Goal: Feedback & Contribution: Contribute content

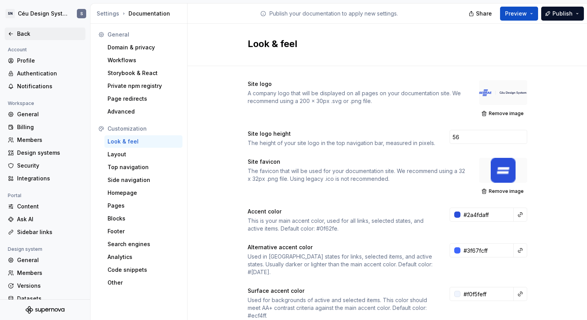
click at [15, 35] on div "Back" at bounding box center [45, 34] width 75 height 8
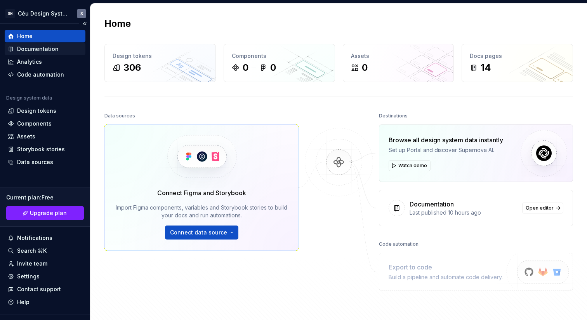
click at [42, 52] on div "Documentation" at bounding box center [38, 49] width 42 height 8
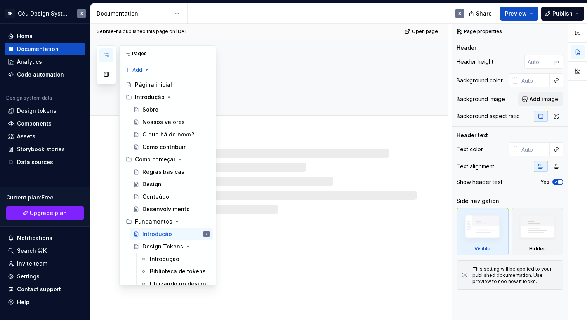
click at [109, 53] on icon "button" at bounding box center [106, 55] width 6 height 6
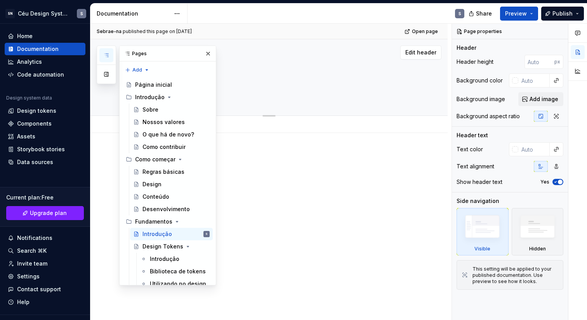
click at [322, 74] on textarea "Introdução" at bounding box center [277, 73] width 276 height 19
click at [274, 46] on div "Edit header" at bounding box center [265, 52] width 351 height 14
click at [205, 52] on button "button" at bounding box center [208, 53] width 11 height 11
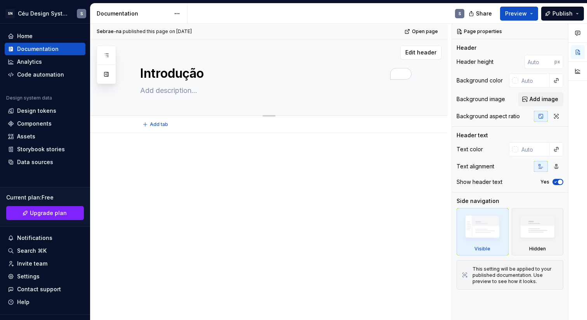
click at [158, 71] on textarea "Introdução" at bounding box center [277, 73] width 276 height 19
type textarea "*"
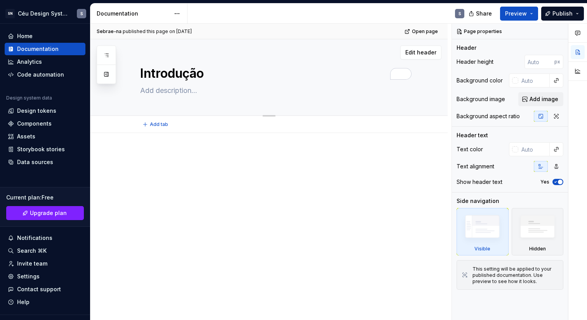
type textarea "V"
type textarea "*"
type textarea "Vi"
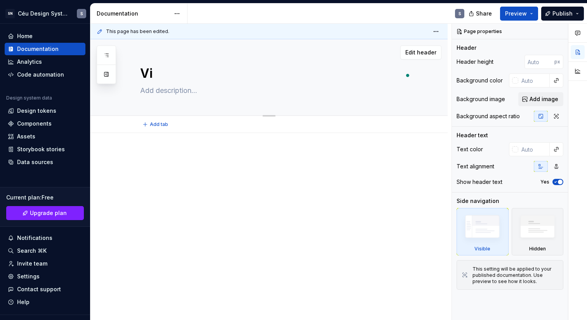
type textarea "*"
type textarea "Vis"
type textarea "*"
type textarea "Visa"
type textarea "*"
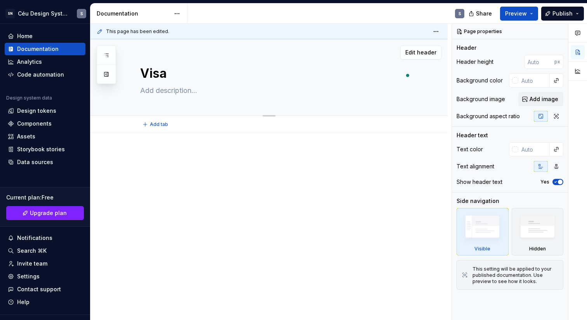
type textarea "Visã"
type textarea "*"
type textarea "Visão"
type textarea "*"
type textarea "Visão"
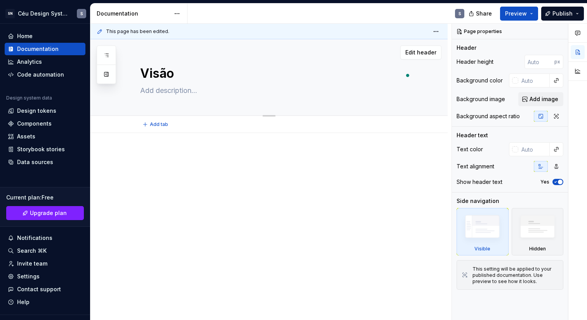
type textarea "*"
type textarea "Visão e"
type textarea "*"
type textarea "Visão"
type textarea "*"
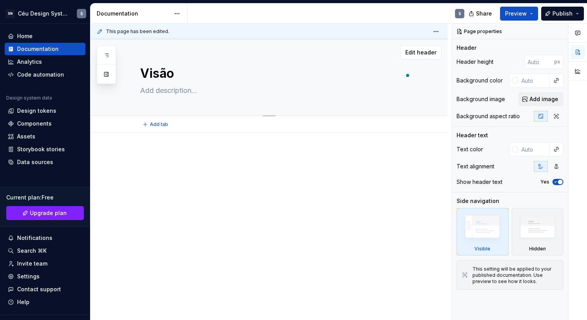
type textarea "Visão g"
type textarea "*"
type textarea "Visão ge"
type textarea "*"
type textarea "Visão ger"
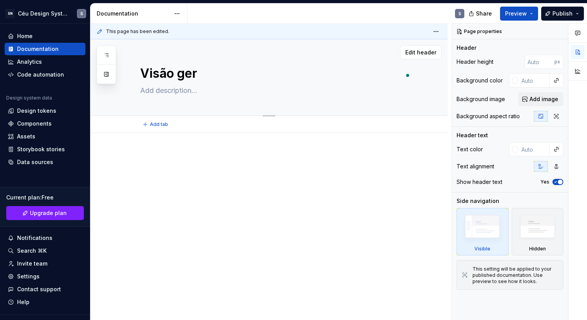
type textarea "*"
type textarea "Visão gera"
type textarea "*"
type textarea "Visão geral"
type textarea "*"
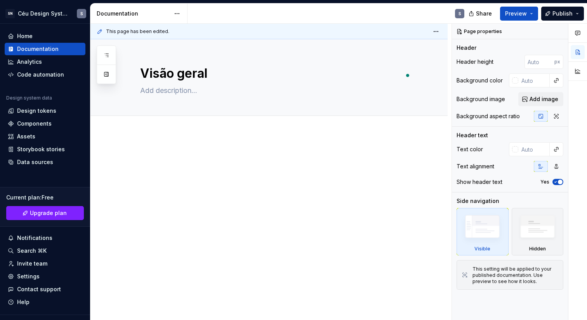
type textarea "Visão geral"
click at [334, 225] on div at bounding box center [268, 209] width 357 height 153
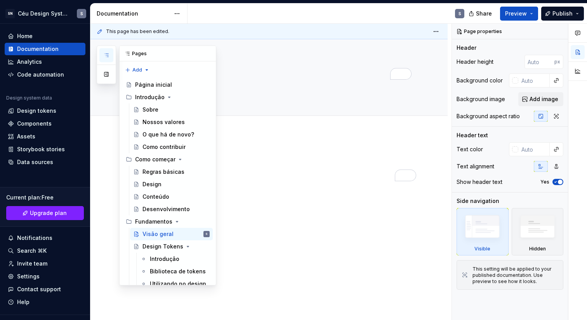
click at [108, 52] on icon "button" at bounding box center [106, 55] width 6 height 6
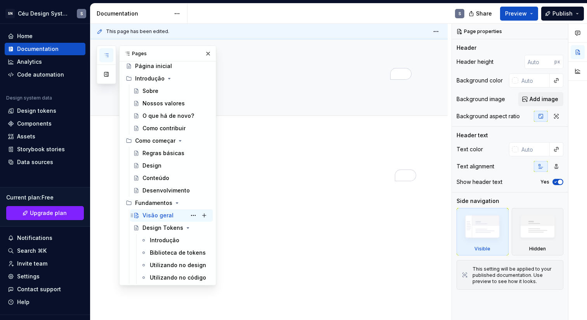
scroll to position [19, 0]
click at [180, 229] on icon "Page tree" at bounding box center [183, 227] width 6 height 6
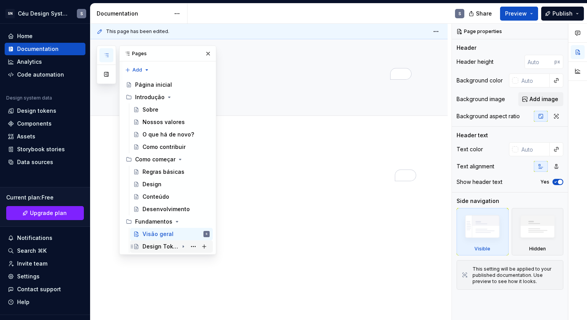
scroll to position [0, 0]
click at [205, 221] on button "Page tree" at bounding box center [204, 221] width 11 height 11
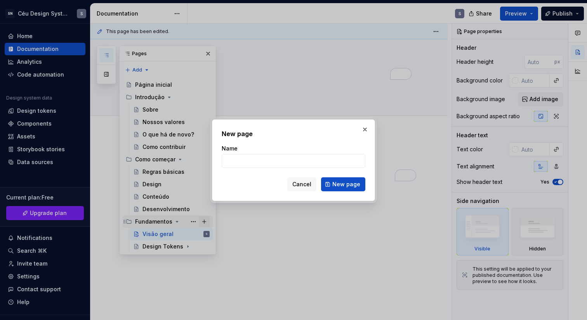
type textarea "*"
type input "Acessibilidade"
click at [351, 181] on span "New page" at bounding box center [346, 184] width 28 height 8
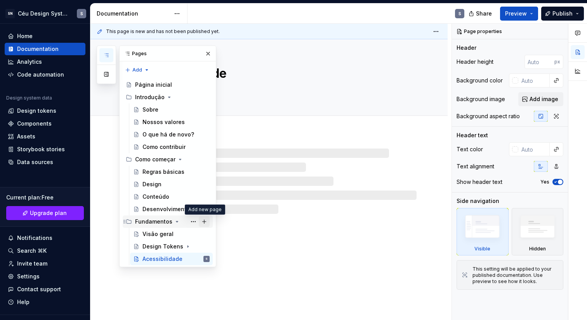
click at [204, 222] on button "Page tree" at bounding box center [204, 221] width 11 height 11
type textarea "*"
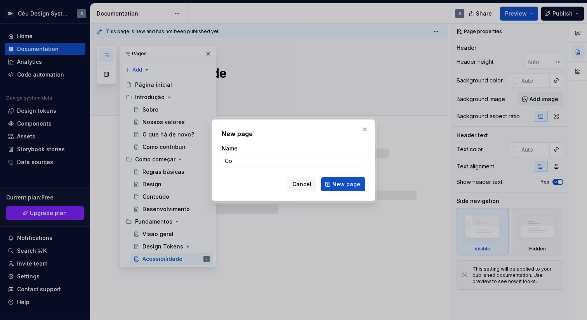
type input "Con"
type textarea "*"
type input "Conteúdo"
type textarea "*"
type input "Conteúdo"
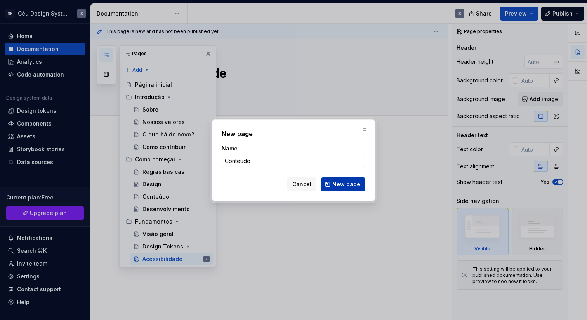
click at [342, 182] on span "New page" at bounding box center [346, 184] width 28 height 8
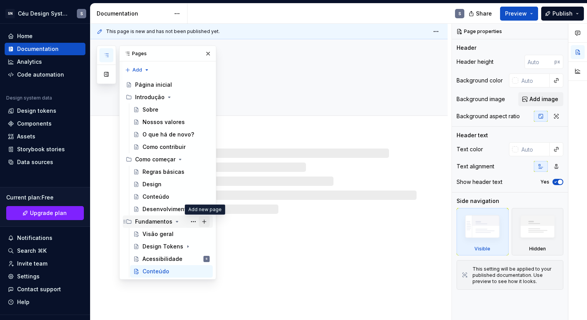
click at [204, 221] on button "Page tree" at bounding box center [204, 221] width 11 height 11
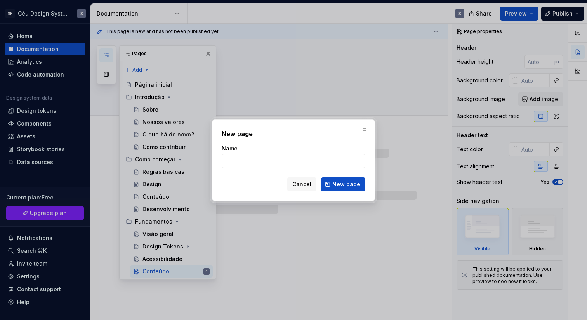
type textarea "*"
type input "E"
type textarea "*"
type input "Espaçam"
type textarea "*"
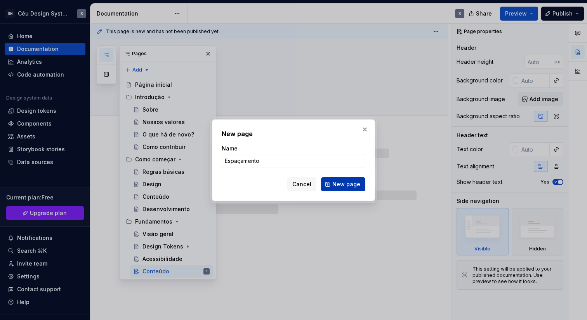
type input "Espaçamento"
click at [345, 186] on span "New page" at bounding box center [346, 184] width 28 height 8
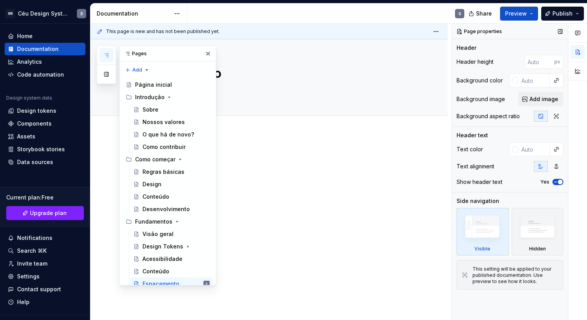
scroll to position [6, 0]
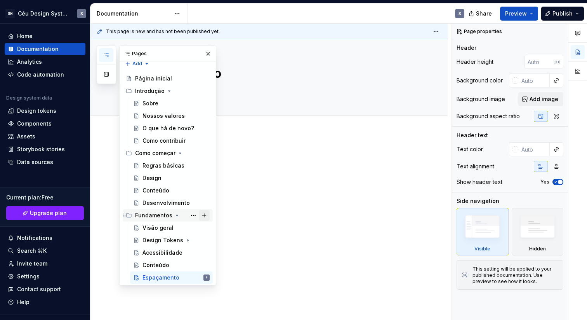
click at [199, 213] on button "Page tree" at bounding box center [204, 215] width 11 height 11
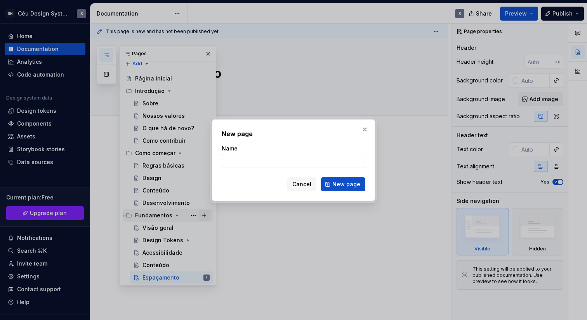
type textarea "*"
type input "Grid"
click at [343, 181] on span "New page" at bounding box center [346, 184] width 28 height 8
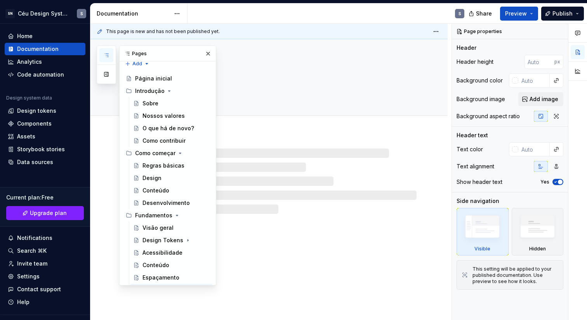
scroll to position [19, 0]
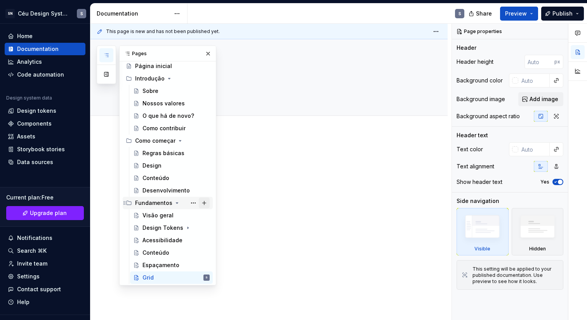
click at [201, 202] on button "Page tree" at bounding box center [204, 202] width 11 height 11
type textarea "*"
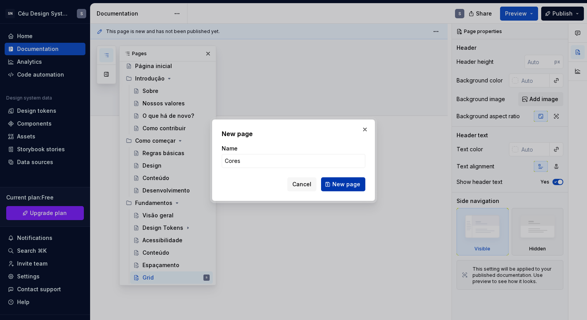
type input "Cores"
click at [337, 187] on span "New page" at bounding box center [346, 184] width 28 height 8
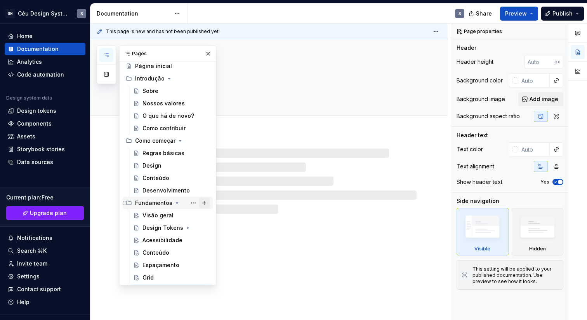
click at [199, 201] on button "Page tree" at bounding box center [204, 202] width 11 height 11
type textarea "*"
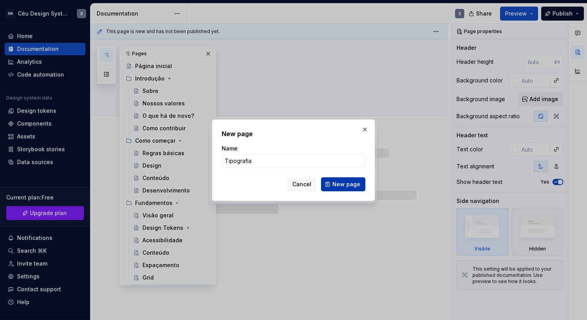
type input "Tipografia"
click at [356, 187] on span "New page" at bounding box center [346, 184] width 28 height 8
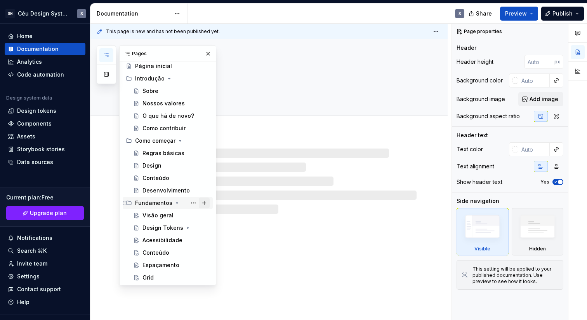
click at [201, 205] on button "Page tree" at bounding box center [204, 202] width 11 height 11
type textarea "*"
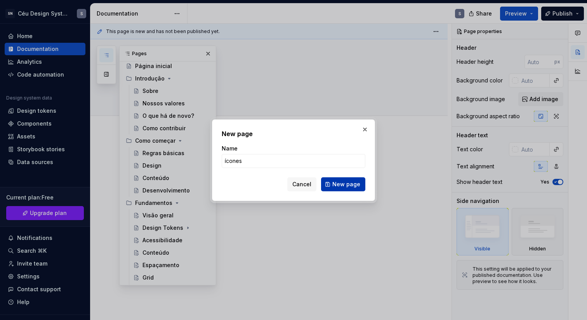
type input "ícones"
click at [352, 184] on span "New page" at bounding box center [346, 184] width 28 height 8
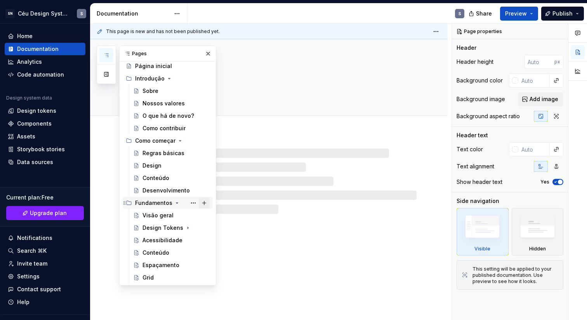
click at [201, 201] on button "Page tree" at bounding box center [204, 202] width 11 height 11
type textarea "*"
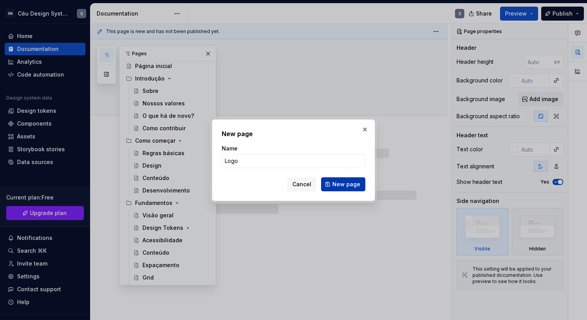
type input "Logo"
click at [347, 190] on button "New page" at bounding box center [343, 184] width 44 height 14
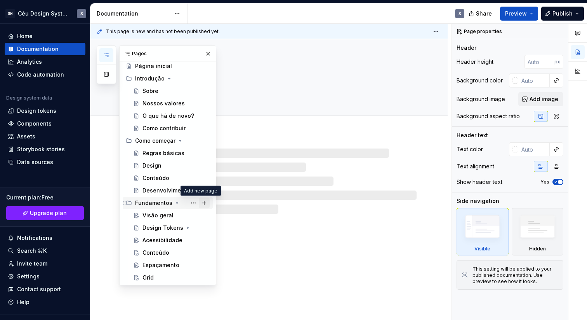
click at [203, 201] on button "Page tree" at bounding box center [204, 202] width 11 height 11
type textarea "*"
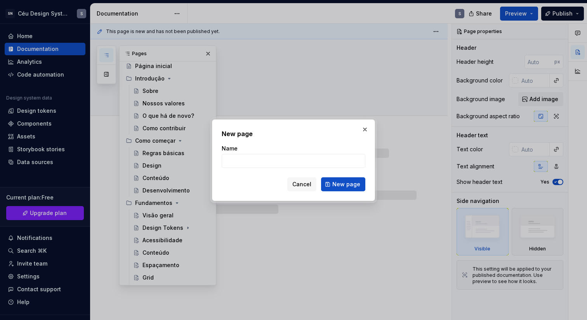
type input "Sombra"
type textarea "*"
type input "Sombras"
click at [359, 184] on span "New page" at bounding box center [346, 184] width 28 height 8
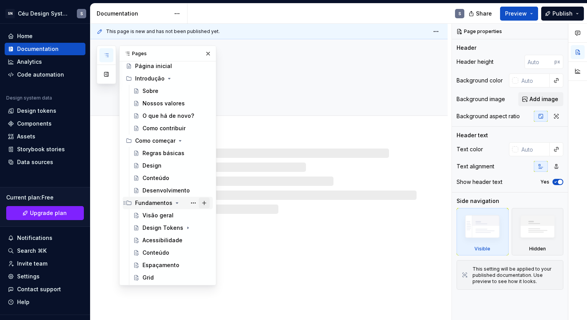
click at [201, 203] on button "Page tree" at bounding box center [204, 202] width 11 height 11
type textarea "*"
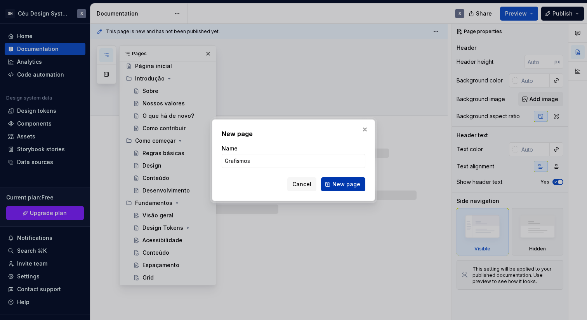
type input "Grafismos"
click at [354, 184] on span "New page" at bounding box center [346, 184] width 28 height 8
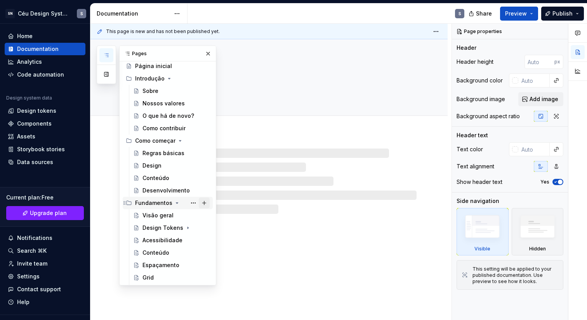
click at [199, 203] on button "Page tree" at bounding box center [204, 202] width 11 height 11
type textarea "*"
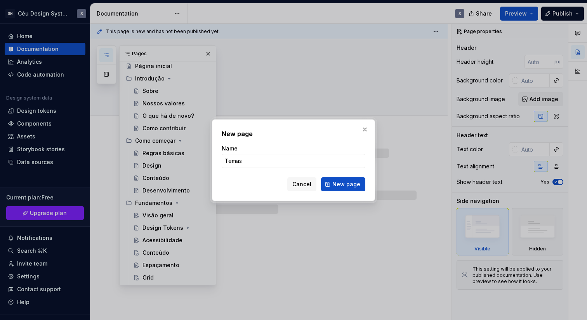
type input "Temas"
click at [339, 185] on span "New page" at bounding box center [346, 184] width 28 height 8
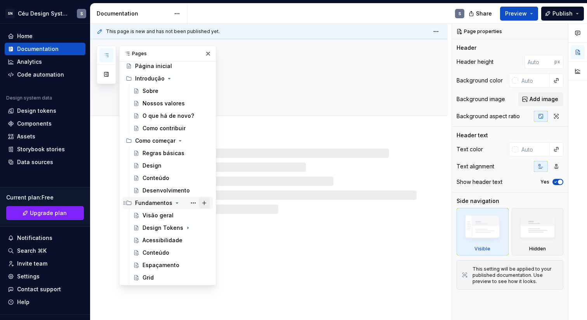
click at [199, 202] on button "Page tree" at bounding box center [204, 202] width 11 height 11
type textarea "*"
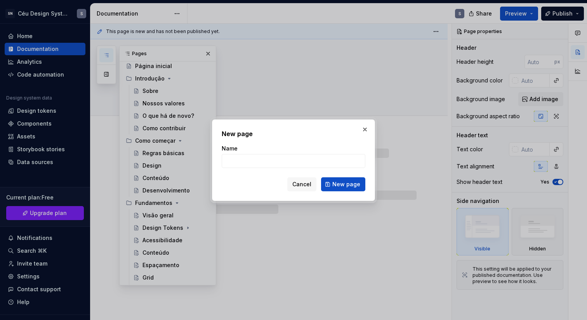
type input "Formas"
type textarea "*"
type input "Formas"
click at [348, 187] on span "New page" at bounding box center [346, 184] width 28 height 8
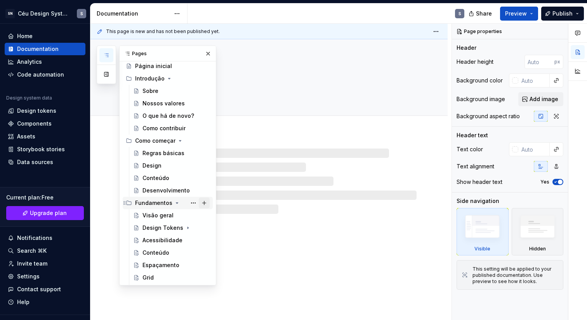
click at [199, 201] on button "Page tree" at bounding box center [204, 202] width 11 height 11
type textarea "*"
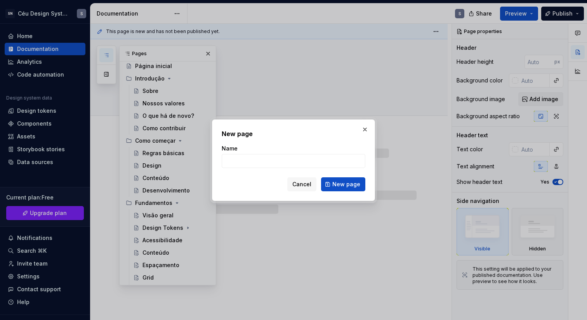
type input "Animação"
type textarea "*"
type input "Animações"
click at [346, 182] on span "New page" at bounding box center [346, 184] width 28 height 8
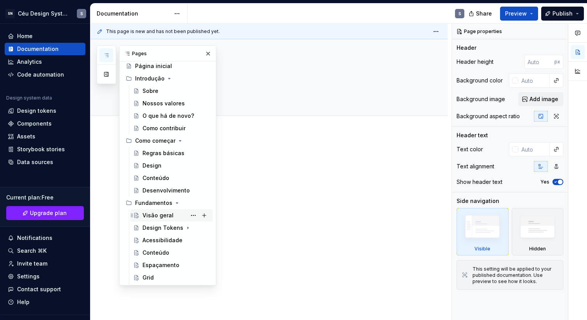
scroll to position [29, 0]
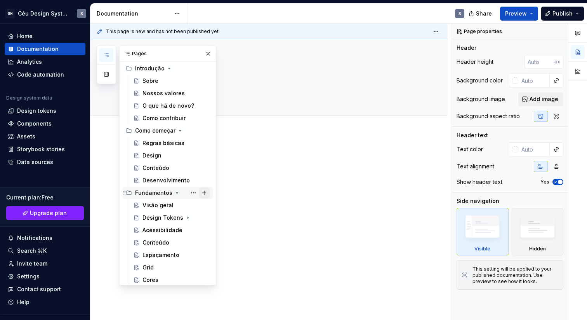
click at [202, 191] on button "Page tree" at bounding box center [204, 192] width 11 height 11
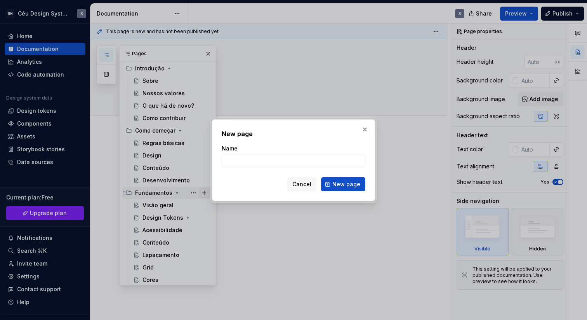
type textarea "*"
type input "Ilustrações"
click at [354, 184] on span "New page" at bounding box center [346, 184] width 28 height 8
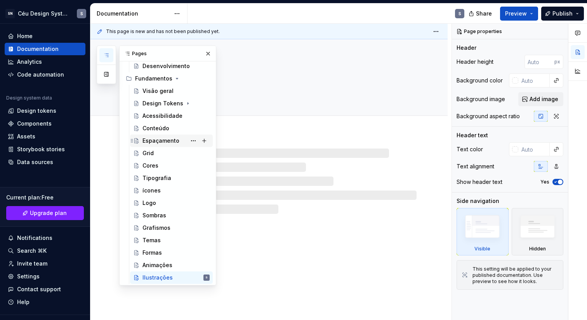
scroll to position [133, 0]
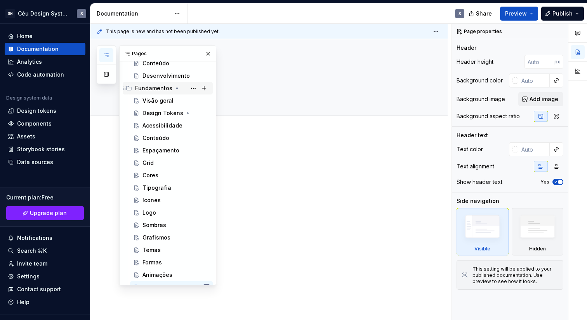
click at [174, 89] on icon "Page tree" at bounding box center [177, 88] width 6 height 6
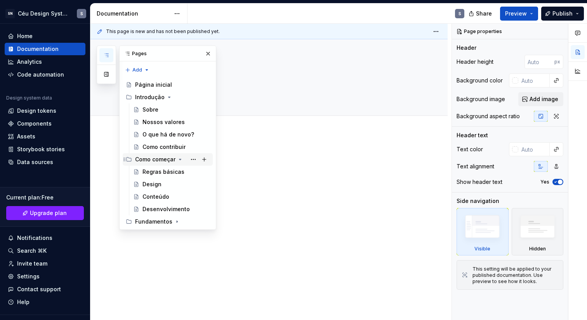
click at [178, 161] on icon "Page tree" at bounding box center [180, 159] width 6 height 6
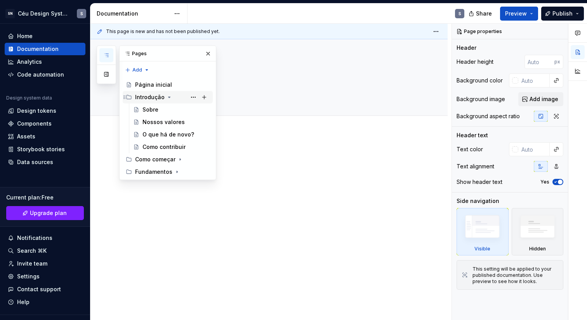
click at [167, 98] on icon "Page tree" at bounding box center [169, 97] width 6 height 6
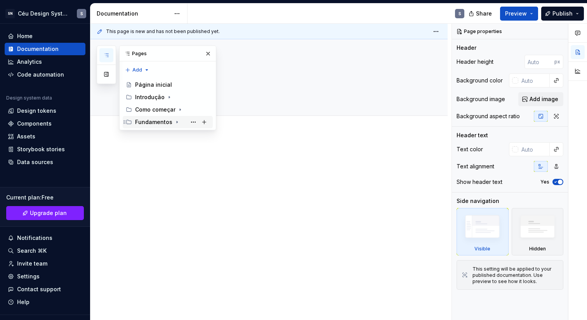
click at [174, 122] on icon "Page tree" at bounding box center [177, 122] width 6 height 6
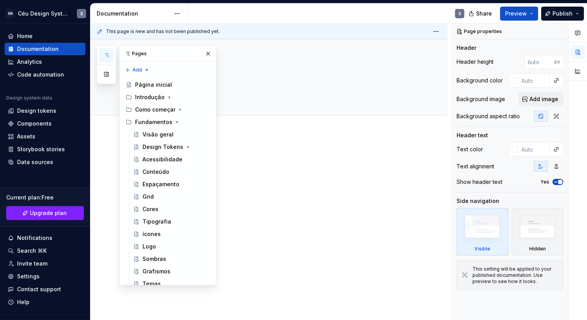
scroll to position [43, 0]
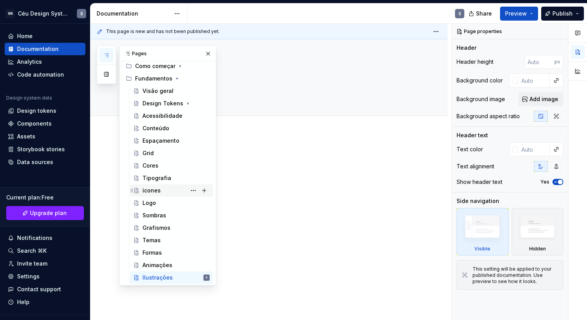
click at [156, 188] on div "ícones" at bounding box center [151, 190] width 18 height 8
click at [316, 79] on textarea "ícones" at bounding box center [277, 73] width 276 height 19
click at [207, 53] on button "button" at bounding box center [208, 53] width 11 height 11
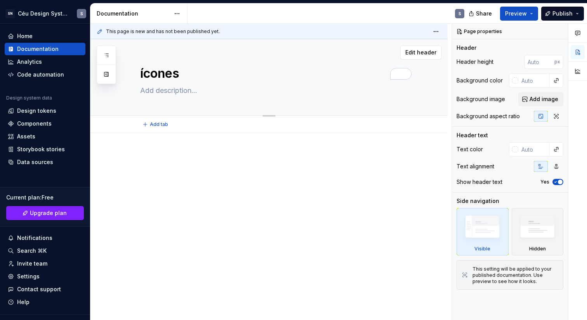
click at [150, 76] on textarea "ícones" at bounding box center [277, 73] width 276 height 19
click at [142, 75] on textarea "ícones" at bounding box center [277, 73] width 276 height 19
type textarea "*"
type textarea "cones"
type textarea "*"
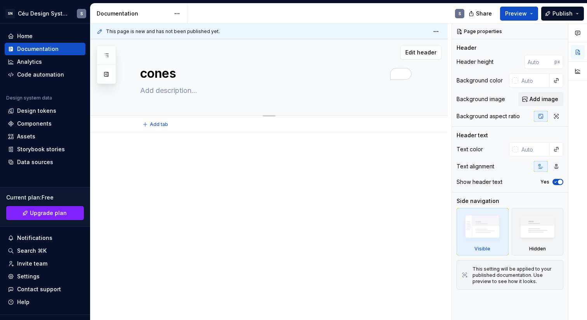
type textarea "Icones"
type textarea "*"
type textarea "Ícones"
type textarea "*"
type textarea "Ícones"
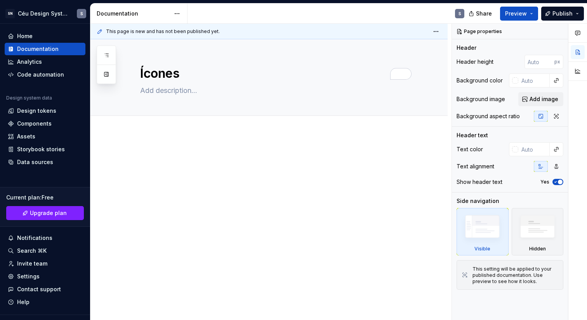
click at [190, 160] on p at bounding box center [278, 155] width 276 height 9
click at [158, 123] on span "Add tab" at bounding box center [159, 124] width 18 height 6
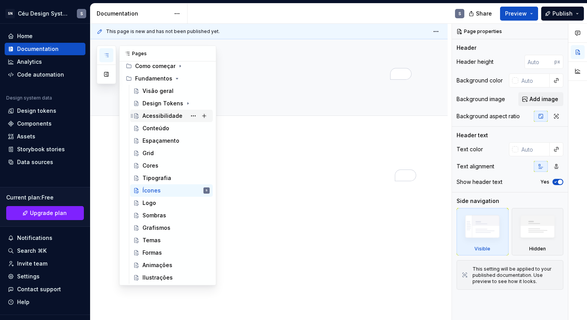
scroll to position [33, 0]
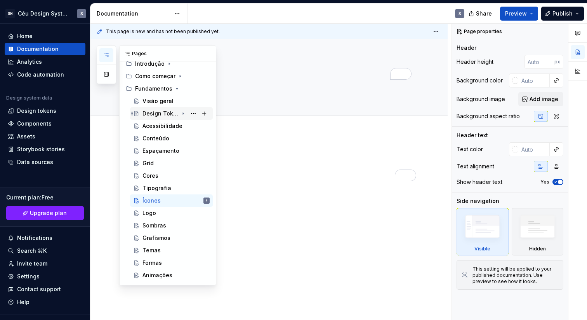
click at [181, 113] on icon "Page tree" at bounding box center [183, 113] width 6 height 6
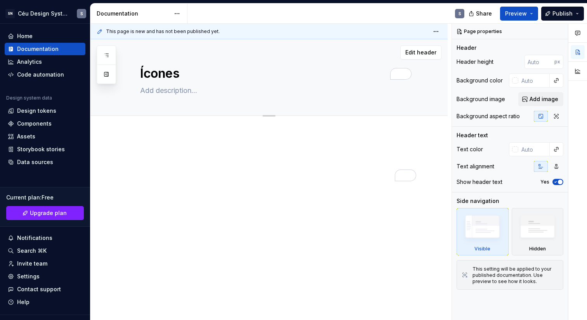
type textarea "*"
click at [161, 127] on button "Add tab" at bounding box center [155, 124] width 31 height 11
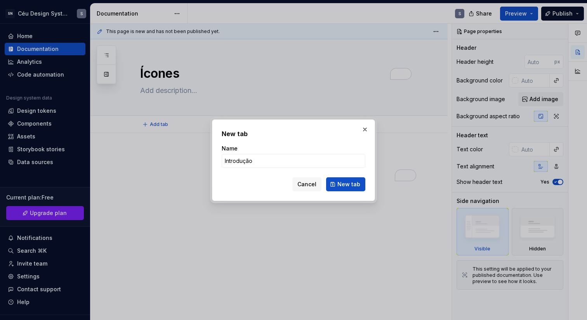
type input "Introdução"
click at [355, 174] on form "Name Introdução Cancel New tab" at bounding box center [294, 167] width 144 height 47
click at [354, 177] on button "New tab" at bounding box center [345, 184] width 39 height 14
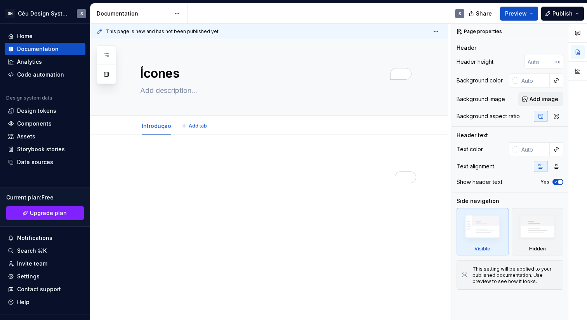
type textarea "*"
click at [191, 127] on span "Add tab" at bounding box center [198, 126] width 18 height 6
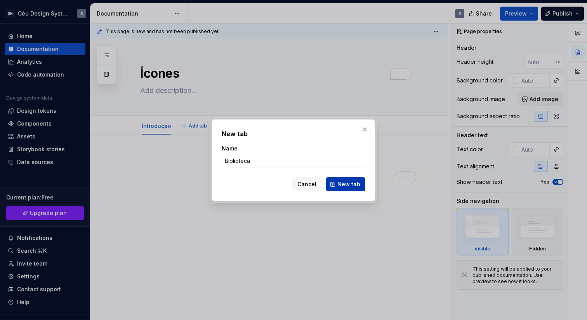
type input "Biblioteca"
click at [353, 183] on span "New tab" at bounding box center [348, 184] width 23 height 8
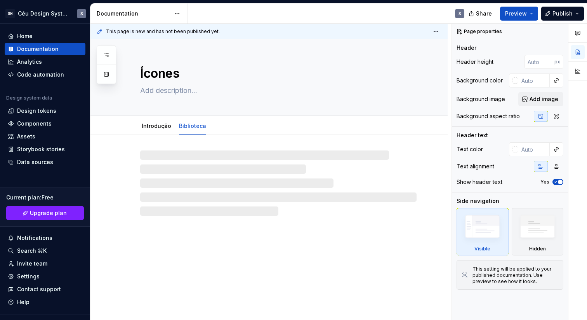
click at [114, 51] on div at bounding box center [106, 64] width 19 height 38
click at [103, 58] on button "button" at bounding box center [106, 55] width 14 height 14
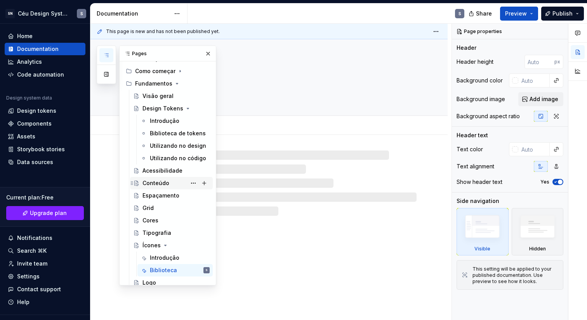
scroll to position [28, 0]
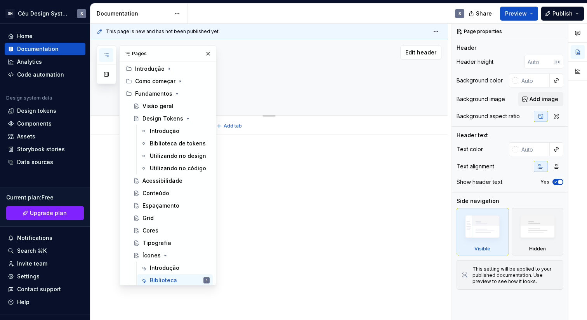
click at [243, 97] on div "Ícones" at bounding box center [278, 77] width 276 height 76
click at [205, 56] on button "button" at bounding box center [208, 53] width 11 height 11
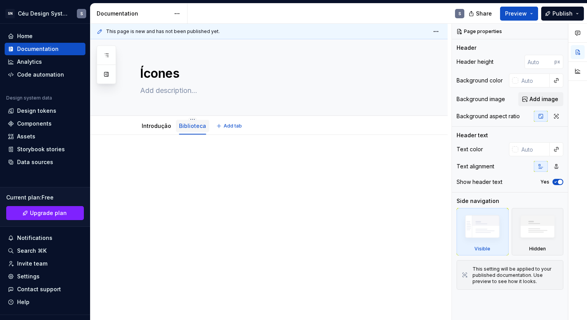
click at [200, 126] on link "Biblioteca" at bounding box center [192, 125] width 27 height 7
click at [190, 127] on link "Biblioteca" at bounding box center [192, 125] width 27 height 7
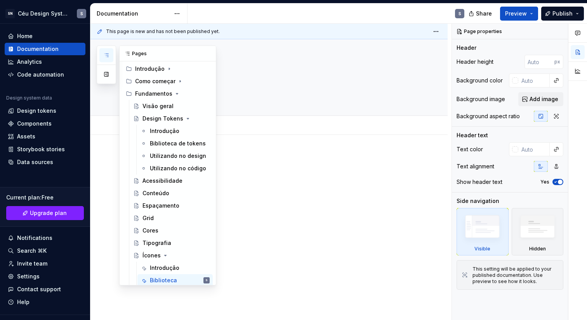
click at [106, 55] on icon "button" at bounding box center [106, 55] width 4 height 3
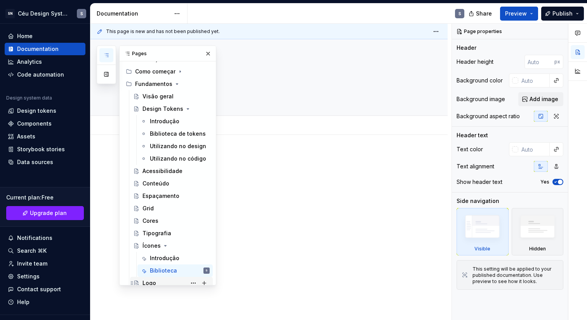
scroll to position [55, 0]
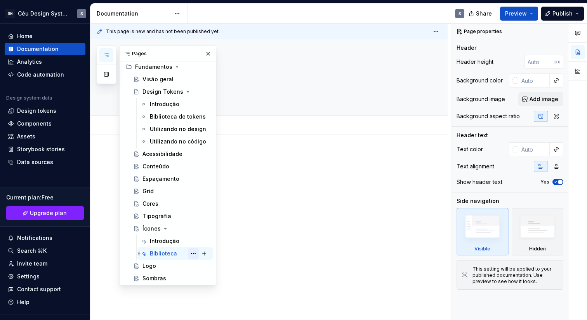
click at [192, 252] on button "Page tree" at bounding box center [193, 253] width 11 height 11
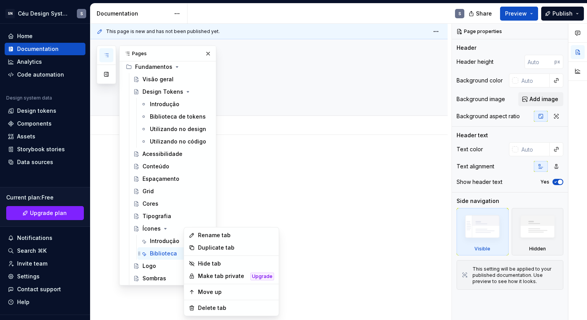
type textarea "*"
click at [213, 235] on div "Rename tab" at bounding box center [236, 235] width 76 height 8
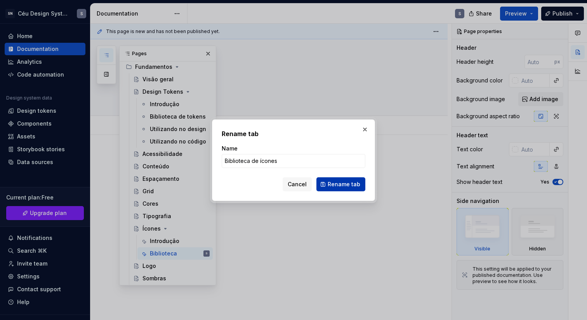
type input "Biblioteca de ícones"
click at [349, 190] on button "Rename tab" at bounding box center [340, 184] width 49 height 14
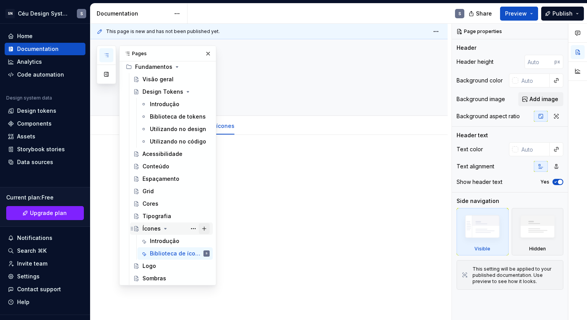
click at [200, 227] on button "Page tree" at bounding box center [204, 228] width 11 height 11
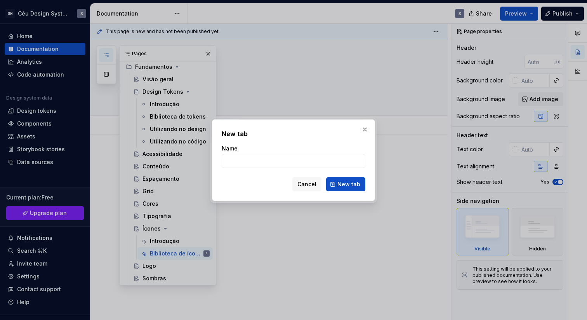
type textarea "*"
type input "C"
type input "Utilizando no código"
click at [350, 179] on button "New tab" at bounding box center [345, 184] width 39 height 14
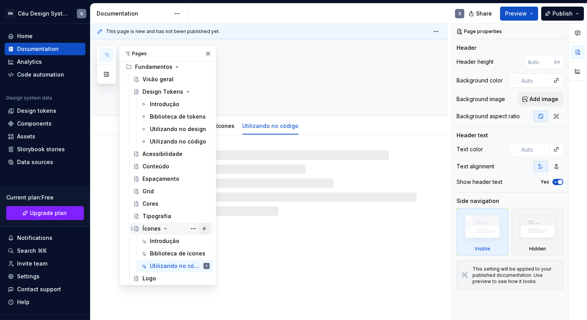
click at [202, 229] on button "Page tree" at bounding box center [204, 228] width 11 height 11
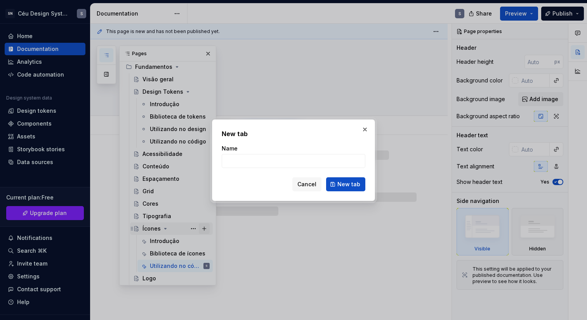
type textarea "*"
type input "Utilizando no deis"
type textarea "*"
type input "Utilizando no dei"
type textarea "*"
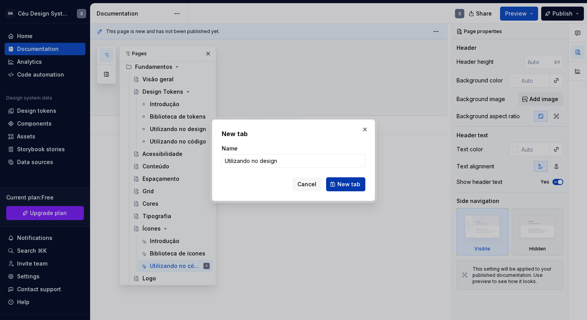
type input "Utilizando no design"
click at [344, 180] on span "New tab" at bounding box center [348, 184] width 23 height 8
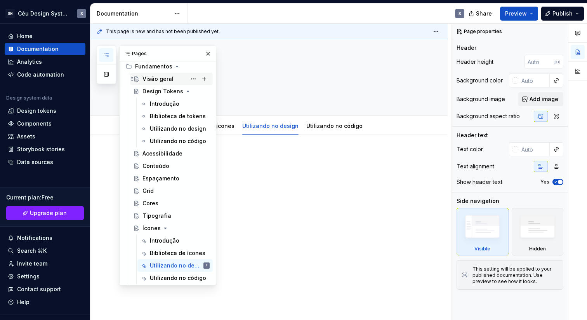
scroll to position [50, 0]
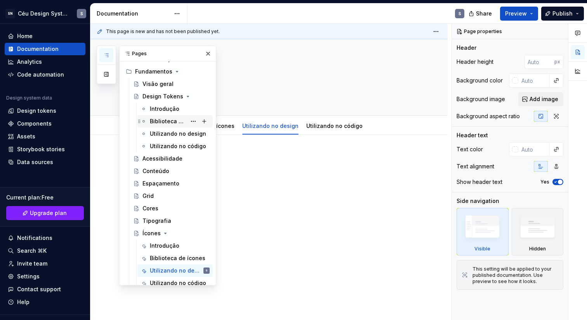
click at [165, 123] on div "Biblioteca de tokens" at bounding box center [168, 121] width 36 height 8
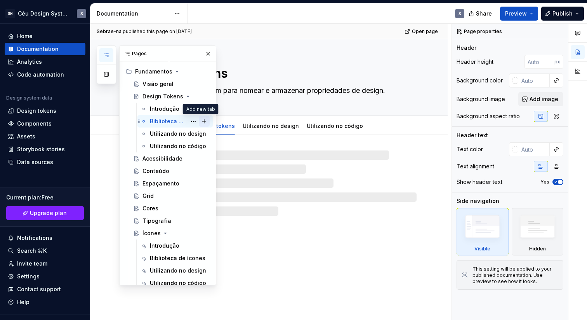
click at [199, 123] on button "Page tree" at bounding box center [204, 121] width 11 height 11
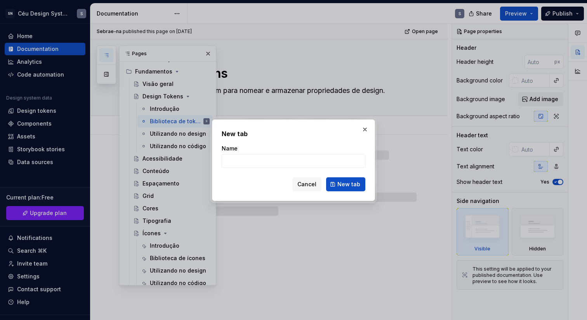
type textarea "*"
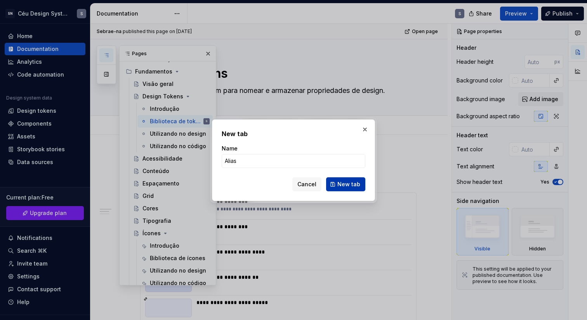
type input "Alias"
click at [344, 184] on span "New tab" at bounding box center [348, 184] width 23 height 8
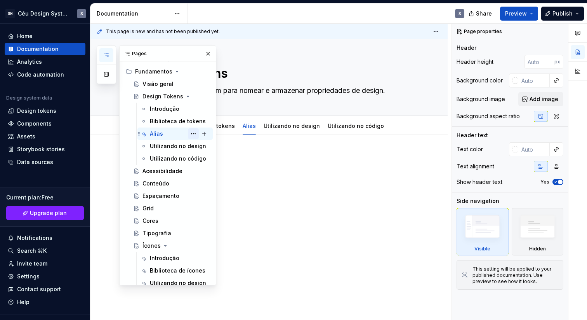
click at [191, 135] on button "Page tree" at bounding box center [193, 133] width 11 height 11
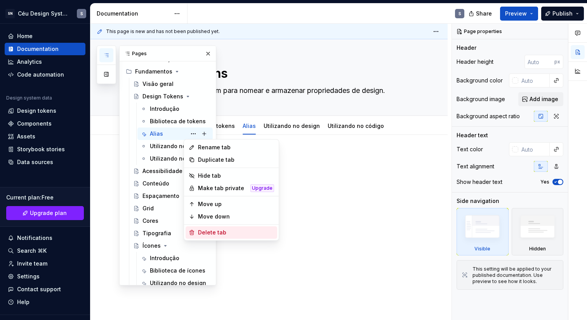
click at [216, 229] on div "Delete tab" at bounding box center [236, 232] width 76 height 8
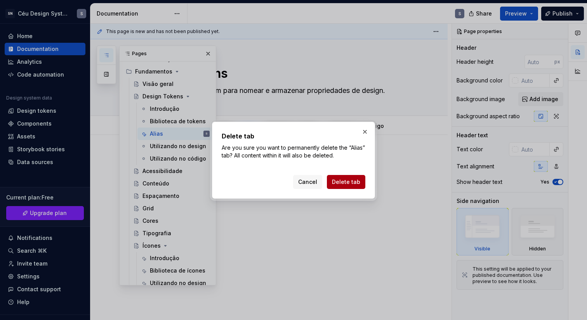
click at [344, 182] on span "Delete tab" at bounding box center [346, 182] width 28 height 8
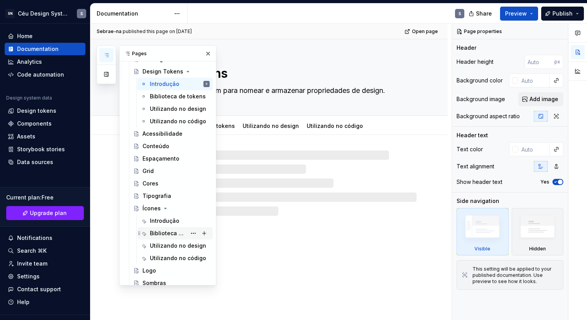
scroll to position [80, 0]
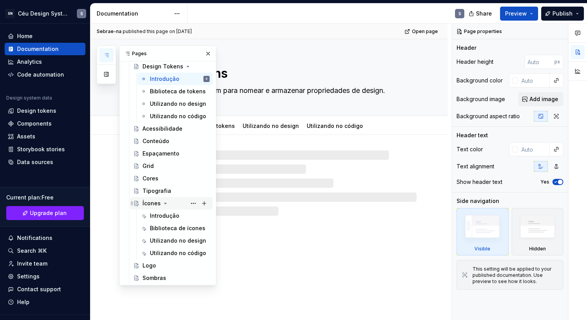
click at [165, 203] on icon "Page tree" at bounding box center [166, 203] width 2 height 1
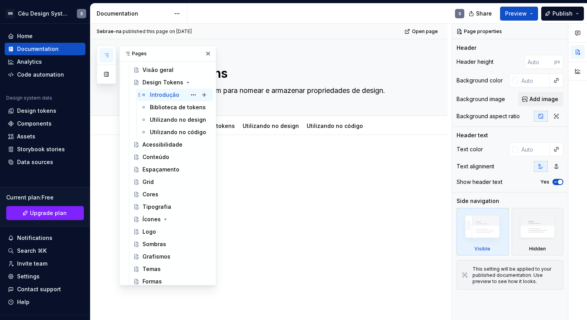
scroll to position [0, 0]
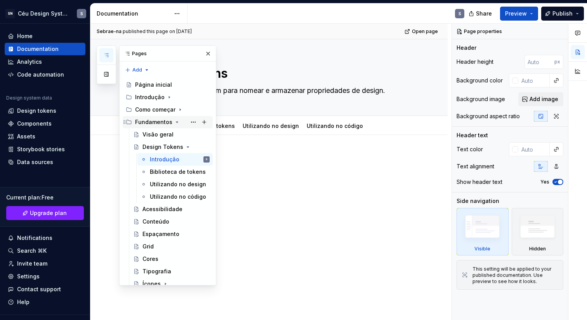
click at [175, 123] on icon "Page tree" at bounding box center [177, 122] width 6 height 6
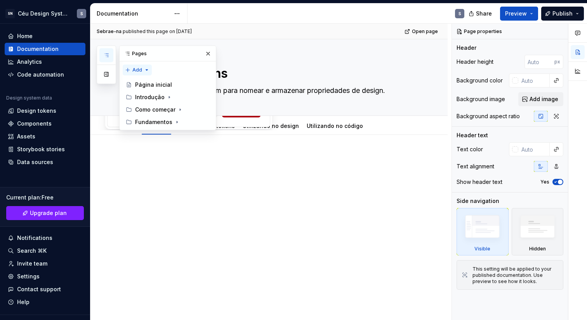
click at [146, 69] on div "Pages Add Accessibility guide for tree Page tree. Navigate the tree with the ar…" at bounding box center [157, 87] width 120 height 85
type textarea "*"
click at [169, 98] on div "New group" at bounding box center [162, 98] width 50 height 8
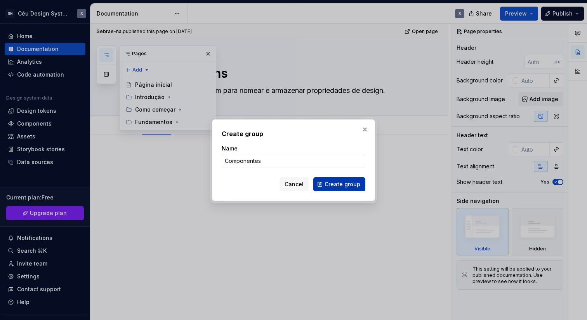
type input "Componentes"
click at [353, 187] on span "Create group" at bounding box center [343, 184] width 36 height 8
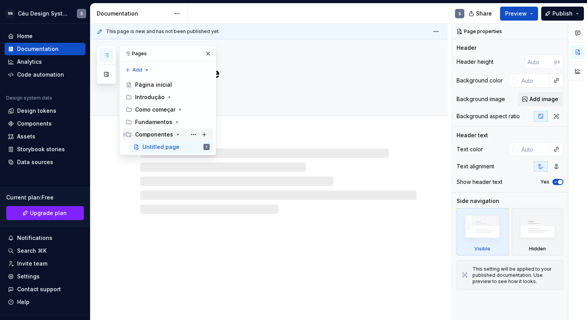
click at [156, 133] on div "Componentes" at bounding box center [154, 134] width 38 height 8
click at [148, 129] on div "Componentes" at bounding box center [172, 134] width 75 height 11
click at [166, 148] on div "Untitled page" at bounding box center [160, 147] width 37 height 8
click at [193, 145] on button "Page tree" at bounding box center [193, 146] width 11 height 11
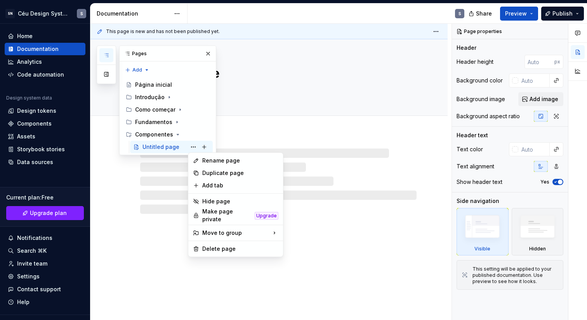
click at [211, 160] on div "Rename page" at bounding box center [240, 160] width 76 height 8
type textarea "*"
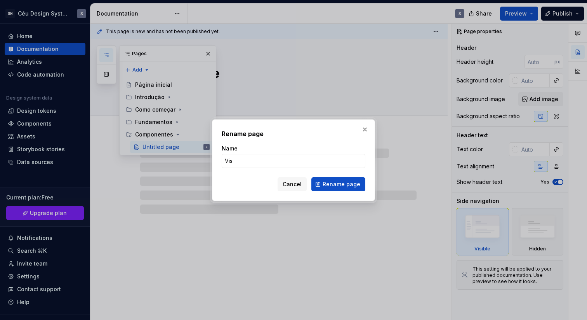
type input "Visa"
type textarea "*"
type input "Visão"
type textarea "*"
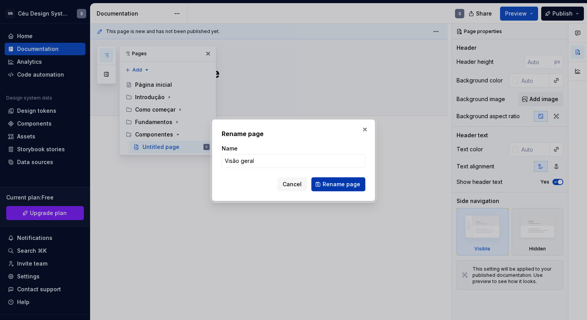
type input "Visão geral"
click at [351, 184] on span "Rename page" at bounding box center [342, 184] width 38 height 8
type textarea "*"
type textarea "Visão geral"
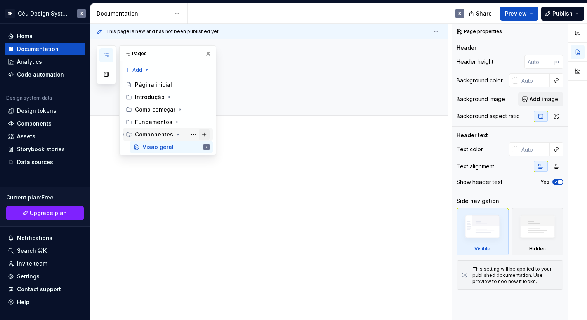
click at [204, 134] on button "Page tree" at bounding box center [204, 134] width 11 height 11
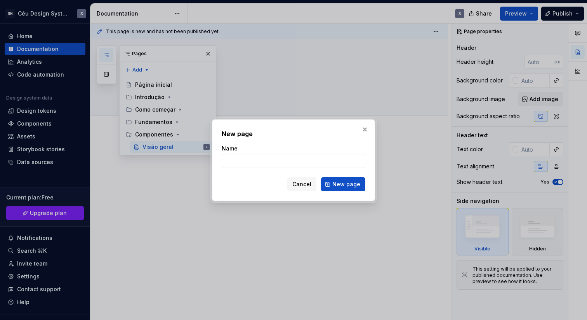
type textarea "*"
type input "Button"
click at [337, 177] on button "New page" at bounding box center [343, 184] width 44 height 14
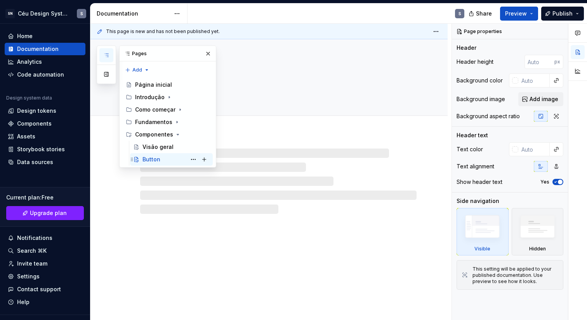
click at [167, 160] on div "Button S" at bounding box center [175, 159] width 67 height 11
click at [292, 125] on div "Add tab" at bounding box center [278, 124] width 276 height 11
click at [207, 52] on button "button" at bounding box center [208, 53] width 11 height 11
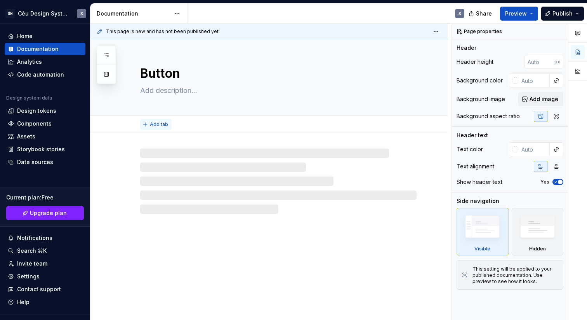
click at [160, 121] on span "Add tab" at bounding box center [159, 124] width 18 height 6
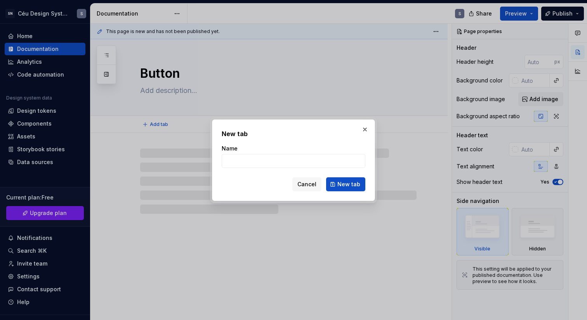
type textarea "*"
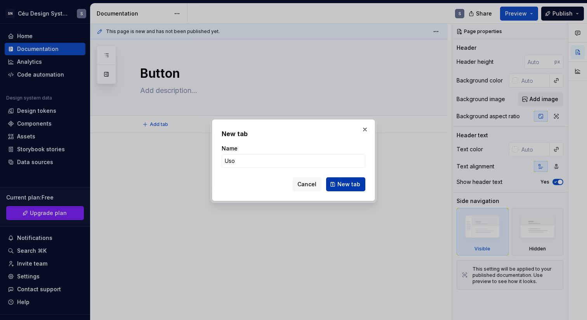
type input "Uso"
click at [341, 180] on span "New tab" at bounding box center [348, 184] width 23 height 8
type textarea "*"
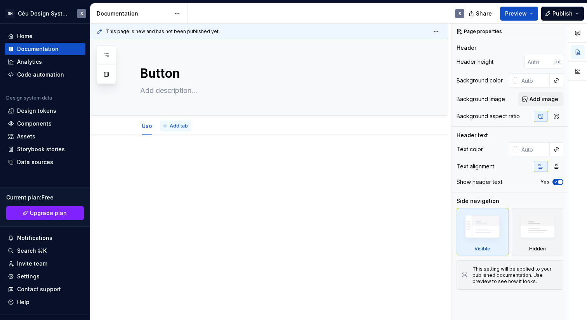
click at [181, 128] on span "Add tab" at bounding box center [179, 126] width 18 height 6
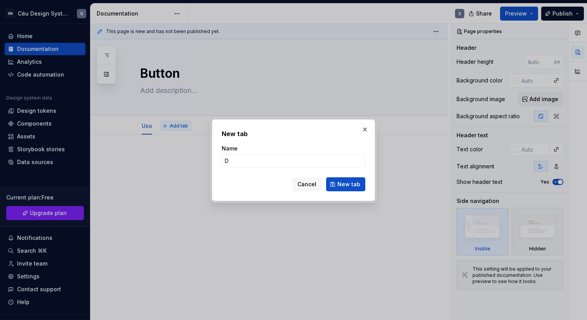
type input "De"
type textarea "*"
type input "Design"
click at [355, 182] on span "New tab" at bounding box center [348, 184] width 23 height 8
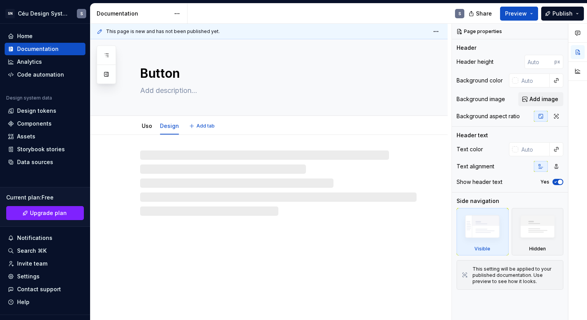
click at [203, 125] on span "Add tab" at bounding box center [205, 126] width 18 height 6
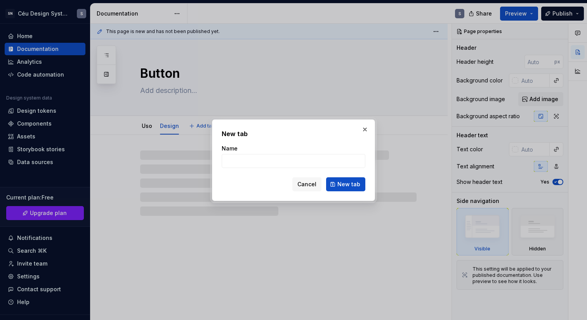
type textarea "*"
type input "C"
type textarea "*"
type input "Co"
type textarea "*"
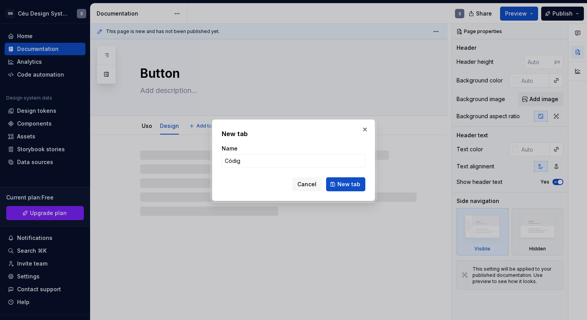
type input "Código"
type textarea "*"
type input "Código"
click at [351, 189] on button "New tab" at bounding box center [345, 184] width 39 height 14
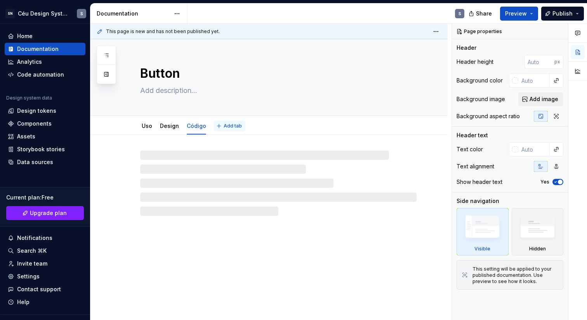
type textarea "*"
click at [233, 122] on button "Add tab" at bounding box center [229, 125] width 31 height 11
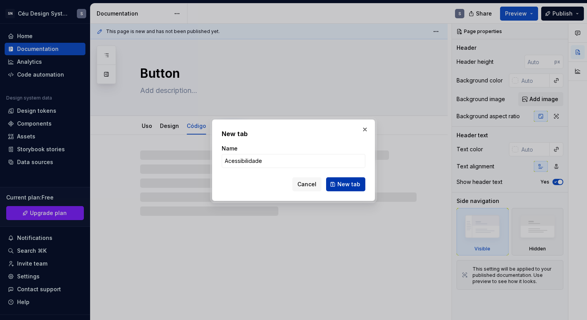
type input "Acessibilidade"
click at [361, 186] on button "New tab" at bounding box center [345, 184] width 39 height 14
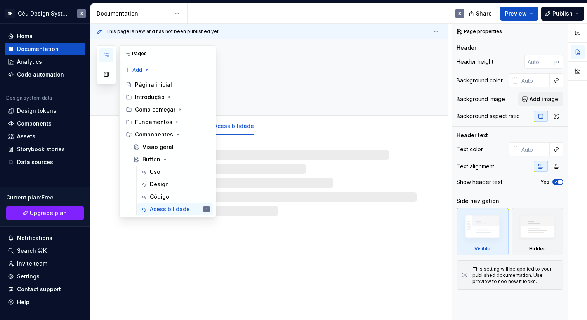
click at [108, 55] on icon "button" at bounding box center [106, 55] width 6 height 6
click at [178, 132] on icon "Page tree" at bounding box center [178, 134] width 6 height 6
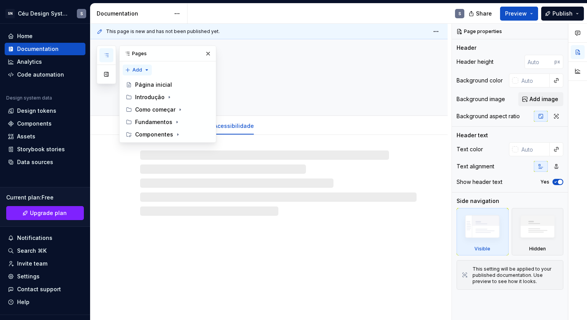
type textarea "*"
click at [139, 68] on div "Pages Add Accessibility guide for tree Page tree. Navigate the tree with the ar…" at bounding box center [157, 93] width 120 height 97
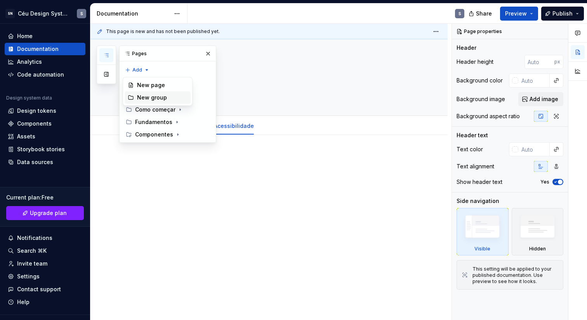
click at [154, 98] on div "New group" at bounding box center [162, 98] width 50 height 8
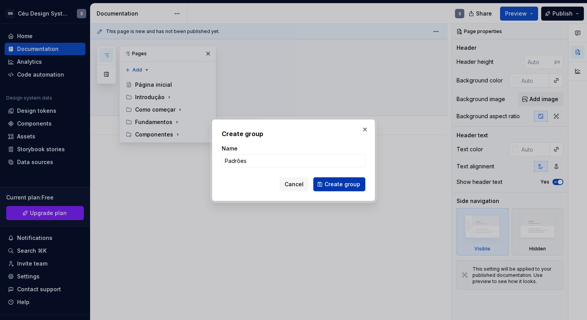
type input "Padrões"
click at [344, 183] on span "Create group" at bounding box center [343, 184] width 36 height 8
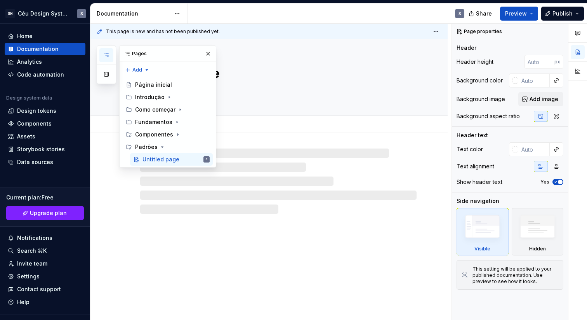
click at [236, 59] on div "Untitled page" at bounding box center [278, 77] width 276 height 76
click at [233, 71] on textarea "Untitled page" at bounding box center [277, 73] width 276 height 19
click at [221, 77] on textarea "Untitled page" at bounding box center [277, 73] width 276 height 19
click at [219, 76] on textarea "Untitled page" at bounding box center [277, 73] width 276 height 19
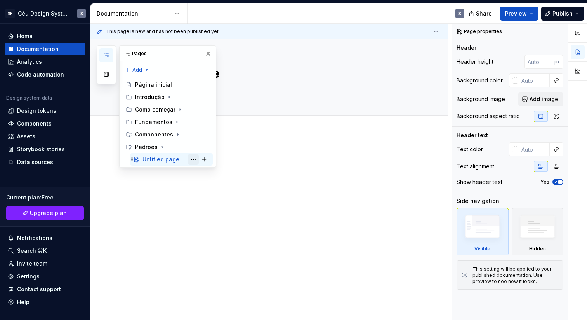
click at [193, 160] on button "Page tree" at bounding box center [193, 159] width 11 height 11
type textarea "*"
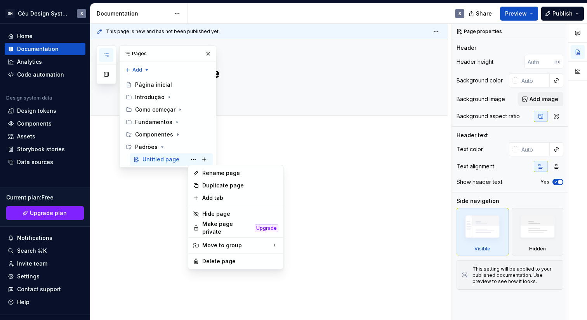
click at [211, 176] on div "Rename page" at bounding box center [240, 173] width 76 height 8
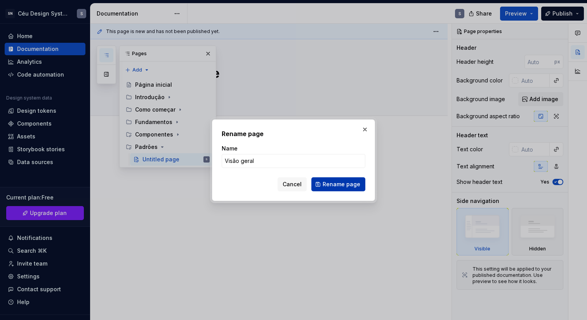
type input "Visão geral"
click at [331, 181] on span "Rename page" at bounding box center [342, 184] width 38 height 8
type textarea "*"
type textarea "Visão geral"
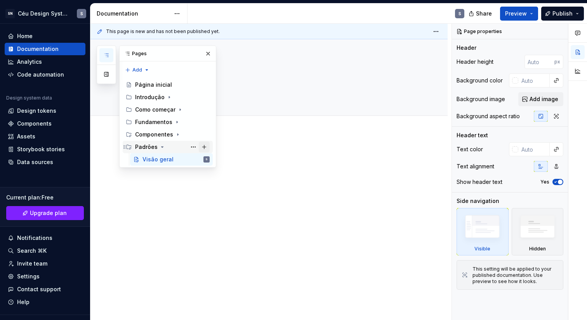
click at [207, 146] on button "Page tree" at bounding box center [204, 146] width 11 height 11
type textarea "*"
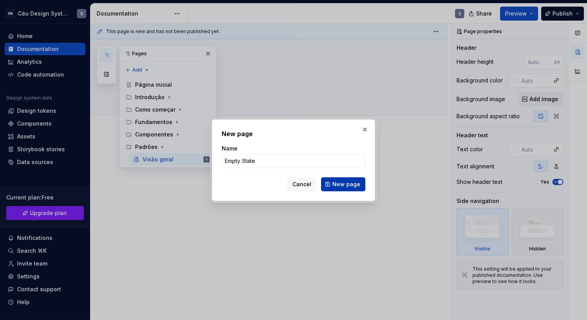
type input "Empty State"
click at [351, 184] on span "New page" at bounding box center [346, 184] width 28 height 8
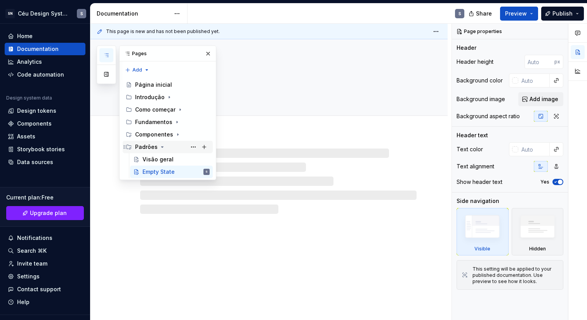
click at [162, 147] on icon "Page tree" at bounding box center [163, 146] width 2 height 1
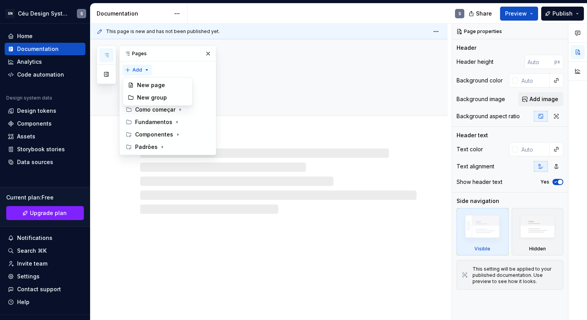
click at [147, 69] on div "Pages Add Accessibility guide for tree Page tree. Navigate the tree with the ar…" at bounding box center [157, 99] width 120 height 109
type textarea "*"
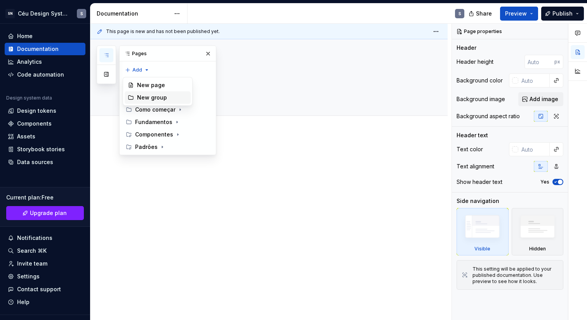
click at [160, 97] on div "New group" at bounding box center [162, 98] width 50 height 8
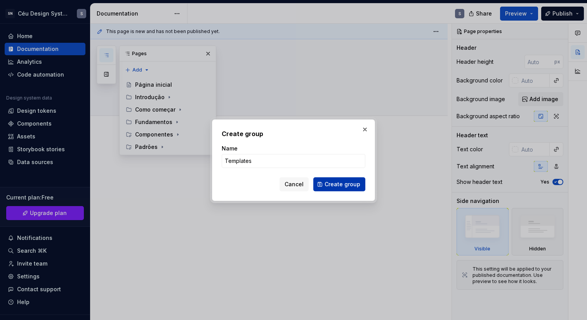
type input "Templates"
click at [344, 184] on span "Create group" at bounding box center [343, 184] width 36 height 8
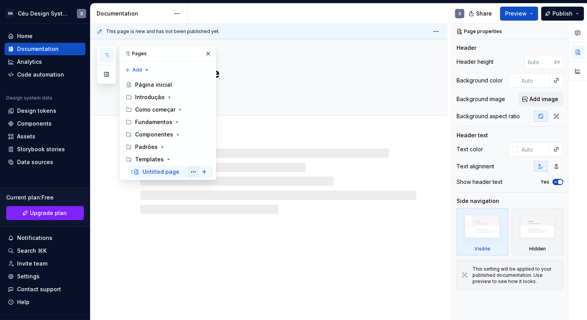
click at [195, 171] on button "Page tree" at bounding box center [193, 171] width 11 height 11
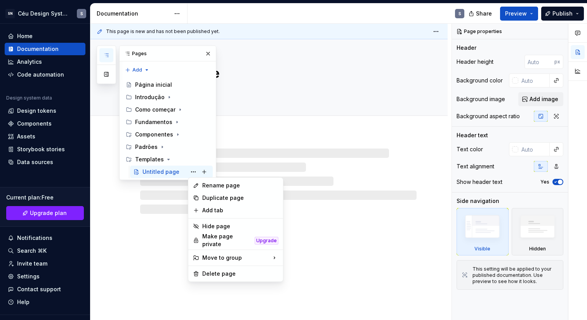
type textarea "*"
click at [212, 189] on div "Rename page" at bounding box center [240, 185] width 76 height 8
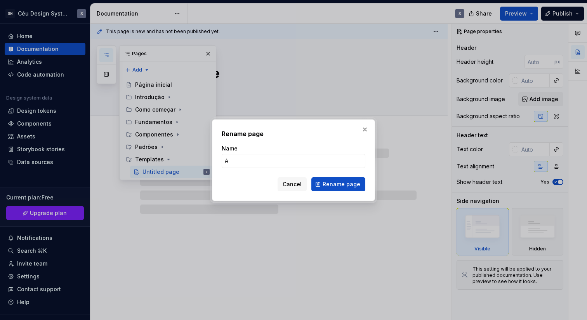
type input "Au"
type textarea "*"
type input "Autenticaç"
type textarea "*"
type input "Autenticaça"
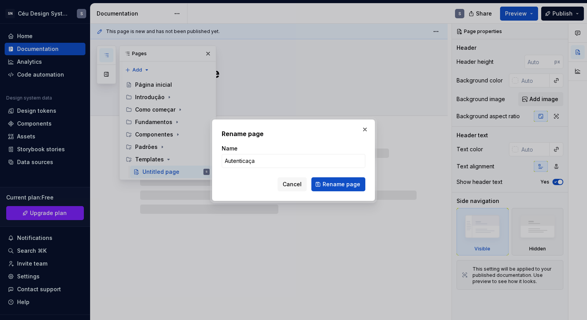
type textarea "*"
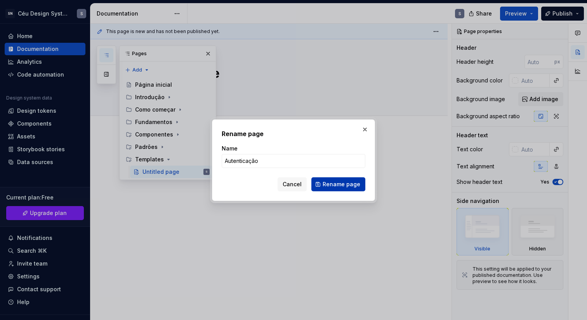
type input "Autenticação"
click at [347, 179] on button "Rename page" at bounding box center [338, 184] width 54 height 14
type textarea "*"
type textarea "Autenticação"
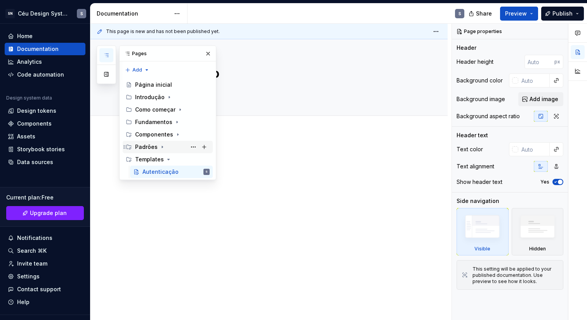
click at [162, 147] on icon "Page tree" at bounding box center [162, 147] width 1 height 2
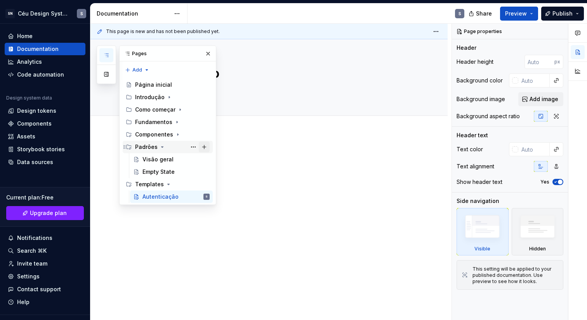
drag, startPoint x: 205, startPoint y: 160, endPoint x: 199, endPoint y: 149, distance: 12.3
click at [199, 149] on div "Padrões Visão geral Empty State" at bounding box center [168, 159] width 90 height 37
click at [203, 148] on button "Page tree" at bounding box center [204, 146] width 11 height 11
type textarea "*"
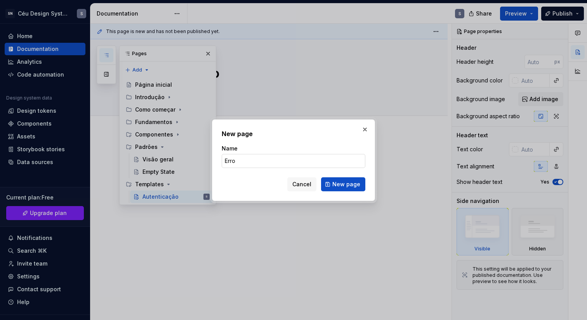
type input "Erros"
type textarea "*"
drag, startPoint x: 354, startPoint y: 184, endPoint x: 271, endPoint y: 155, distance: 88.8
click at [272, 154] on form "Name Erros Cancel New page" at bounding box center [294, 167] width 144 height 47
click at [269, 158] on input "Erros" at bounding box center [294, 161] width 144 height 14
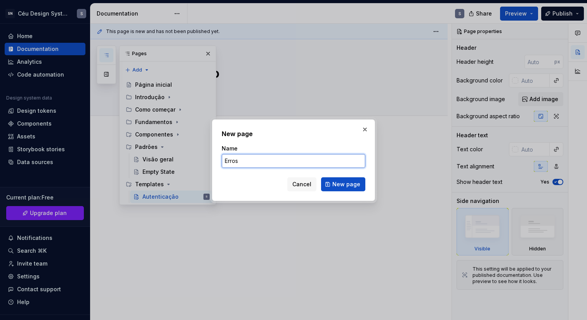
click at [269, 158] on input "Erros" at bounding box center [294, 161] width 144 height 14
type input "Erro"
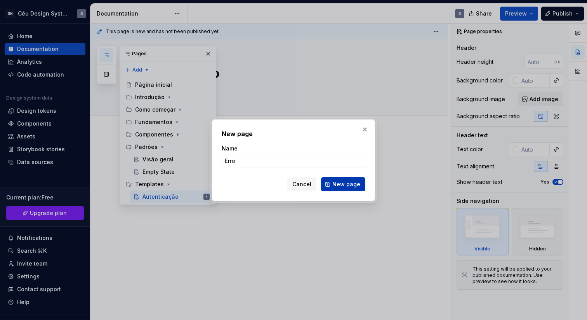
click at [348, 179] on button "New page" at bounding box center [343, 184] width 44 height 14
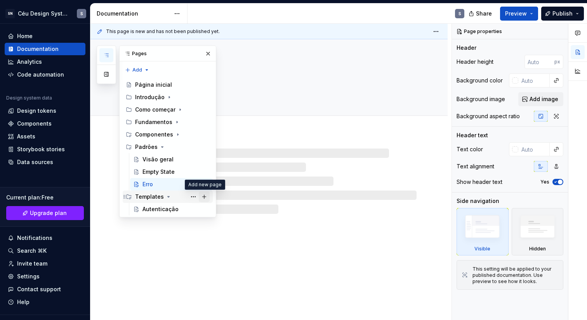
click at [205, 196] on button "Page tree" at bounding box center [204, 196] width 11 height 11
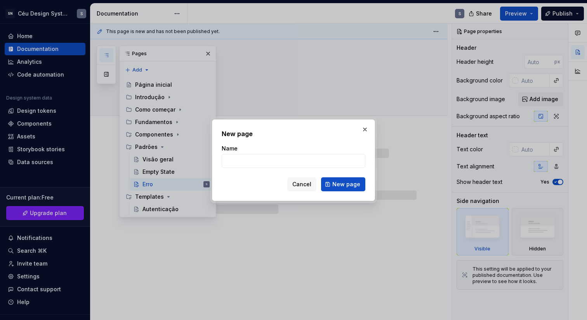
type textarea "*"
type input "Fo"
type textarea "*"
type input "Formula"
type textarea "*"
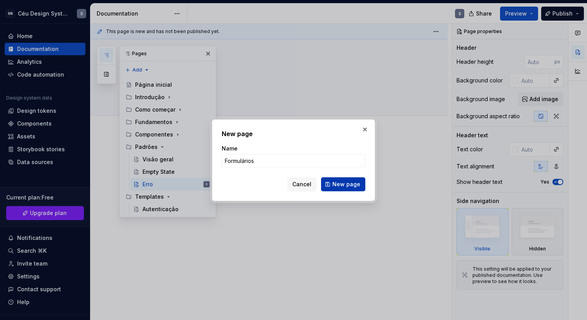
type input "Formulários"
click at [353, 185] on span "New page" at bounding box center [346, 184] width 28 height 8
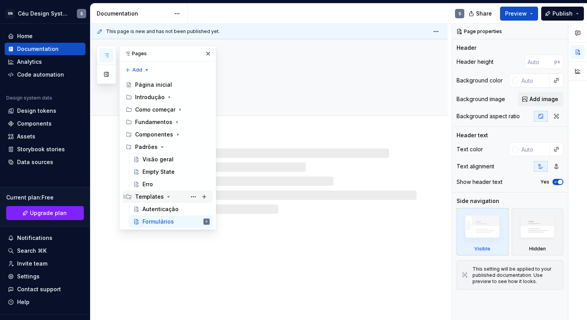
click at [167, 194] on icon "Page tree" at bounding box center [168, 196] width 6 height 6
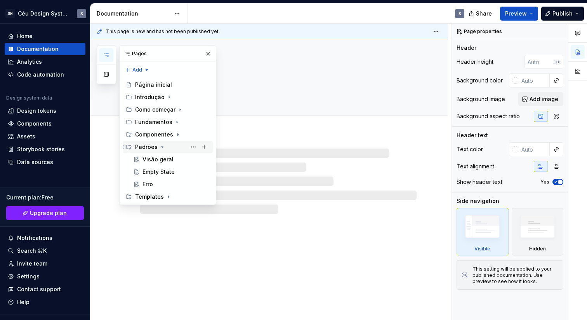
click at [161, 149] on icon "Page tree" at bounding box center [162, 147] width 6 height 6
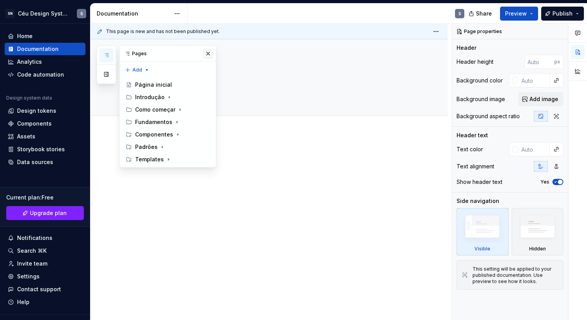
click at [210, 54] on button "button" at bounding box center [208, 53] width 11 height 11
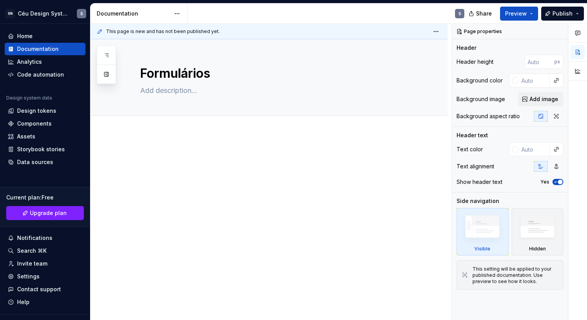
click at [532, 6] on div "Share Preview Publish" at bounding box center [529, 13] width 116 height 20
click at [531, 12] on button "Preview" at bounding box center [519, 14] width 38 height 14
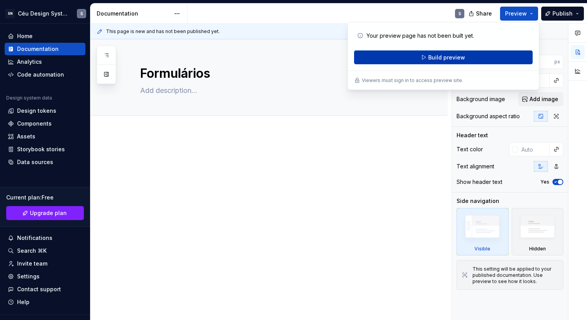
click at [496, 58] on button "Build preview" at bounding box center [443, 57] width 179 height 14
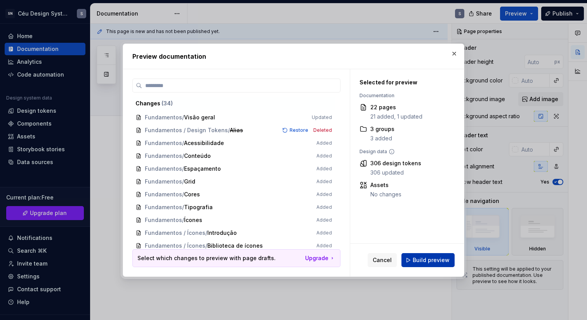
click at [434, 261] on span "Build preview" at bounding box center [431, 260] width 37 height 8
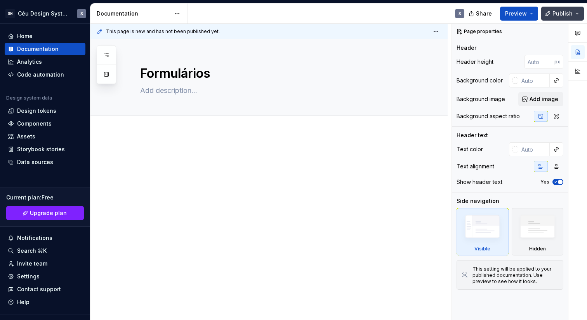
click at [561, 10] on span "Publish" at bounding box center [562, 14] width 20 height 8
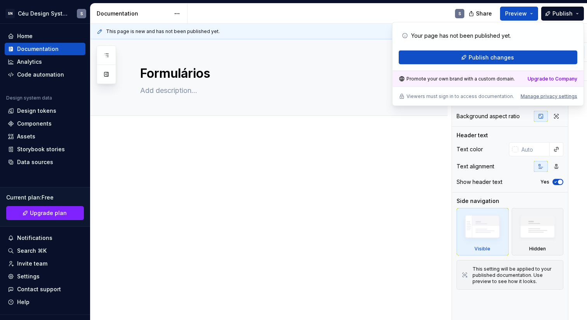
click at [333, 6] on div "S" at bounding box center [329, 13] width 283 height 20
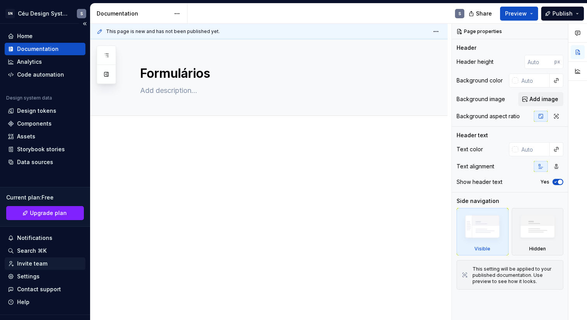
click at [36, 259] on div "Invite team" at bounding box center [32, 263] width 30 height 8
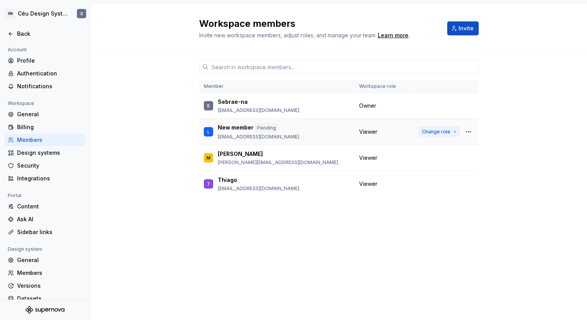
click at [451, 132] on button "Change role" at bounding box center [440, 131] width 42 height 11
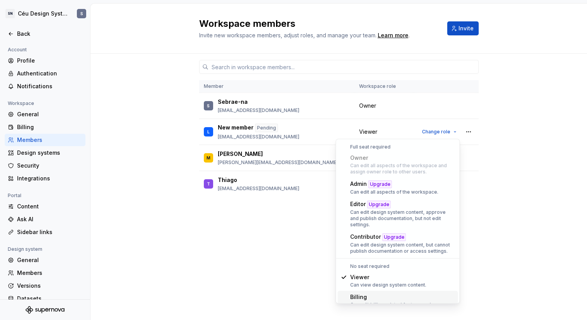
scroll to position [9, 0]
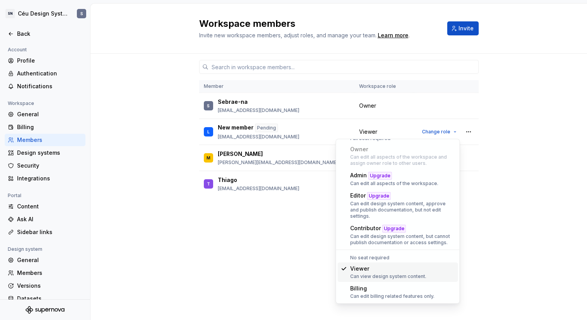
click at [521, 215] on div "Member Workspace role S Sebrae-na squaddeuxsebrae@gmail.com Owner L New member …" at bounding box center [338, 187] width 497 height 266
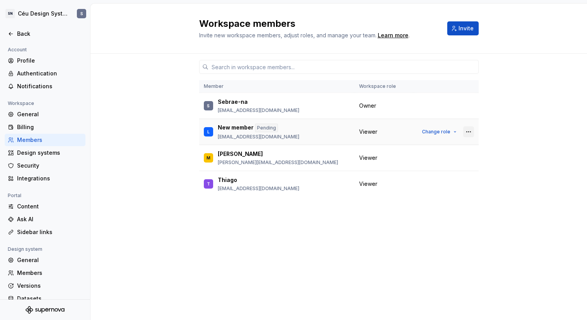
click at [471, 130] on button "button" at bounding box center [468, 131] width 11 height 11
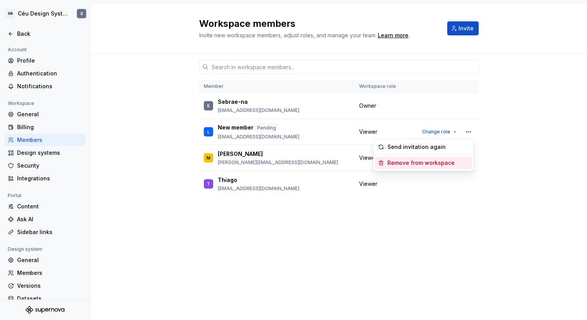
click at [430, 164] on div "Remove from workspace" at bounding box center [420, 163] width 67 height 8
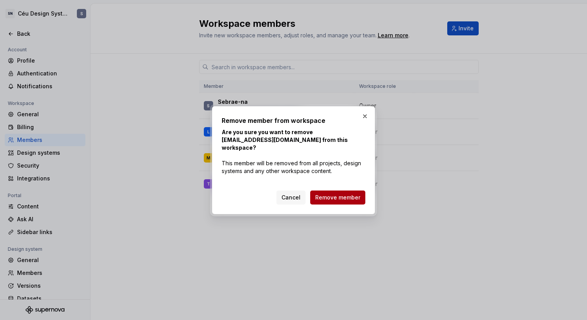
click at [339, 193] on span "Remove member" at bounding box center [337, 197] width 45 height 8
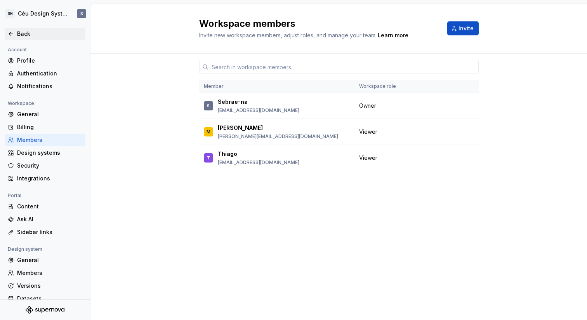
click at [33, 32] on div "Back" at bounding box center [49, 34] width 65 height 8
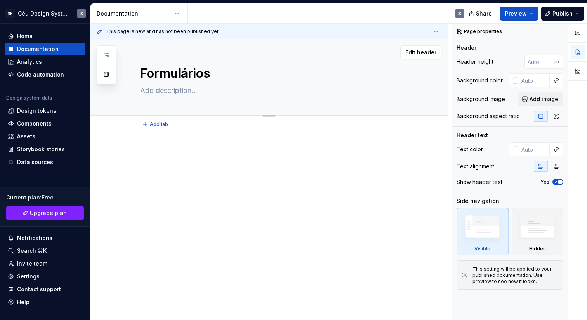
click at [181, 78] on textarea "Formulários" at bounding box center [277, 73] width 276 height 19
click at [205, 68] on textarea "Formulários" at bounding box center [277, 73] width 276 height 19
click at [210, 70] on textarea "Formulários" at bounding box center [277, 73] width 276 height 19
type textarea "*"
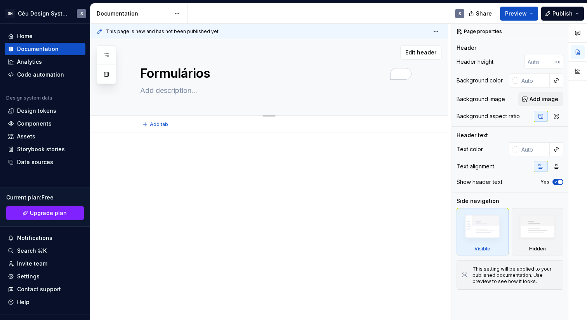
type textarea "Formulários\"
type textarea "*"
type textarea "Formulários\\"
type textarea "*"
type textarea "Formulários\"
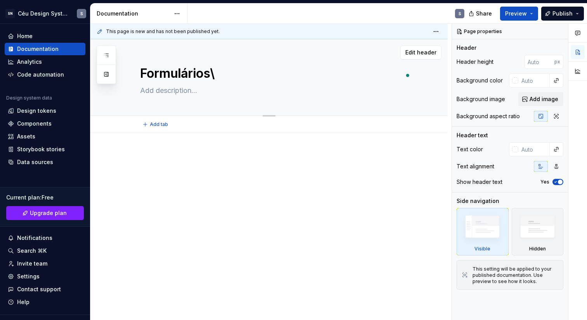
type textarea "*"
type textarea "Formulários"
type textarea "*"
type textarea "Formulário"
type textarea "*"
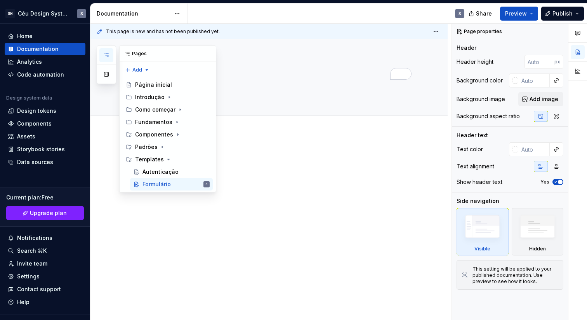
type textarea "Formulário"
click at [106, 55] on icon "button" at bounding box center [106, 55] width 6 height 6
click at [167, 161] on icon "Page tree" at bounding box center [168, 159] width 6 height 6
type textarea "*"
click at [146, 67] on div "Pages Add Accessibility guide for tree Page tree. Navigate the tree with the ar…" at bounding box center [157, 106] width 120 height 122
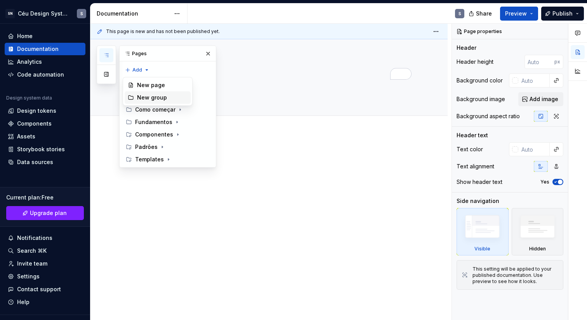
click at [155, 94] on div "New group" at bounding box center [162, 98] width 50 height 8
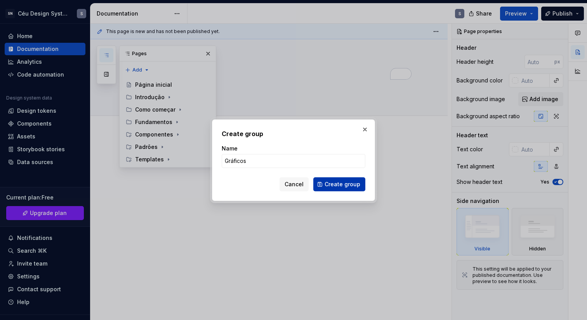
type input "Gráficos"
click at [326, 184] on button "Create group" at bounding box center [339, 184] width 52 height 14
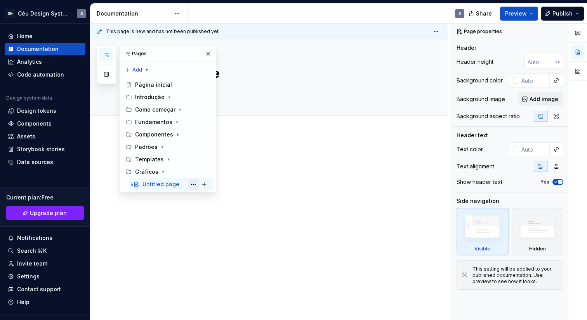
click at [194, 181] on button "Page tree" at bounding box center [193, 184] width 11 height 11
type textarea "*"
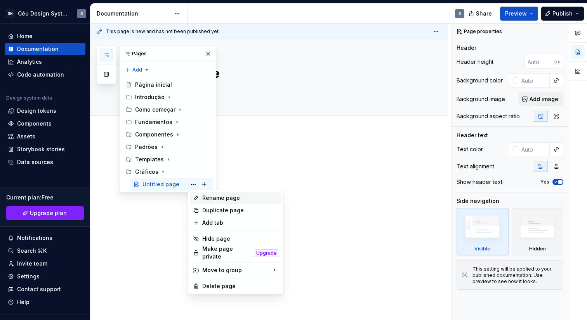
click at [200, 192] on div "Rename page" at bounding box center [236, 197] width 92 height 12
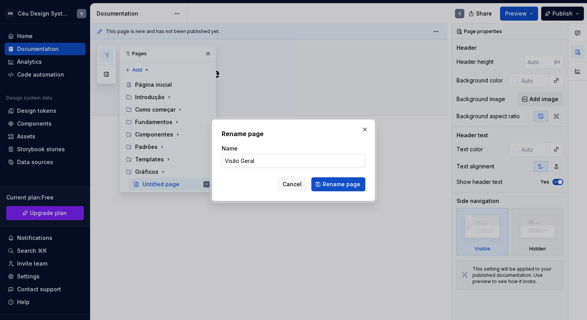
click at [245, 159] on input "Visão Geral" at bounding box center [294, 161] width 144 height 14
type input "Visão geral"
click at [342, 185] on span "Rename page" at bounding box center [342, 184] width 38 height 8
type textarea "*"
type textarea "Visão geral"
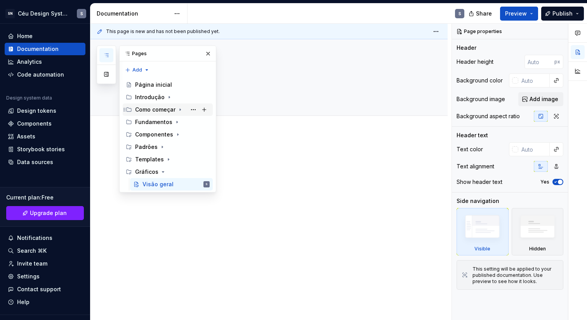
click at [180, 109] on icon "Page tree" at bounding box center [180, 110] width 1 height 2
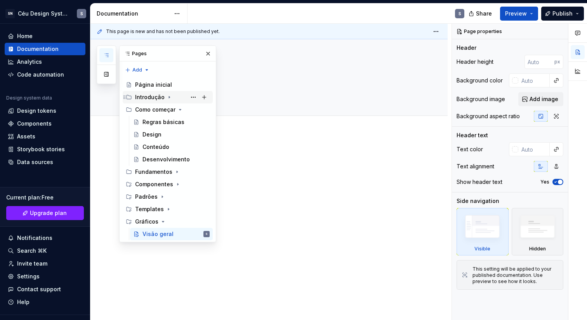
click at [167, 97] on icon "Page tree" at bounding box center [169, 97] width 6 height 6
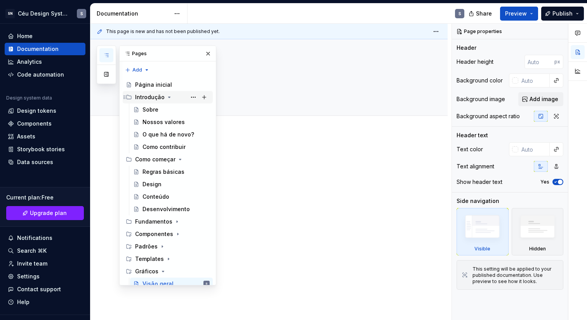
click at [168, 97] on icon "Page tree" at bounding box center [169, 97] width 2 height 1
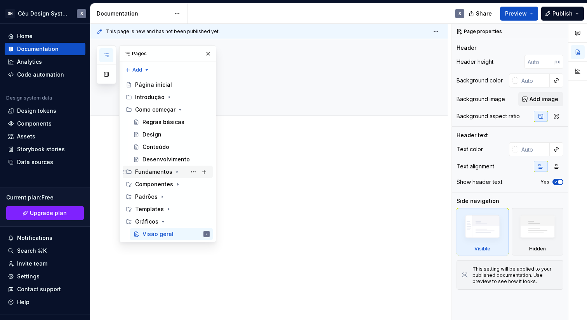
click at [177, 172] on icon "Page tree" at bounding box center [177, 172] width 1 height 2
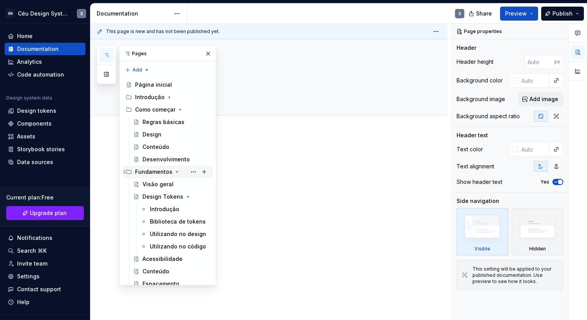
click at [176, 172] on icon "Page tree" at bounding box center [177, 171] width 2 height 1
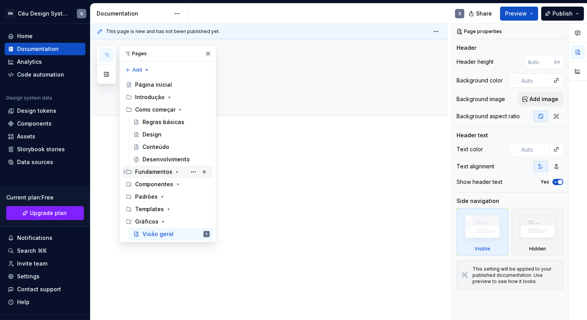
click at [174, 172] on icon "Page tree" at bounding box center [177, 171] width 6 height 6
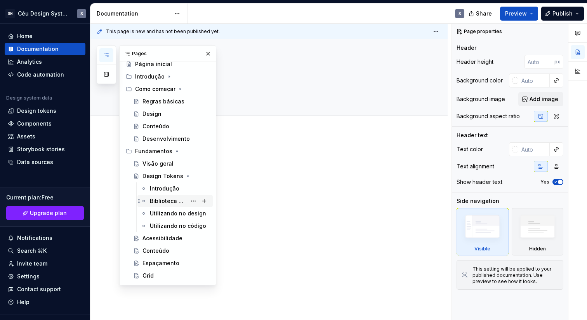
scroll to position [16, 0]
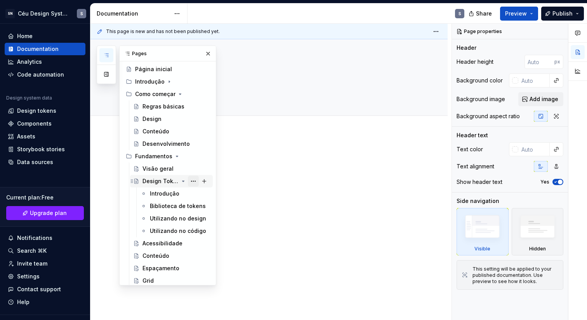
click at [188, 182] on button "Page tree" at bounding box center [193, 180] width 11 height 11
type textarea "*"
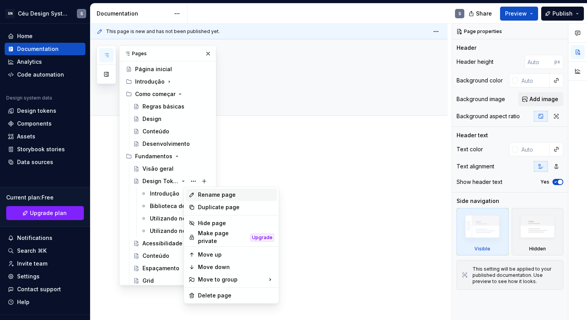
click at [220, 191] on div "Rename page" at bounding box center [236, 195] width 76 height 8
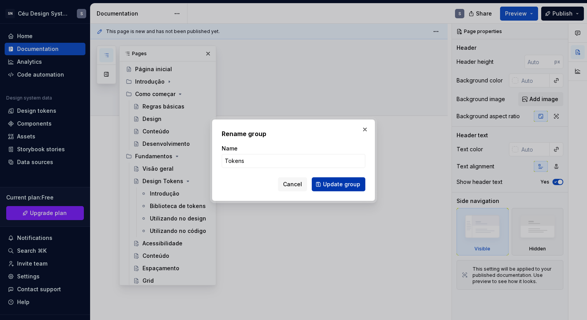
type input "Tokens"
click at [347, 187] on span "Update group" at bounding box center [341, 184] width 37 height 8
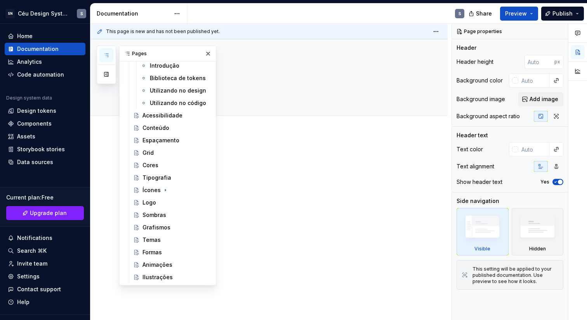
scroll to position [205, 0]
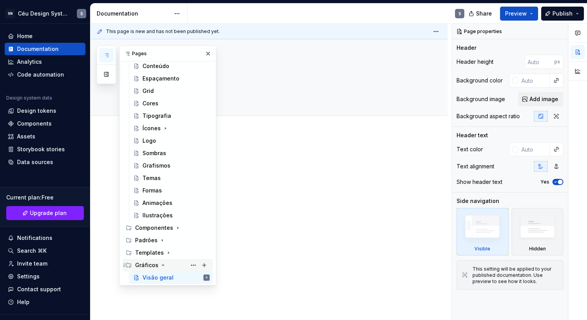
click at [161, 266] on icon "Page tree" at bounding box center [163, 265] width 6 height 6
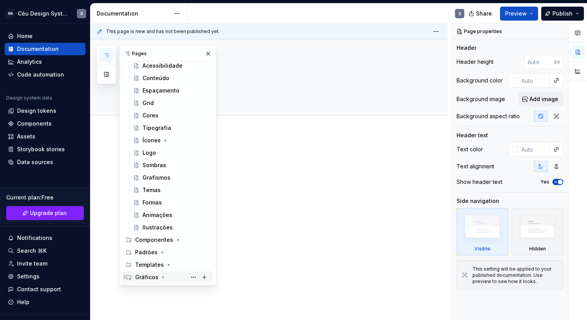
scroll to position [193, 0]
click at [163, 276] on icon "Page tree" at bounding box center [163, 277] width 1 height 2
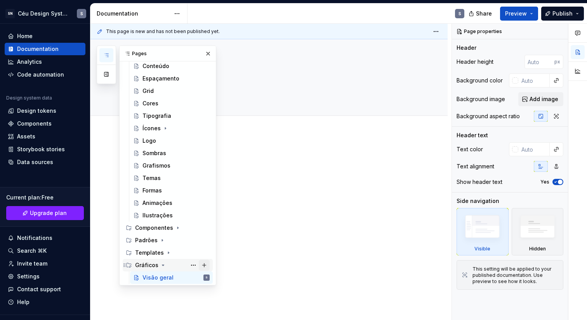
click at [203, 265] on button "Page tree" at bounding box center [204, 264] width 11 height 11
type textarea "*"
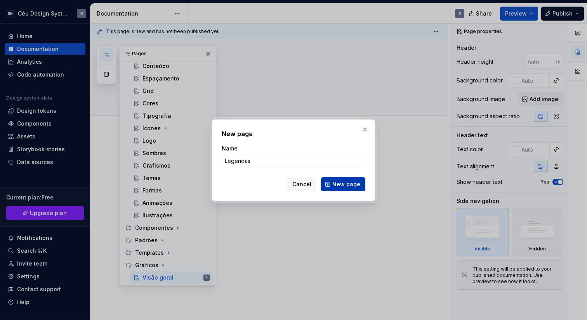
type input "Legendas"
click at [351, 184] on span "New page" at bounding box center [346, 184] width 28 height 8
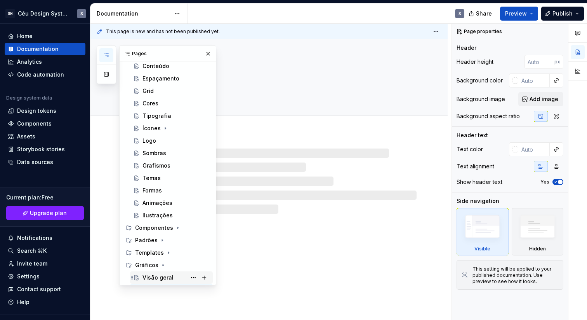
scroll to position [217, 0]
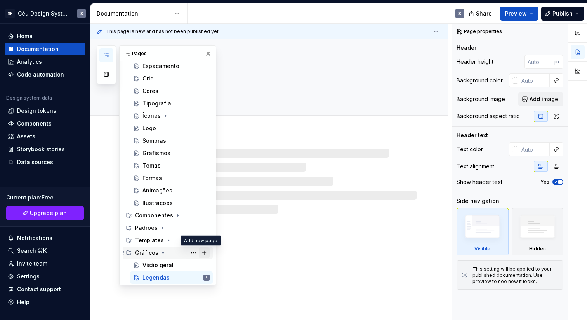
click at [202, 251] on button "Page tree" at bounding box center [204, 252] width 11 height 11
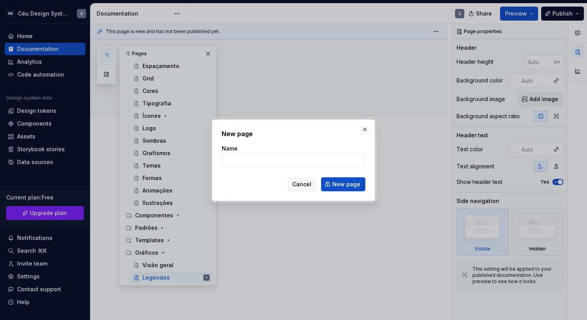
type textarea "*"
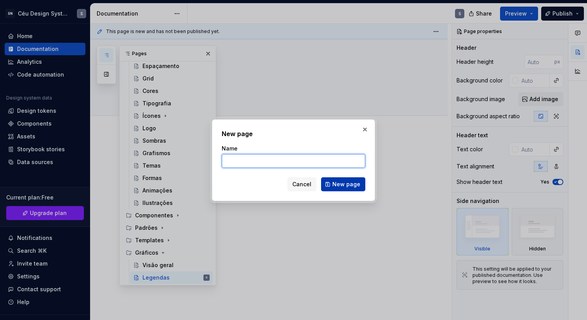
paste input "Cores"
type input "Cores"
click at [351, 181] on span "New page" at bounding box center [346, 184] width 28 height 8
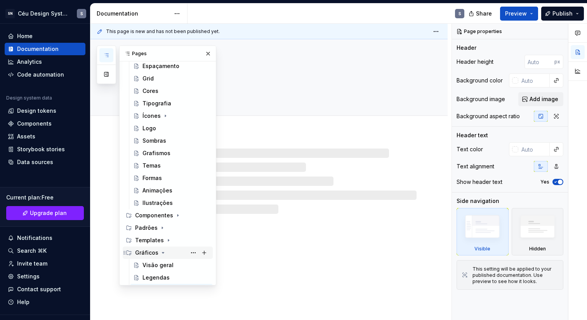
scroll to position [230, 0]
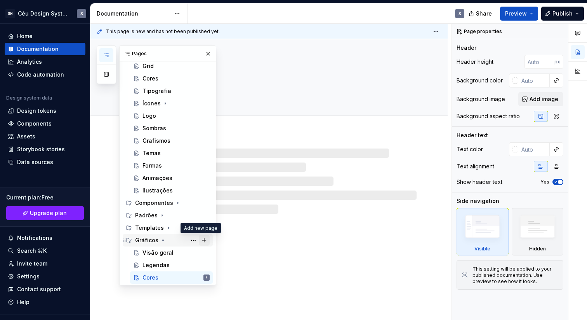
click at [202, 241] on button "Page tree" at bounding box center [204, 239] width 11 height 11
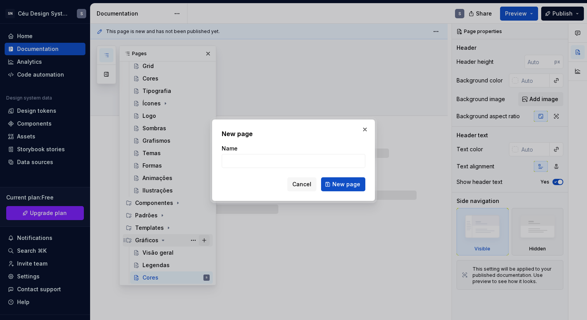
type textarea "*"
type input "Tip"
type textarea "*"
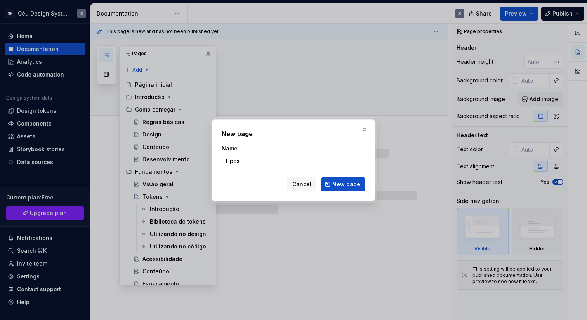
scroll to position [230, 0]
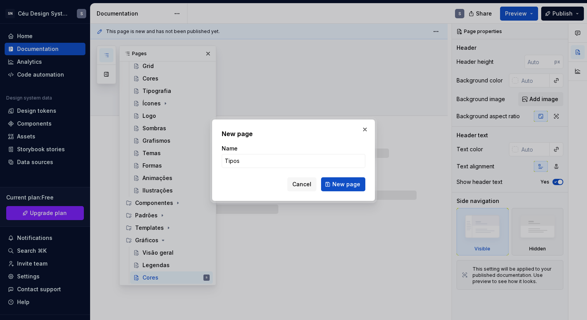
type textarea "*"
drag, startPoint x: 295, startPoint y: 186, endPoint x: 298, endPoint y: 182, distance: 5.2
click at [298, 182] on button "Cancel" at bounding box center [301, 184] width 29 height 14
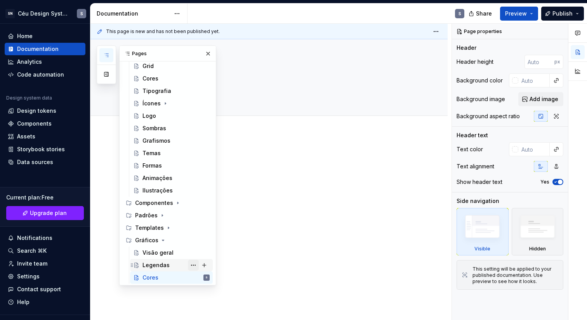
click at [188, 265] on button "Page tree" at bounding box center [193, 264] width 11 height 11
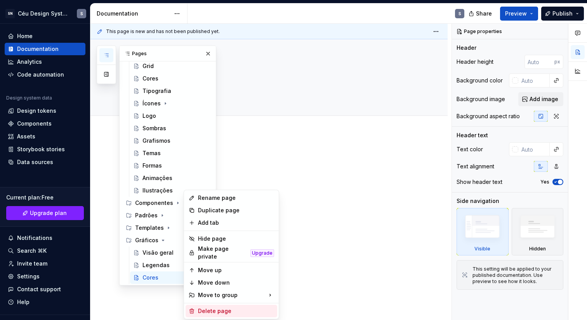
click at [215, 307] on div "Delete page" at bounding box center [236, 311] width 76 height 8
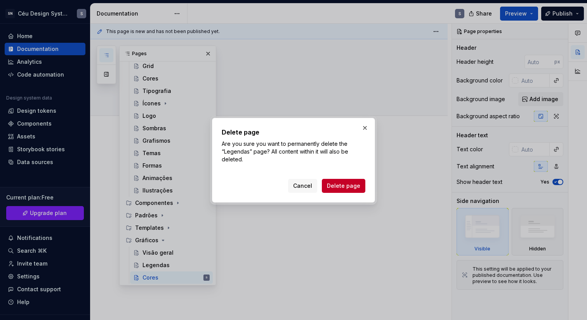
click at [350, 186] on span "Delete page" at bounding box center [343, 186] width 33 height 8
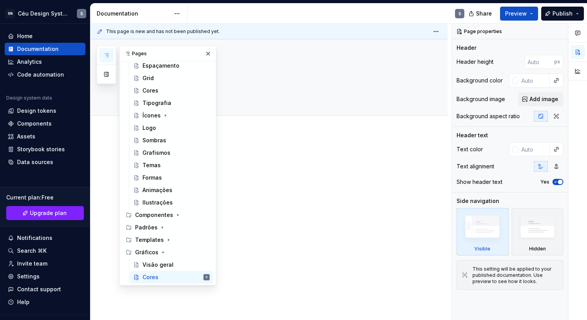
scroll to position [217, 0]
click at [189, 274] on button "Page tree" at bounding box center [193, 277] width 11 height 11
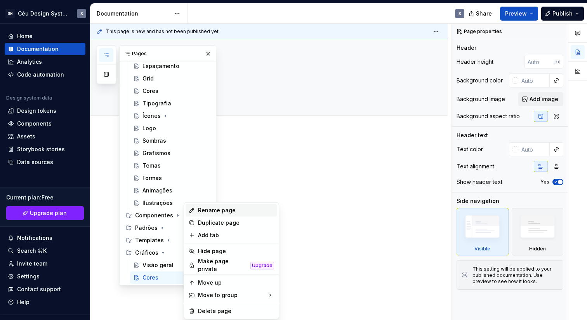
click at [226, 210] on div "Rename page" at bounding box center [236, 210] width 76 height 8
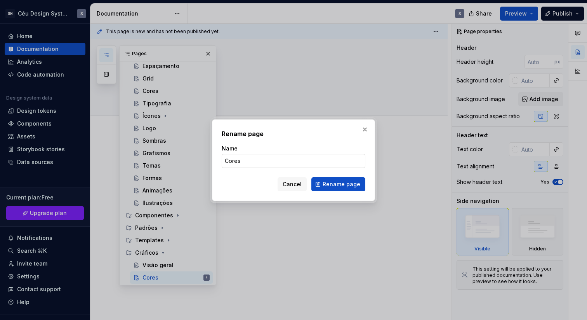
type textarea "*"
drag, startPoint x: 280, startPoint y: 158, endPoint x: 109, endPoint y: 155, distance: 170.9
click at [109, 155] on div "Rename page Name Gráfico [PERSON_NAME] Cancel Rename page" at bounding box center [293, 160] width 587 height 320
type input "Pizza"
click at [328, 183] on span "Rename page" at bounding box center [342, 184] width 38 height 8
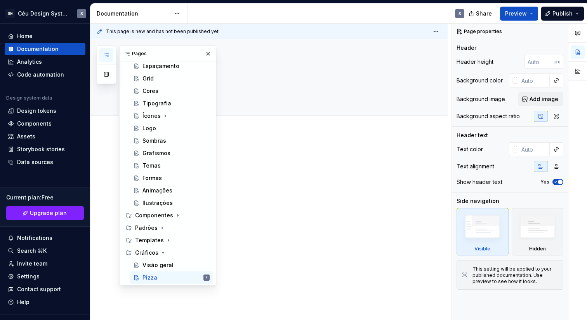
click at [302, 215] on div "This page is new and has not been published yet. Pizza Edit header" at bounding box center [270, 172] width 361 height 296
click at [257, 105] on div "Pizza" at bounding box center [278, 77] width 276 height 76
click at [203, 52] on button "button" at bounding box center [208, 53] width 11 height 11
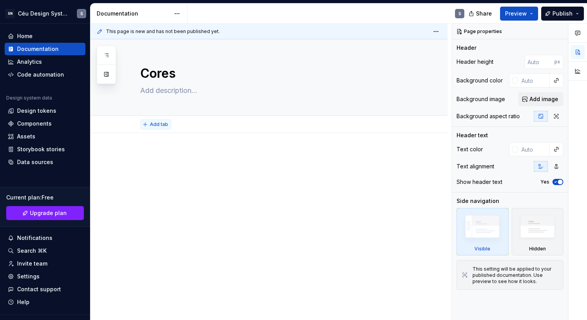
click at [165, 124] on span "Add tab" at bounding box center [159, 124] width 18 height 6
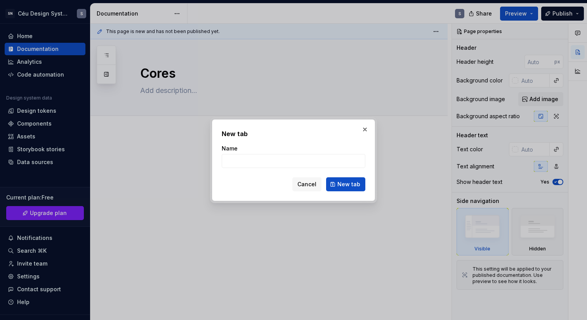
type textarea "*"
type input "Uso"
drag, startPoint x: 267, startPoint y: 164, endPoint x: 158, endPoint y: 161, distance: 109.5
click at [158, 161] on div "New tab Name Uso Cancel New tab" at bounding box center [293, 160] width 587 height 320
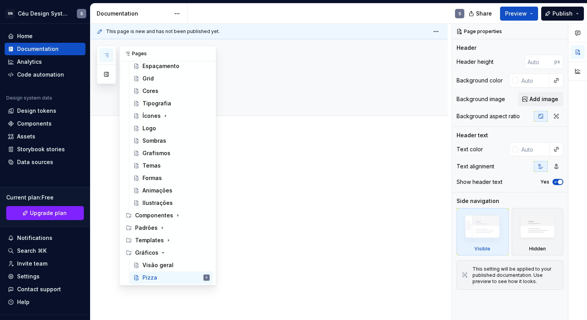
click at [106, 57] on icon "button" at bounding box center [106, 55] width 6 height 6
click at [191, 276] on button "Page tree" at bounding box center [193, 277] width 11 height 11
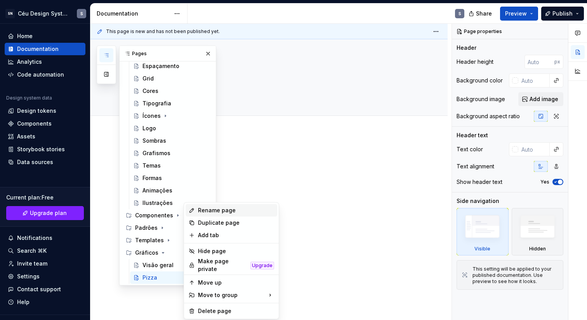
click at [223, 212] on div "Rename page" at bounding box center [236, 210] width 76 height 8
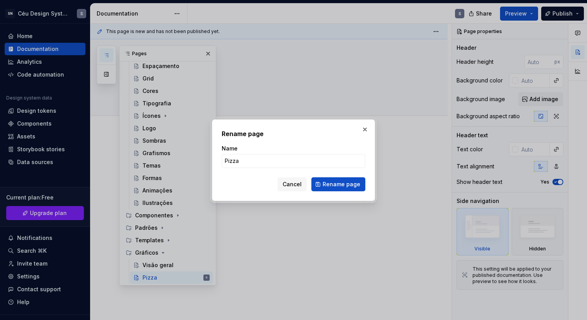
type textarea "*"
type input "Tipos de gráfico"
click at [337, 188] on button "Rename page" at bounding box center [338, 184] width 54 height 14
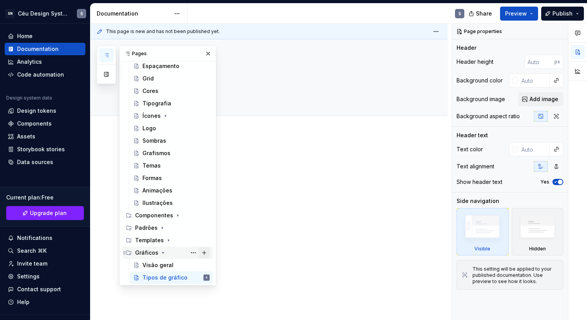
click at [199, 254] on button "Page tree" at bounding box center [204, 252] width 11 height 11
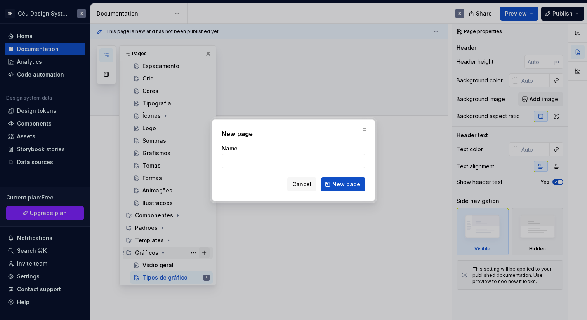
type textarea "*"
type input "Eixos e rótulos"
type textarea "*"
type input "Eixos e rótulos"
click at [351, 186] on span "New page" at bounding box center [346, 184] width 28 height 8
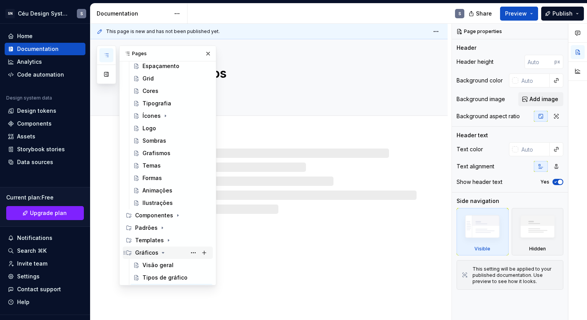
scroll to position [230, 0]
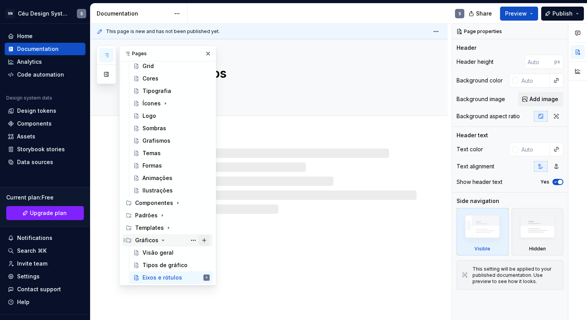
click at [200, 240] on button "Page tree" at bounding box center [204, 239] width 11 height 11
type textarea "*"
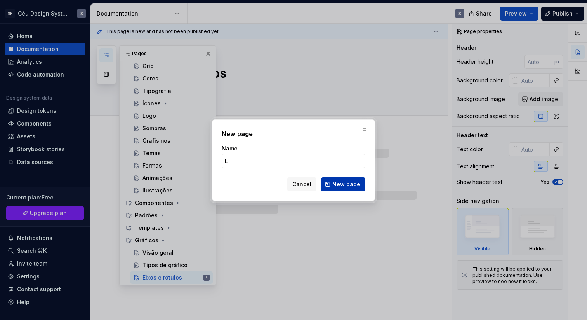
type input "Le"
type textarea "*"
type input "Lege"
type textarea "*"
type input "Legend"
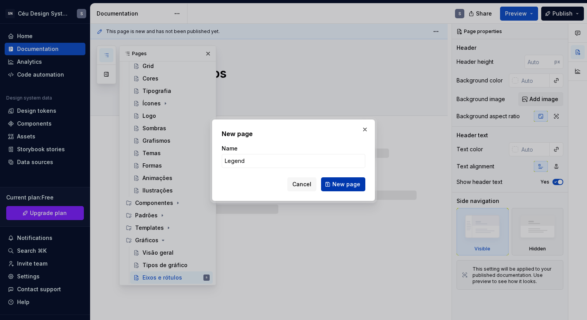
type textarea "*"
type input "Legendas"
click at [341, 181] on span "New page" at bounding box center [346, 184] width 28 height 8
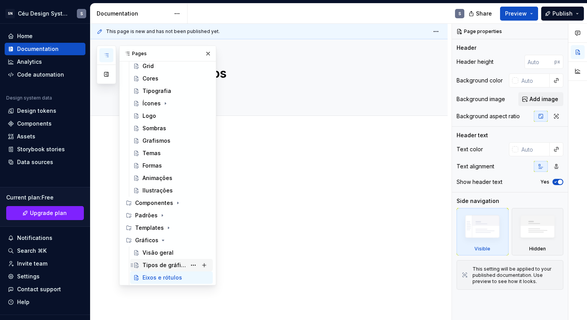
scroll to position [242, 0]
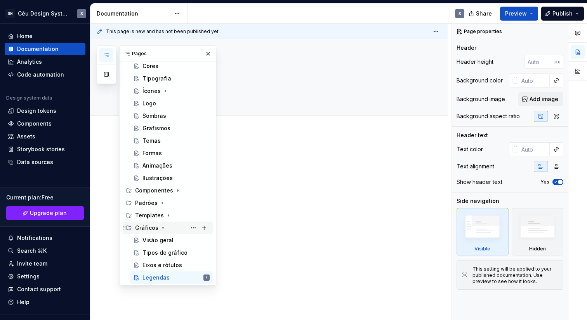
click at [162, 226] on icon "Page tree" at bounding box center [163, 227] width 6 height 6
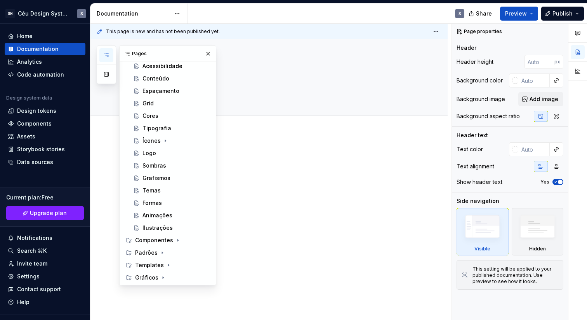
scroll to position [0, 0]
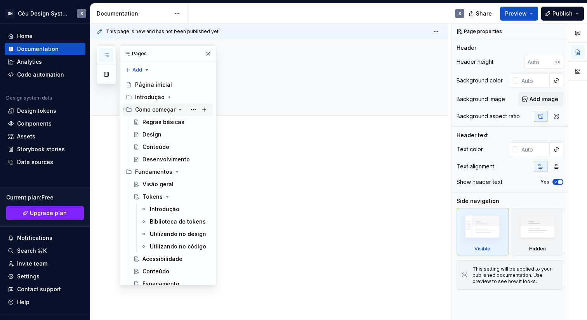
click at [179, 111] on icon "Page tree" at bounding box center [180, 109] width 6 height 6
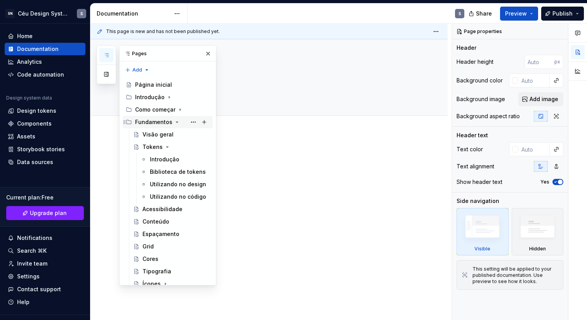
click at [176, 122] on icon "Page tree" at bounding box center [177, 122] width 2 height 1
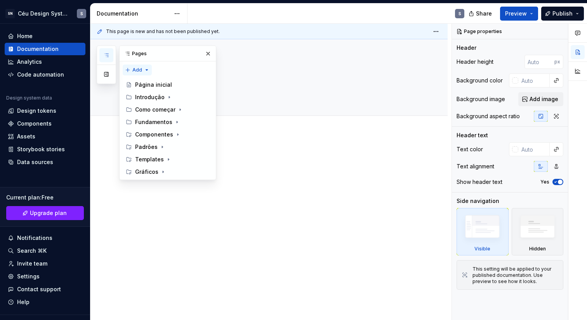
type textarea "*"
click at [144, 71] on div "Pages Add Accessibility guide for tree Page tree. Navigate the tree with the ar…" at bounding box center [157, 112] width 120 height 134
click at [154, 93] on div "New group" at bounding box center [158, 97] width 66 height 12
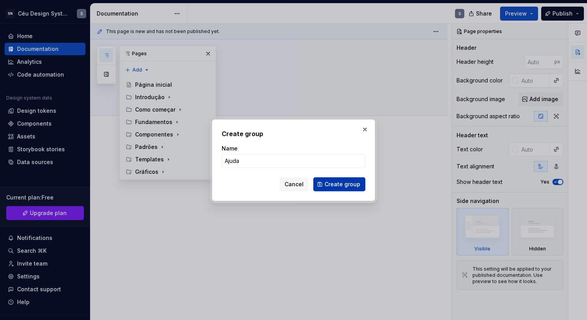
type input "Ajuda"
click at [340, 181] on span "Create group" at bounding box center [343, 184] width 36 height 8
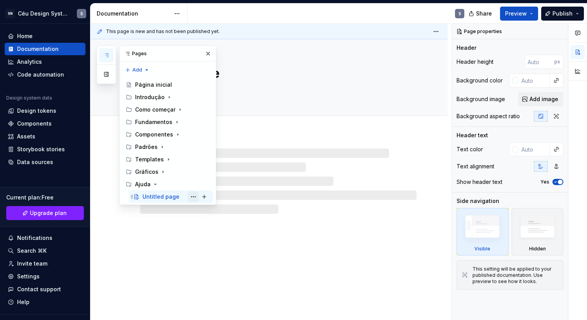
click at [195, 198] on button "Page tree" at bounding box center [193, 196] width 11 height 11
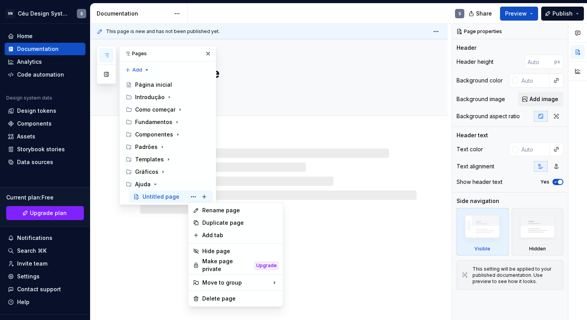
click at [214, 208] on div "Rename page" at bounding box center [240, 210] width 76 height 8
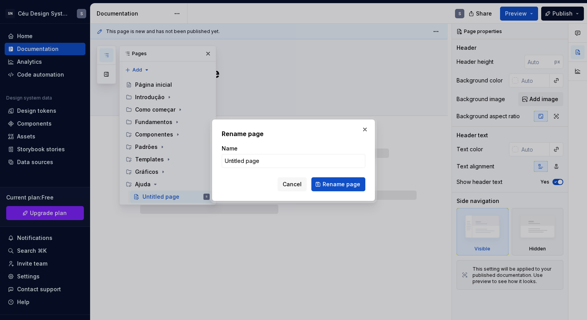
type textarea "*"
type input "FAQ"
click at [338, 182] on span "Rename page" at bounding box center [342, 184] width 38 height 8
type textarea "*"
type textarea "FAQ"
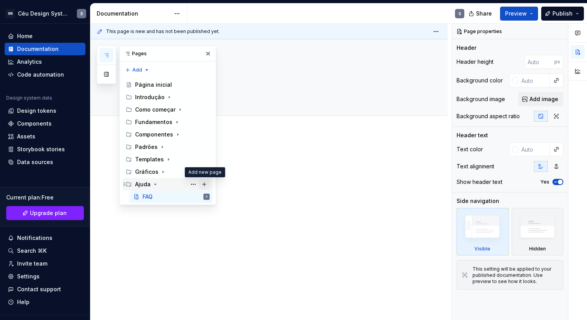
click at [206, 185] on button "Page tree" at bounding box center [204, 184] width 11 height 11
type textarea "*"
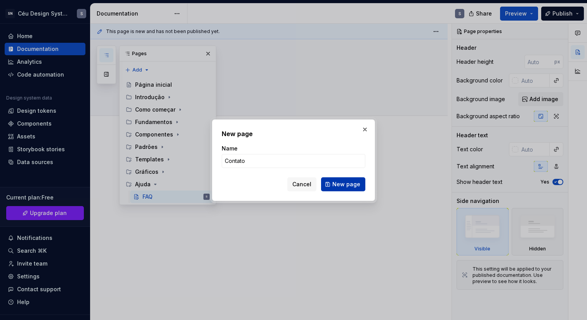
type input "Contato"
click at [339, 184] on span "New page" at bounding box center [346, 184] width 28 height 8
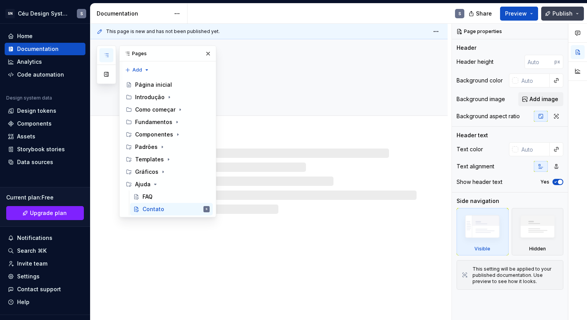
click at [567, 17] on span "Publish" at bounding box center [562, 14] width 20 height 8
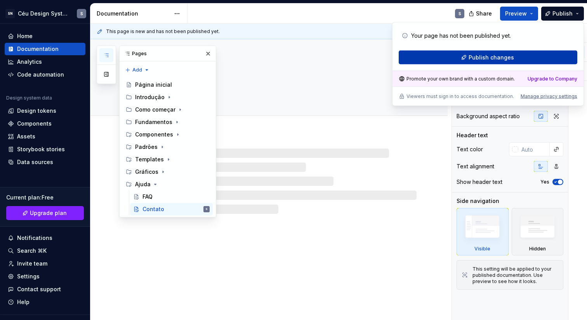
click at [515, 61] on button "Publish changes" at bounding box center [488, 57] width 179 height 14
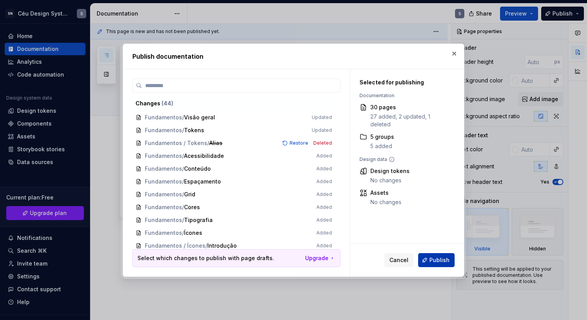
click at [446, 264] on button "Publish" at bounding box center [436, 260] width 36 height 14
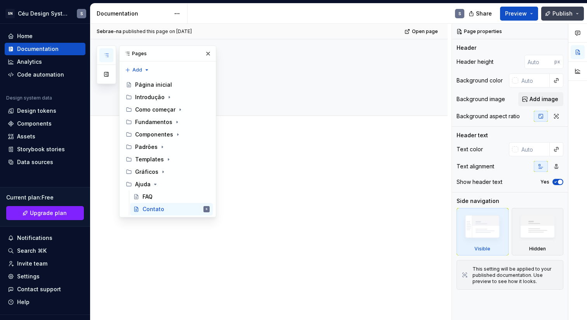
click at [564, 20] on button "Publish" at bounding box center [562, 14] width 43 height 14
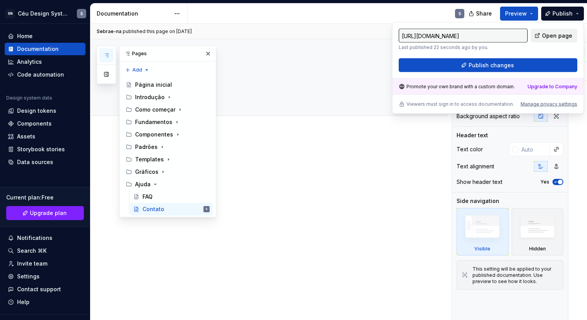
click at [563, 33] on span "Open page" at bounding box center [557, 36] width 30 height 8
click at [554, 37] on span "Open page" at bounding box center [557, 36] width 30 height 8
click at [168, 97] on icon "Page tree" at bounding box center [169, 97] width 6 height 6
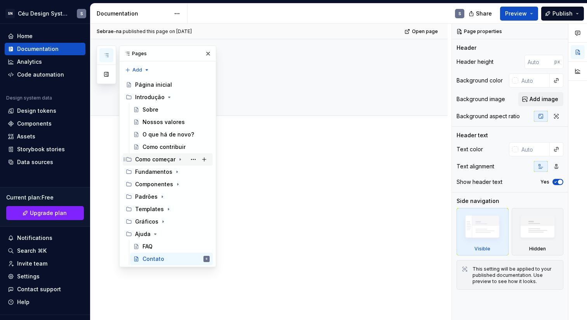
click at [177, 160] on icon "Page tree" at bounding box center [180, 159] width 6 height 6
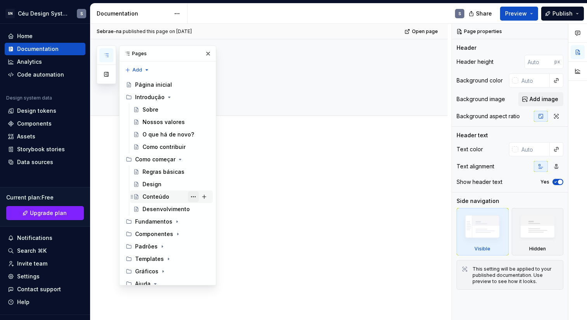
click at [188, 198] on button "Page tree" at bounding box center [193, 196] width 11 height 11
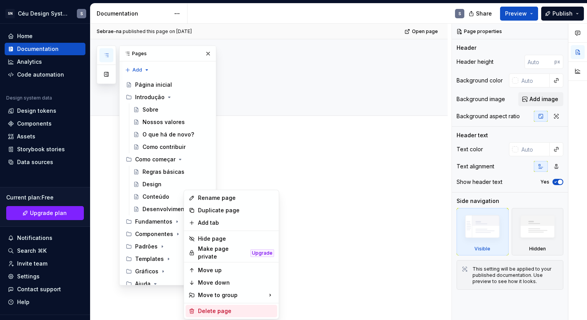
click at [212, 307] on div "Delete page" at bounding box center [236, 311] width 76 height 8
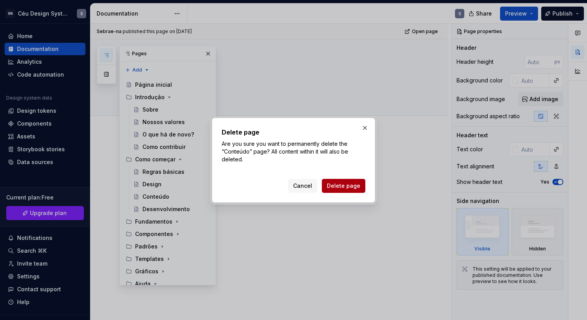
click at [358, 184] on span "Delete page" at bounding box center [343, 186] width 33 height 8
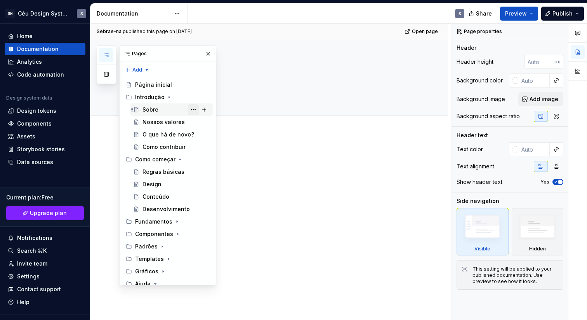
click at [191, 111] on button "Page tree" at bounding box center [193, 109] width 11 height 11
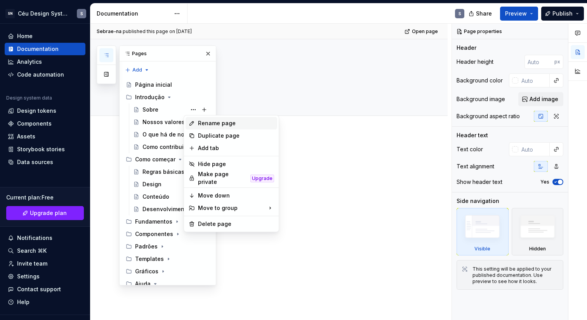
click at [213, 125] on div "Rename page" at bounding box center [236, 123] width 76 height 8
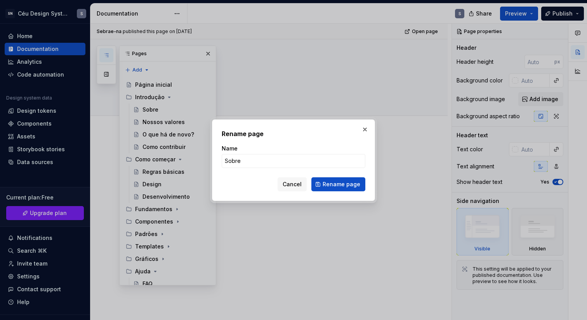
type textarea "*"
type input "Sobre o design system"
click at [330, 184] on span "Rename page" at bounding box center [342, 184] width 38 height 8
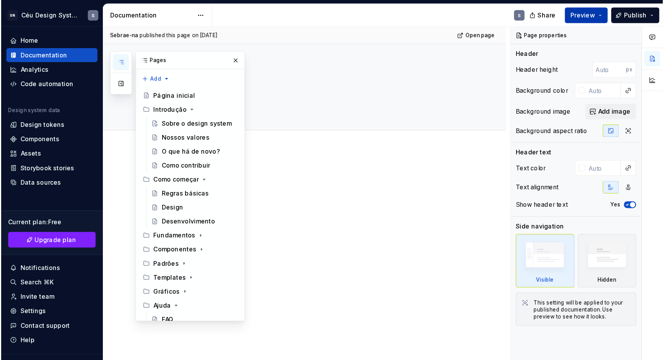
scroll to position [5, 0]
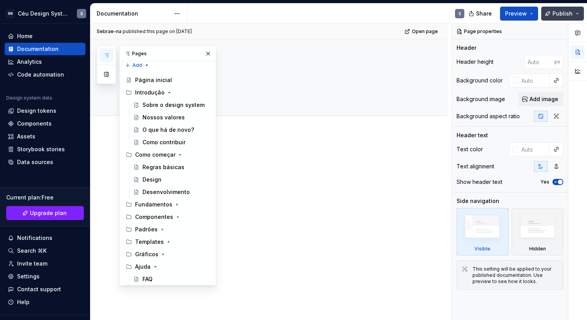
click at [554, 15] on span "Publish" at bounding box center [562, 14] width 20 height 8
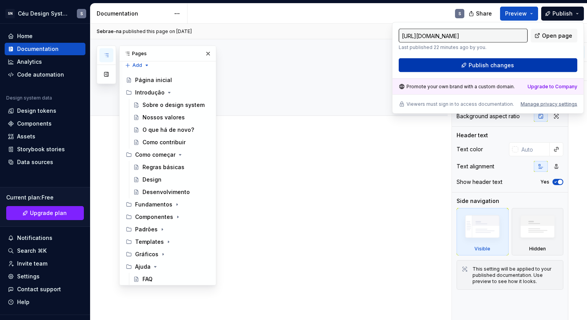
click at [532, 69] on button "Publish changes" at bounding box center [488, 65] width 179 height 14
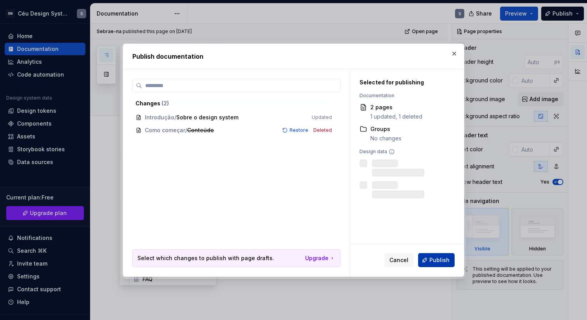
click at [445, 265] on button "Publish" at bounding box center [436, 260] width 36 height 14
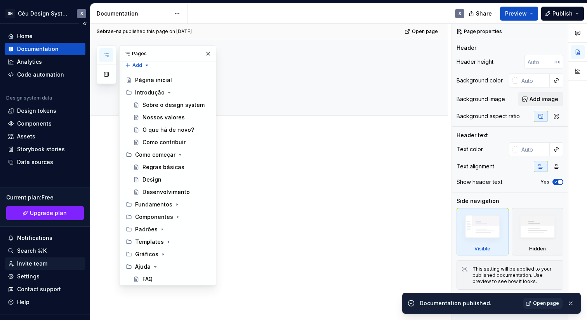
click at [38, 264] on div "Invite team" at bounding box center [32, 263] width 30 height 8
type textarea "*"
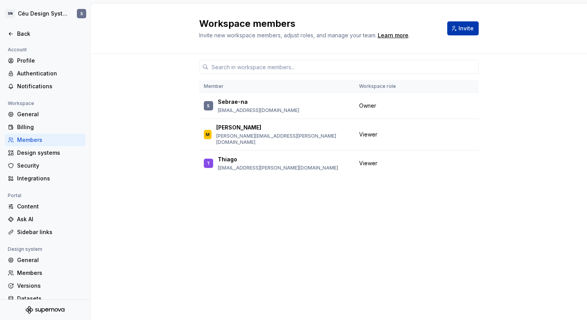
click at [457, 29] on button "Invite" at bounding box center [462, 28] width 31 height 14
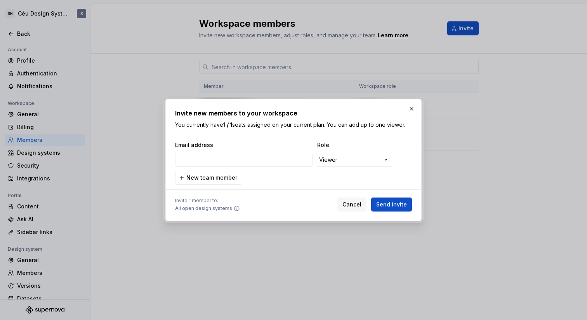
type input "[EMAIL_ADDRESS][PERSON_NAME][DOMAIN_NAME]"
click at [403, 205] on span "Send invite" at bounding box center [391, 204] width 31 height 8
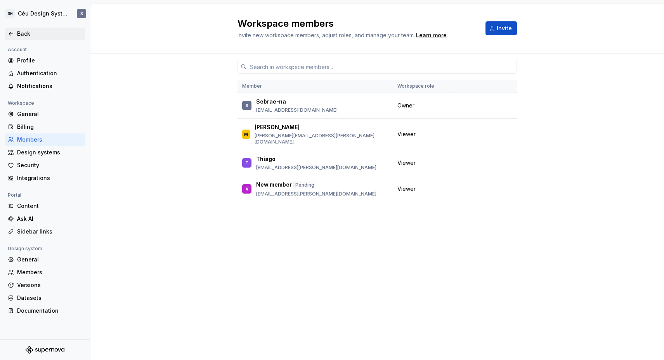
click at [14, 35] on icon at bounding box center [11, 34] width 6 height 6
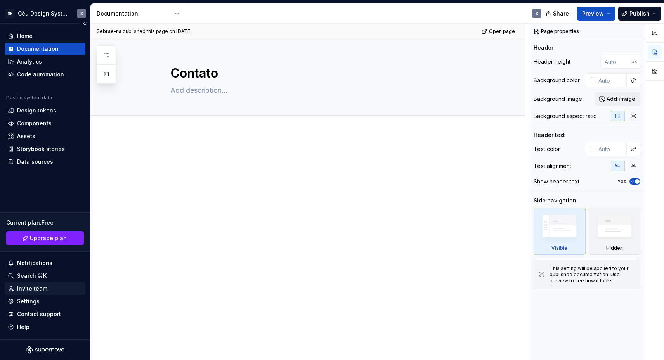
click at [39, 285] on div "Invite team" at bounding box center [32, 289] width 30 height 8
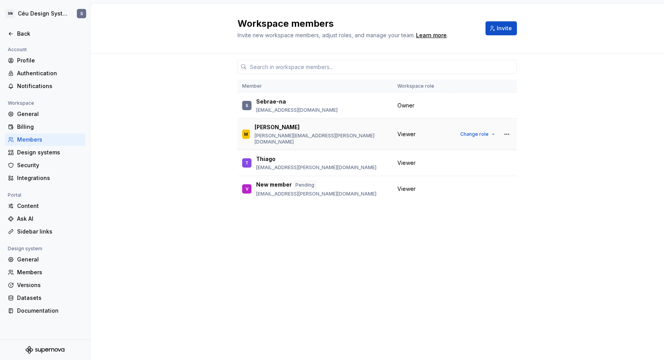
drag, startPoint x: 257, startPoint y: 126, endPoint x: 287, endPoint y: 123, distance: 30.1
click at [287, 123] on td "M Marcos [EMAIL_ADDRESS][PERSON_NAME][DOMAIN_NAME]" at bounding box center [315, 134] width 155 height 31
drag, startPoint x: 262, startPoint y: 154, endPoint x: 281, endPoint y: 154, distance: 19.0
click at [281, 155] on div "Thiago" at bounding box center [316, 159] width 120 height 8
drag, startPoint x: 263, startPoint y: 182, endPoint x: 301, endPoint y: 162, distance: 43.8
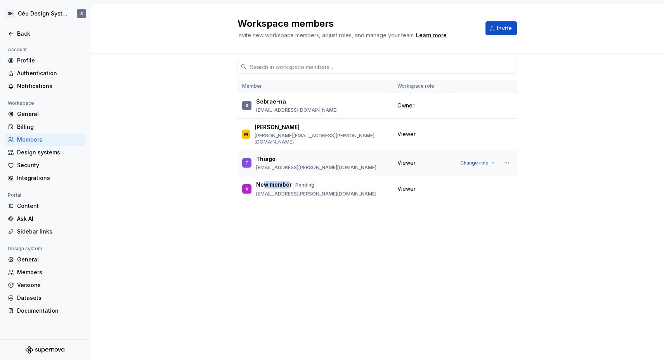
click at [287, 181] on p "New member" at bounding box center [274, 185] width 36 height 9
drag, startPoint x: 255, startPoint y: 100, endPoint x: 306, endPoint y: 100, distance: 50.5
click at [306, 100] on div "S Sebrae-na [EMAIL_ADDRESS][DOMAIN_NAME]" at bounding box center [315, 105] width 146 height 16
click at [496, 30] on button "Invite" at bounding box center [501, 28] width 31 height 14
click at [38, 311] on div "Documentation" at bounding box center [49, 311] width 65 height 8
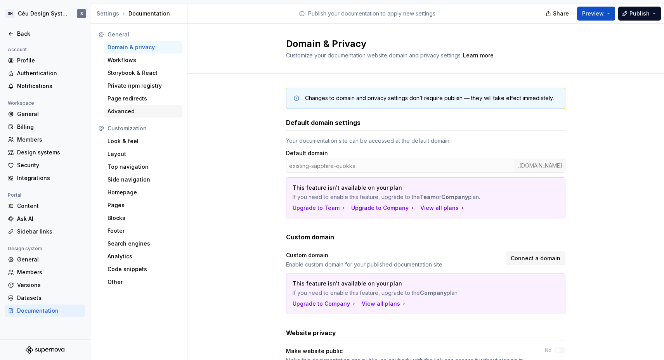
click at [135, 114] on div "Advanced" at bounding box center [144, 112] width 72 height 8
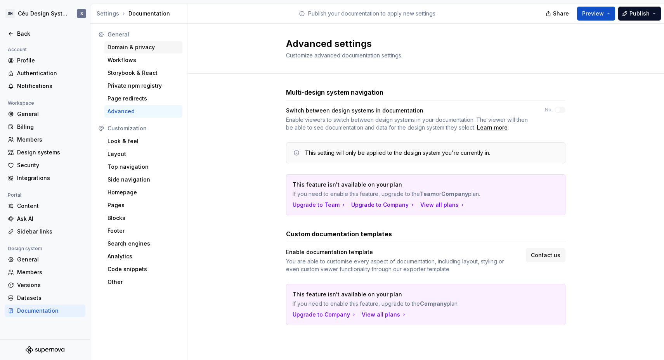
click at [140, 47] on div "Domain & privacy" at bounding box center [144, 47] width 72 height 8
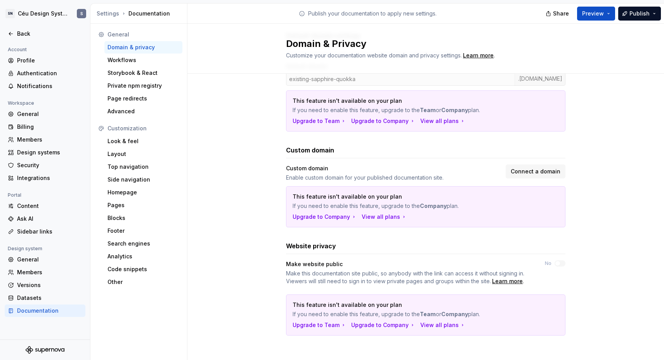
scroll to position [89, 0]
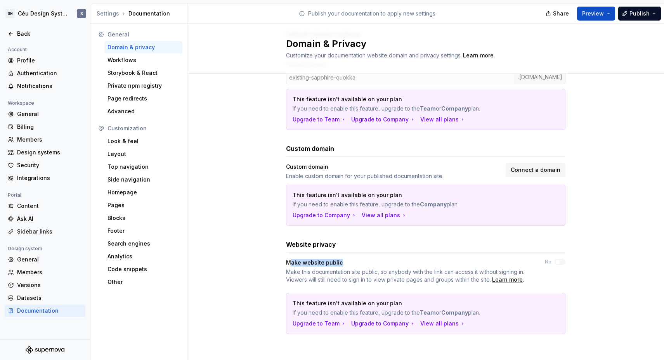
drag, startPoint x: 287, startPoint y: 262, endPoint x: 399, endPoint y: 269, distance: 112.4
click at [340, 265] on div "Make website public" at bounding box center [408, 263] width 245 height 8
click at [387, 263] on div "Make website public" at bounding box center [408, 263] width 245 height 8
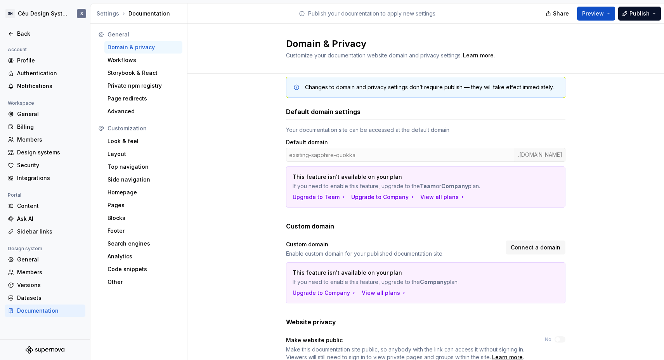
scroll to position [0, 0]
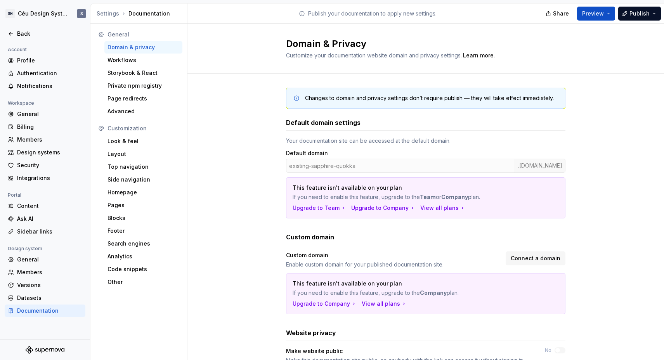
click at [337, 168] on div "existing-sapphire-quokka .[DOMAIN_NAME]" at bounding box center [426, 166] width 280 height 14
drag, startPoint x: 276, startPoint y: 157, endPoint x: 358, endPoint y: 162, distance: 81.7
click at [358, 162] on div "Changes to domain and privacy settings don’t require publish — they will take e…" at bounding box center [426, 263] width 477 height 379
click at [382, 168] on div "existing-sapphire-quokka .[DOMAIN_NAME]" at bounding box center [426, 166] width 280 height 14
click at [23, 30] on div "Back" at bounding box center [49, 34] width 65 height 8
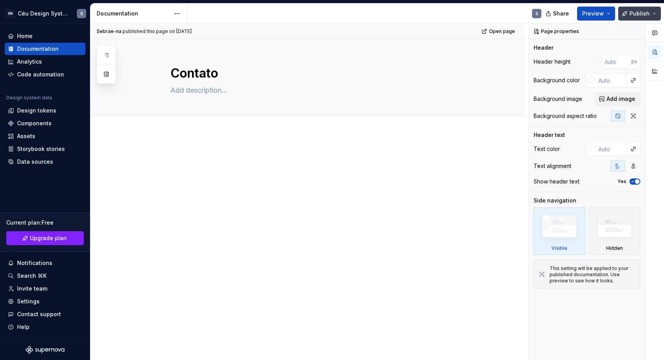
click at [587, 8] on button "Publish" at bounding box center [639, 14] width 43 height 14
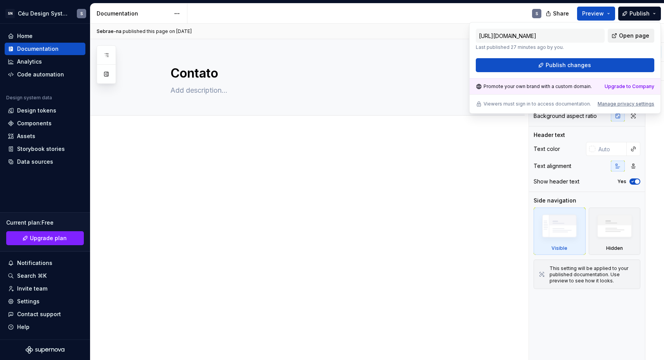
click at [587, 35] on span "Open page" at bounding box center [634, 36] width 30 height 8
click at [201, 152] on p at bounding box center [317, 155] width 294 height 9
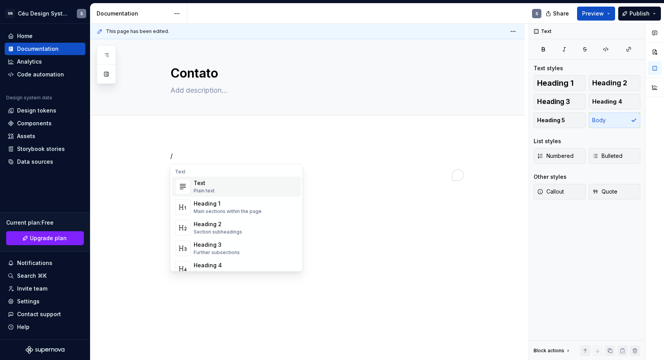
type textarea "*"
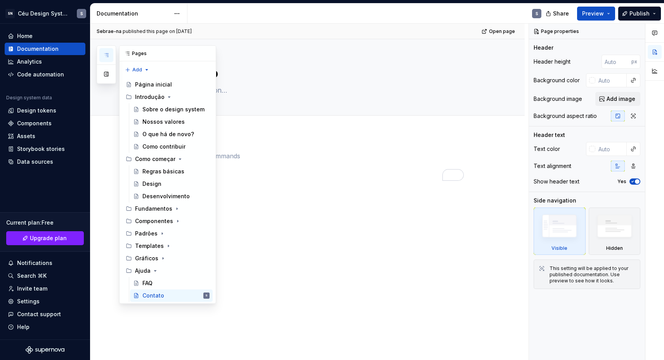
click at [108, 54] on icon "button" at bounding box center [106, 55] width 6 height 6
click at [166, 248] on icon "Page tree" at bounding box center [168, 246] width 6 height 6
click at [202, 245] on button "Page tree" at bounding box center [204, 246] width 11 height 11
type textarea "*"
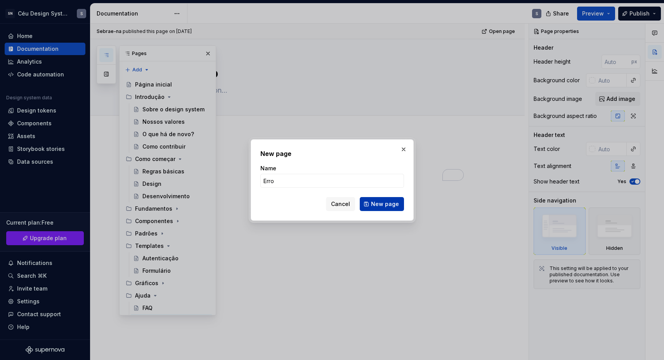
type input "Erro"
click at [393, 201] on span "New page" at bounding box center [385, 204] width 28 height 8
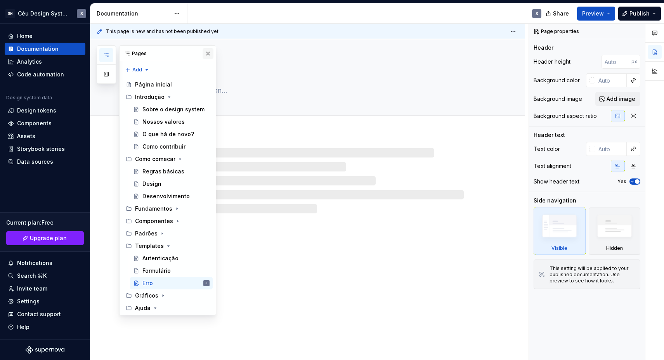
click at [205, 54] on button "button" at bounding box center [208, 53] width 11 height 11
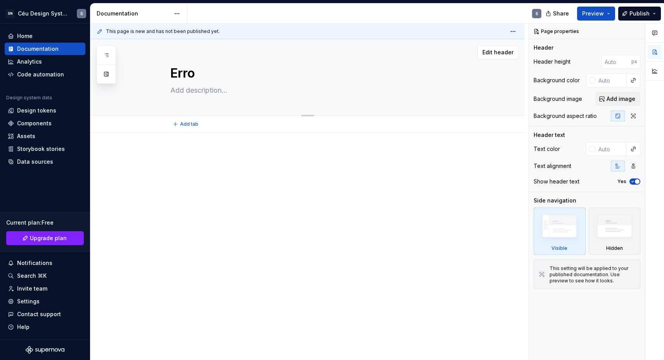
click at [187, 91] on textarea at bounding box center [316, 90] width 294 height 12
click at [33, 306] on div "Settings" at bounding box center [45, 301] width 81 height 12
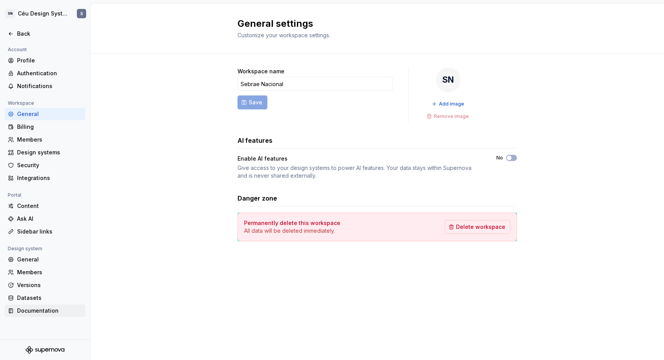
click at [37, 309] on div "Documentation" at bounding box center [49, 311] width 65 height 8
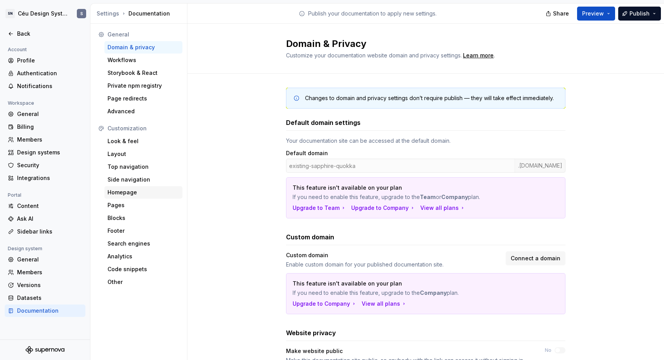
click at [127, 192] on div "Homepage" at bounding box center [144, 193] width 72 height 8
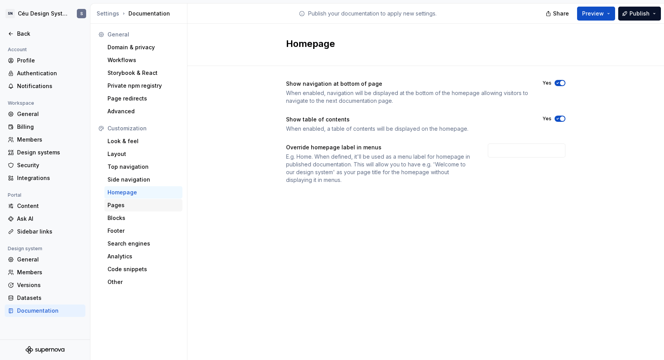
click at [133, 203] on div "Pages" at bounding box center [144, 205] width 72 height 8
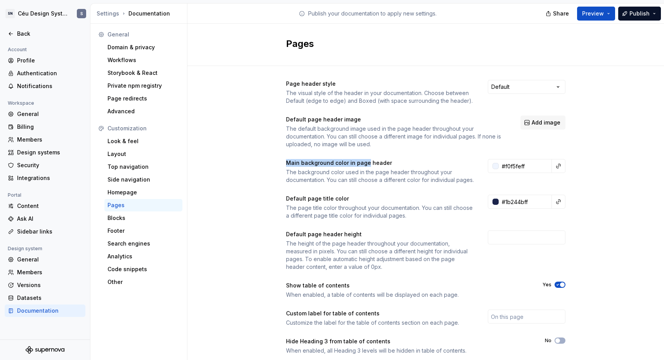
drag, startPoint x: 284, startPoint y: 161, endPoint x: 363, endPoint y: 161, distance: 79.2
click at [363, 161] on div "Main background color in page header" at bounding box center [380, 163] width 188 height 8
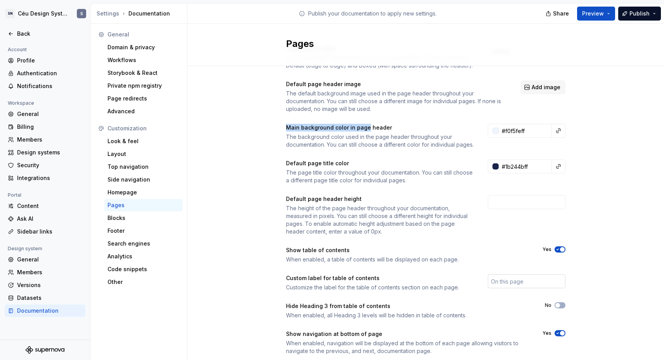
scroll to position [64, 0]
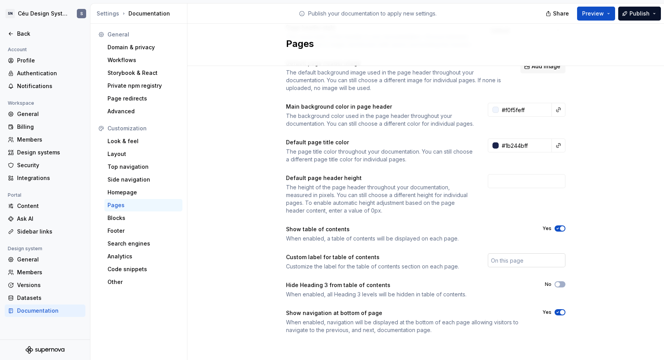
click at [499, 260] on input "text" at bounding box center [527, 261] width 78 height 14
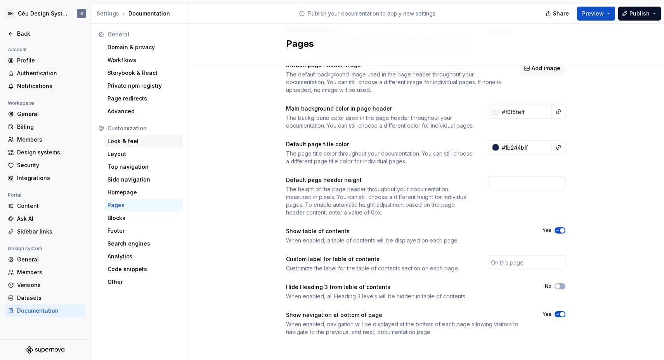
click at [132, 142] on div "Look & feel" at bounding box center [144, 141] width 72 height 8
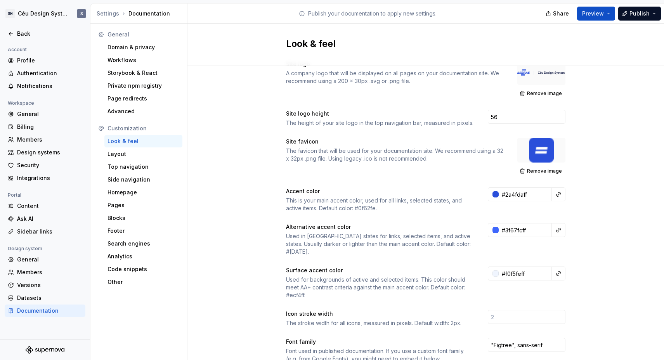
scroll to position [25, 0]
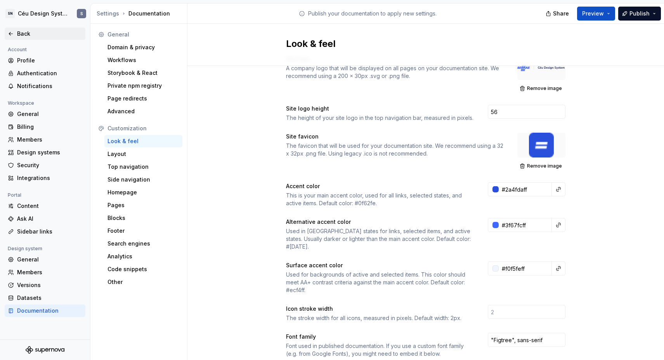
click at [19, 34] on div "Back" at bounding box center [49, 34] width 65 height 8
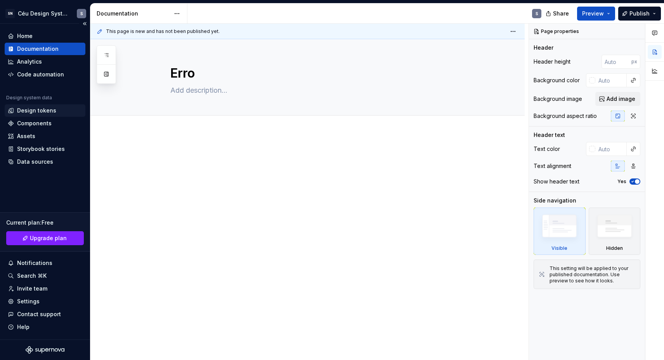
click at [28, 108] on div "Design tokens" at bounding box center [36, 111] width 39 height 8
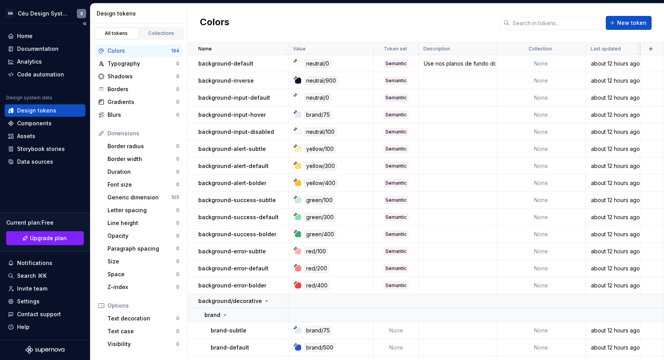
click at [41, 83] on div "Home Documentation Analytics Code automation Design system data Design tokens C…" at bounding box center [45, 99] width 81 height 138
click at [43, 74] on div "Code automation" at bounding box center [40, 75] width 47 height 8
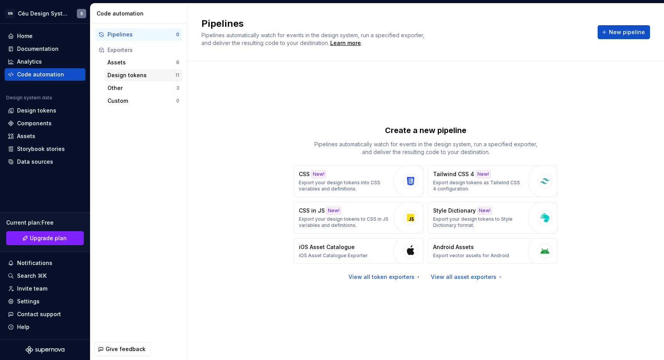
click at [162, 71] on div "Design tokens 11" at bounding box center [143, 75] width 78 height 12
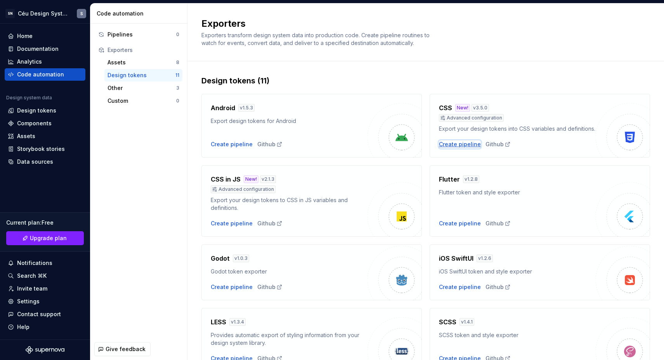
click at [470, 148] on div "Create pipeline" at bounding box center [460, 145] width 42 height 8
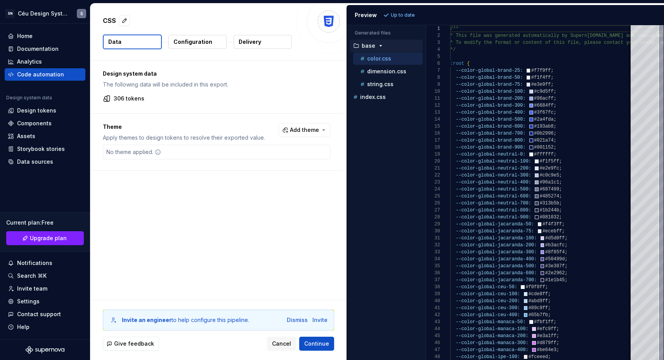
click at [258, 44] on p "Delivery" at bounding box center [250, 42] width 23 height 8
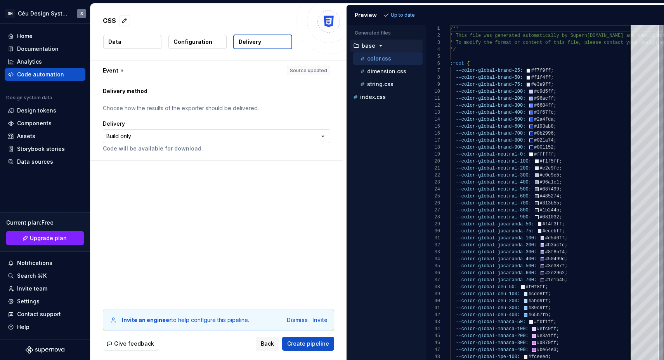
click at [271, 138] on html "**********" at bounding box center [332, 180] width 664 height 360
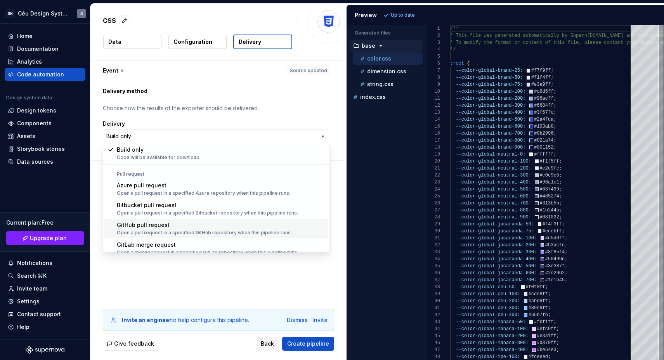
scroll to position [22, 0]
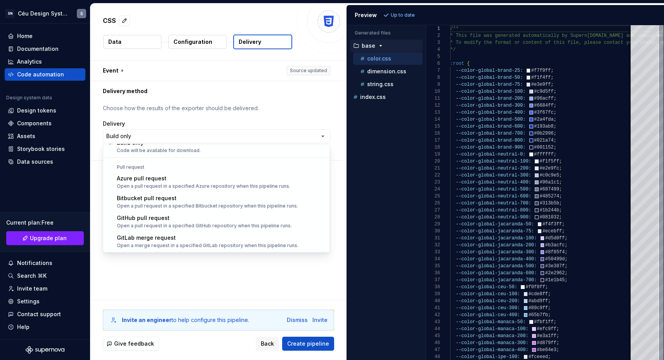
click at [587, 96] on html "**********" at bounding box center [332, 180] width 664 height 360
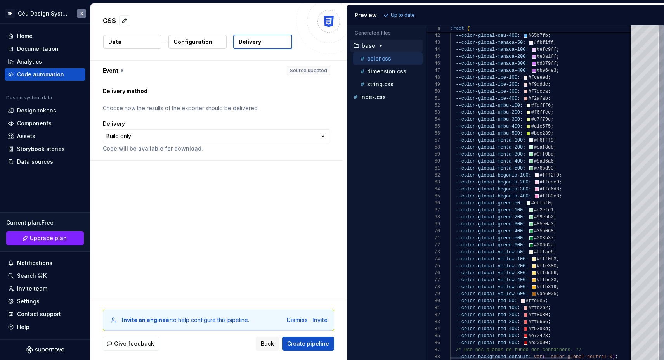
click at [587, 114] on div at bounding box center [645, 192] width 28 height 335
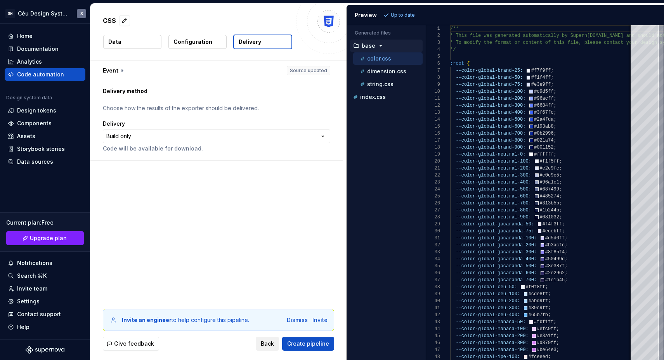
click at [269, 319] on span "Back" at bounding box center [267, 344] width 13 height 8
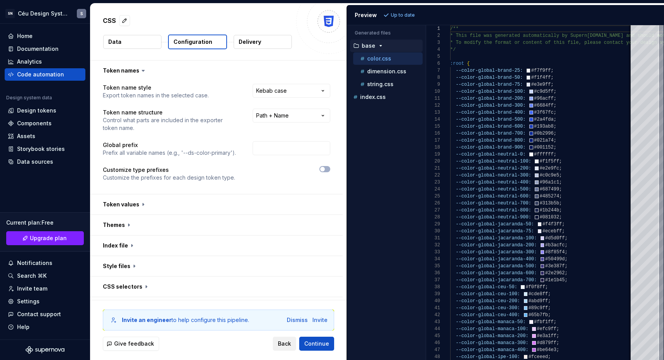
click at [286, 319] on button "Back" at bounding box center [284, 344] width 23 height 14
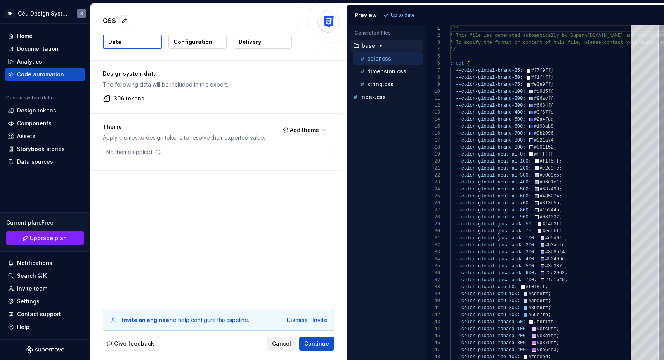
click at [280, 319] on button "Cancel" at bounding box center [281, 344] width 29 height 14
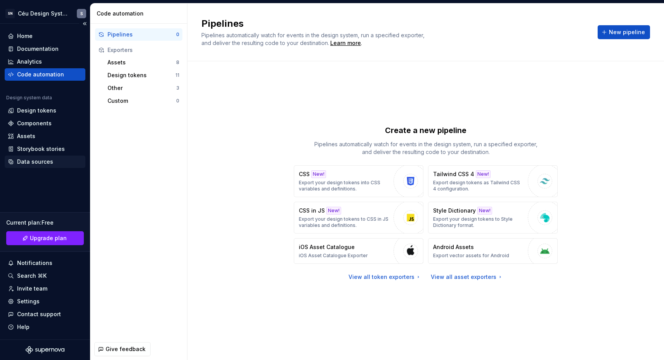
click at [31, 165] on div "Data sources" at bounding box center [35, 162] width 36 height 8
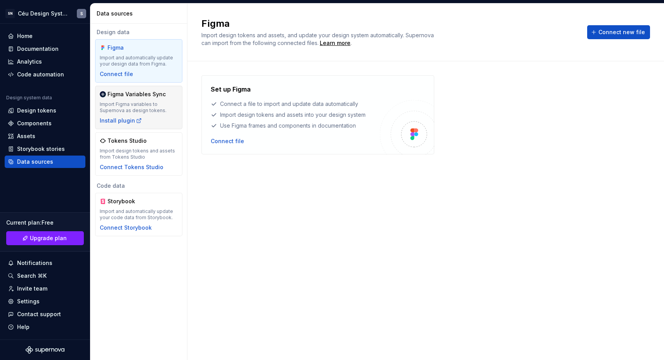
click at [135, 94] on div "Figma Variables Sync" at bounding box center [137, 94] width 58 height 8
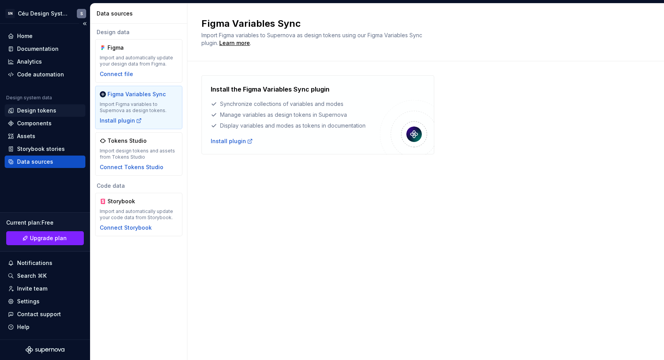
click at [39, 113] on div "Design tokens" at bounding box center [36, 111] width 39 height 8
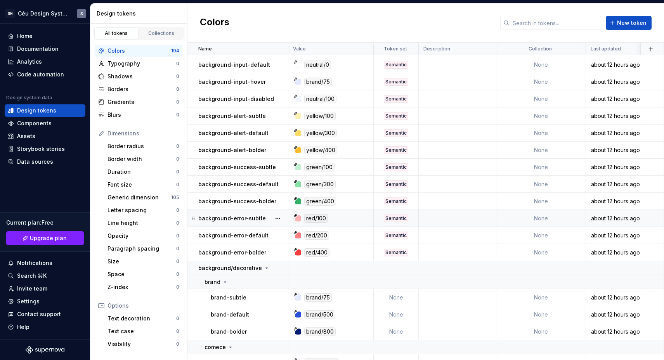
scroll to position [38, 0]
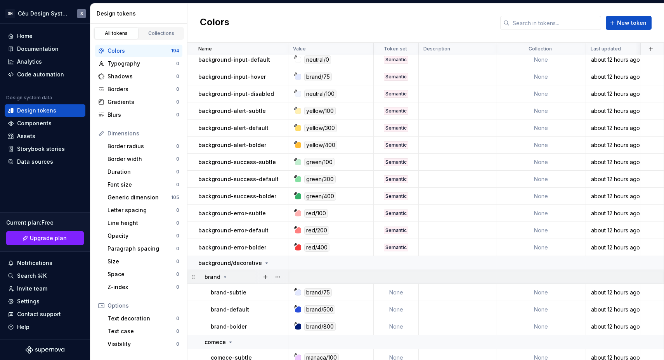
click at [223, 279] on icon at bounding box center [225, 277] width 6 height 6
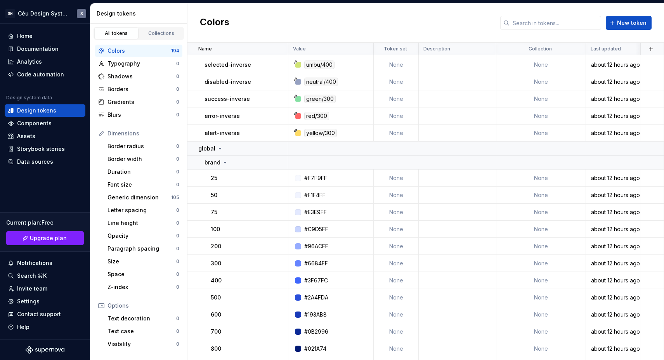
scroll to position [2051, 0]
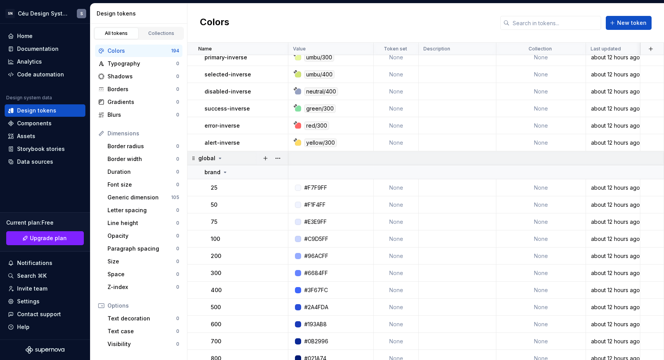
click at [220, 158] on icon at bounding box center [220, 158] width 6 height 6
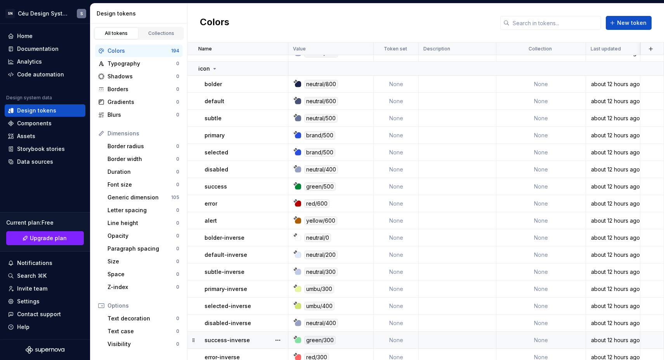
scroll to position [1861, 0]
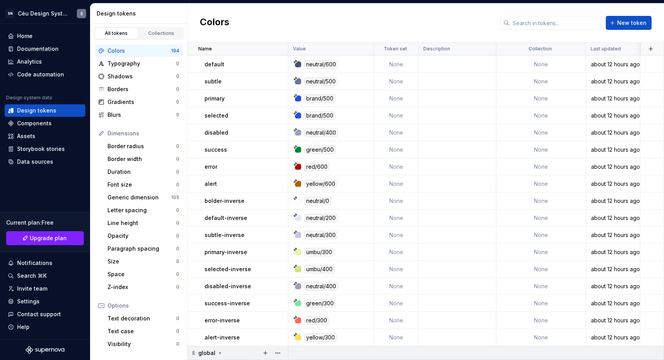
click at [219, 319] on icon at bounding box center [220, 353] width 6 height 6
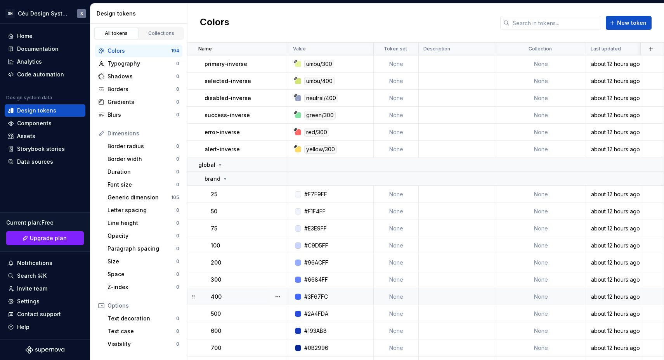
scroll to position [2152, 0]
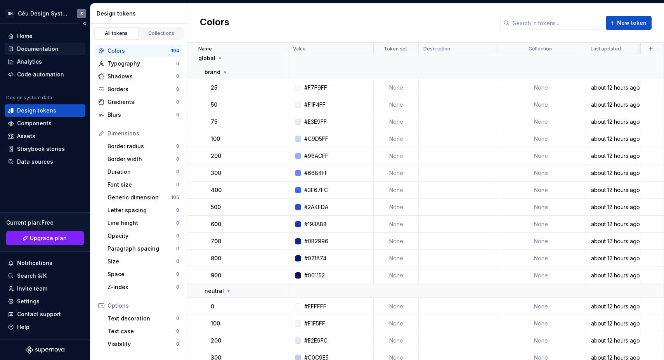
click at [26, 50] on div "Documentation" at bounding box center [38, 49] width 42 height 8
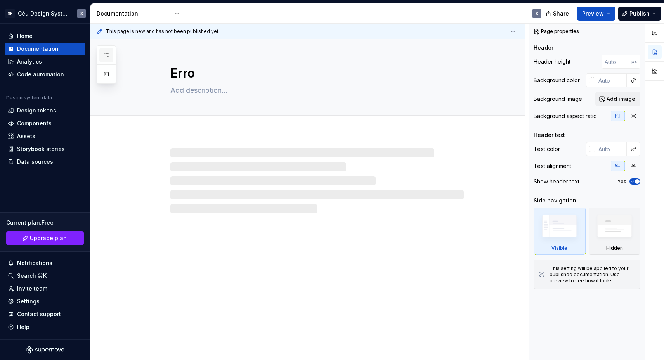
click at [105, 52] on icon "button" at bounding box center [106, 55] width 6 height 6
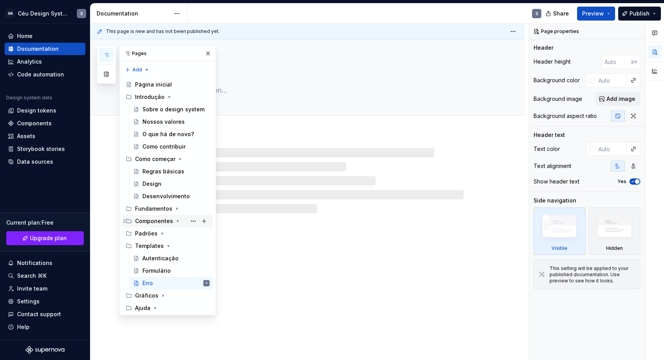
scroll to position [15, 0]
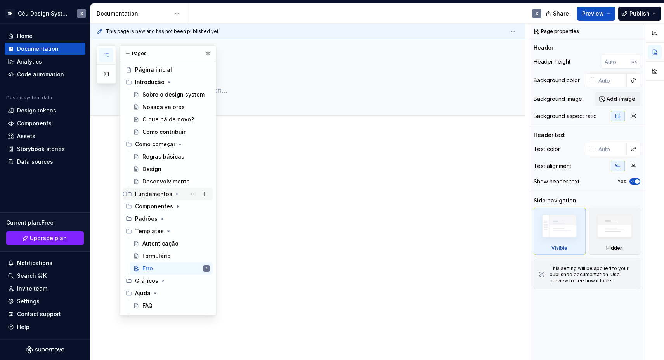
click at [175, 192] on icon "Page tree" at bounding box center [177, 194] width 6 height 6
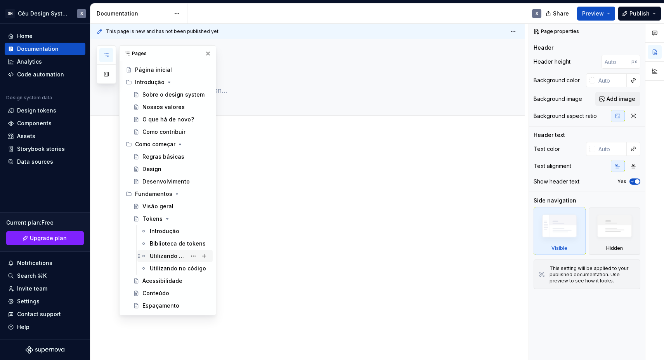
click at [165, 250] on div "Utilizando no design" at bounding box center [174, 256] width 75 height 12
click at [164, 246] on div "Biblioteca de tokens" at bounding box center [168, 244] width 36 height 8
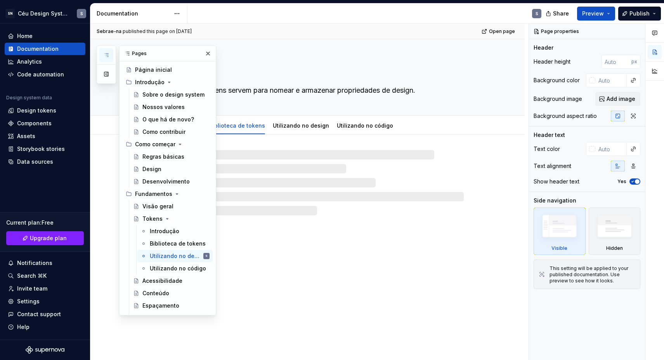
click at [385, 239] on div "Tokens Os design tokens servem para nomear e armazenar propriedades de design. …" at bounding box center [307, 199] width 434 height 321
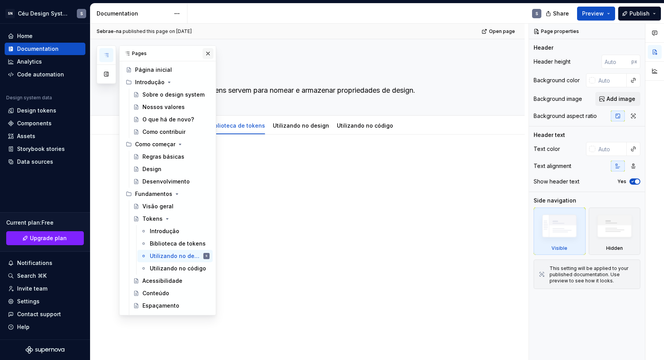
click at [207, 51] on button "button" at bounding box center [208, 53] width 11 height 11
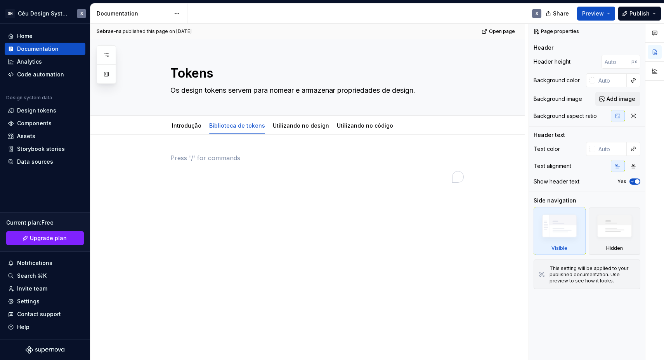
click at [255, 159] on p "To enrich screen reader interactions, please activate Accessibility in Grammarl…" at bounding box center [317, 157] width 294 height 9
click at [287, 125] on link "Utilizando no design" at bounding box center [301, 125] width 56 height 7
click at [223, 121] on div "Biblioteca de tokens" at bounding box center [237, 125] width 56 height 9
click at [218, 128] on link "Biblioteca de tokens" at bounding box center [237, 125] width 56 height 7
type textarea "*"
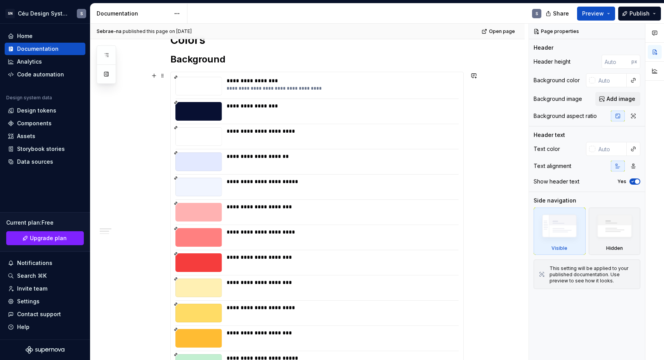
scroll to position [347, 0]
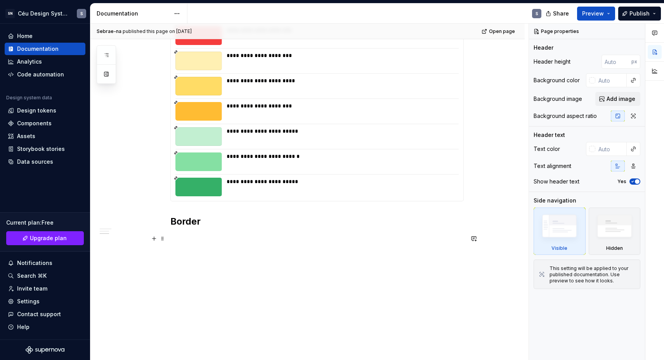
click at [207, 236] on p at bounding box center [317, 238] width 294 height 9
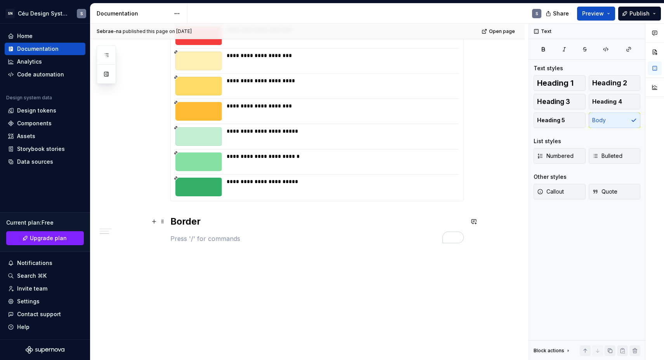
click at [185, 220] on h2 "Border" at bounding box center [317, 221] width 294 height 12
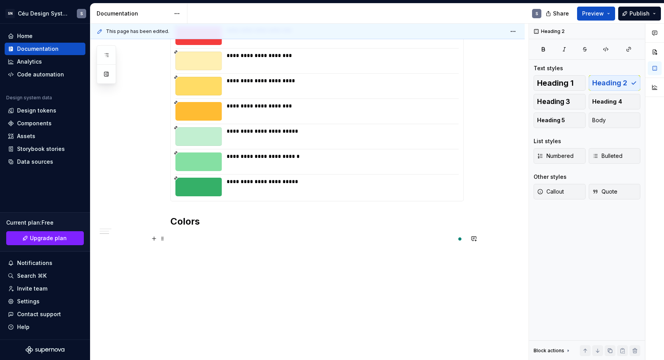
click at [217, 221] on h2 "Colors" at bounding box center [317, 221] width 294 height 12
click at [206, 236] on p "To enrich screen reader interactions, please activate Accessibility in Grammarl…" at bounding box center [317, 238] width 294 height 9
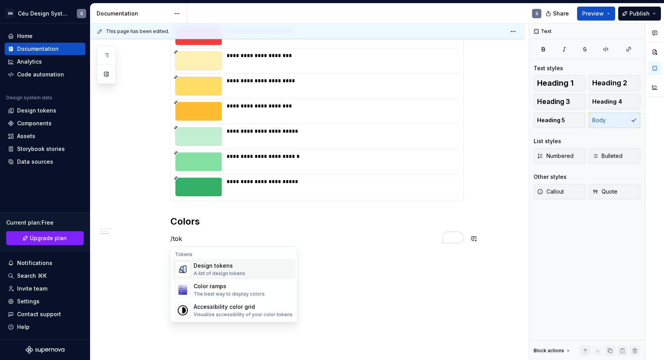
click at [207, 269] on div "Design tokens" at bounding box center [220, 266] width 52 height 8
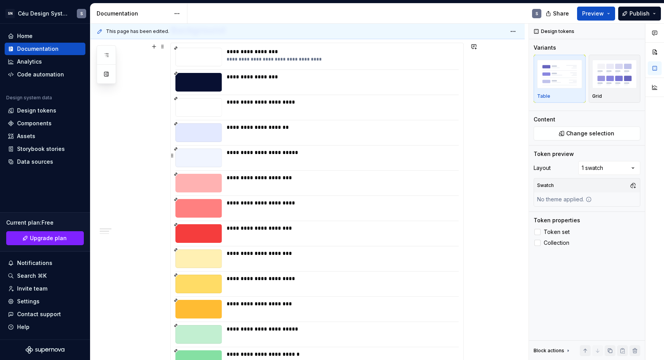
scroll to position [0, 0]
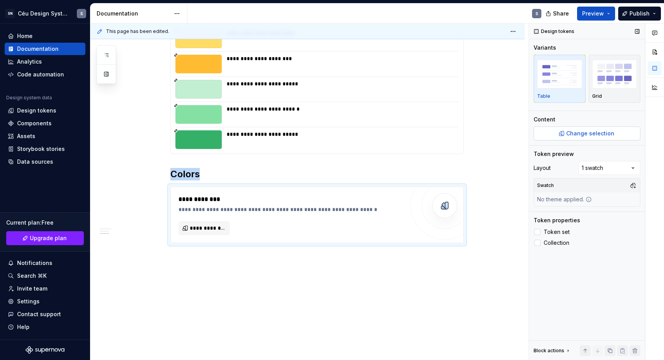
click at [586, 133] on span "Change selection" at bounding box center [590, 134] width 48 height 8
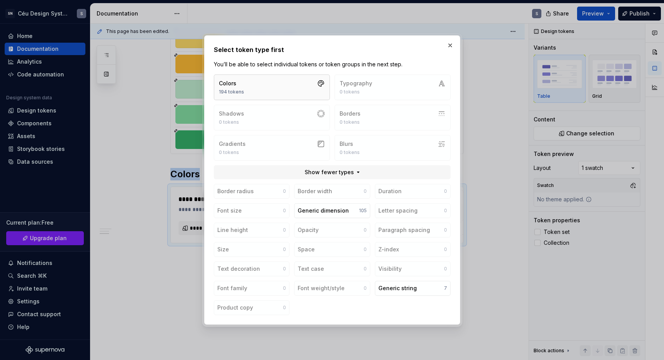
click at [265, 78] on button "Colors 194 tokens" at bounding box center [272, 88] width 116 height 26
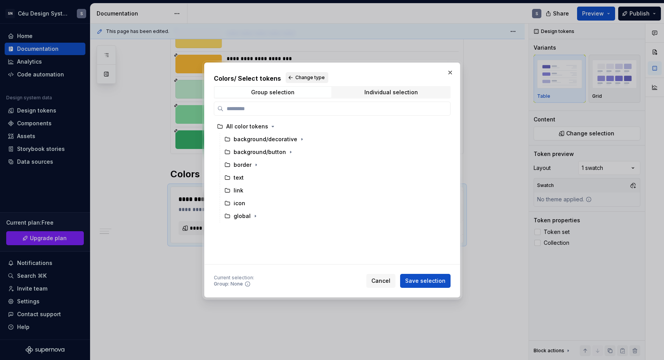
click at [290, 74] on button "Change type" at bounding box center [307, 77] width 43 height 11
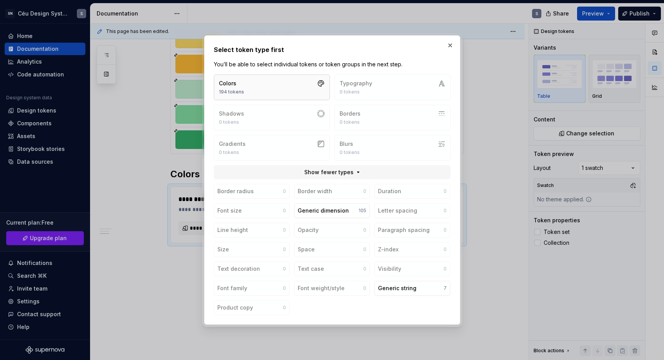
click at [252, 91] on button "Colors 194 tokens" at bounding box center [272, 88] width 116 height 26
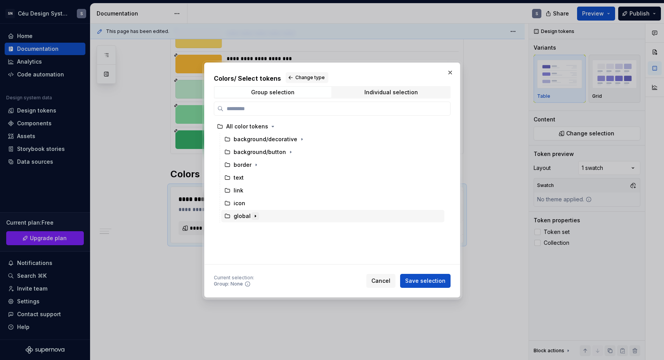
click at [255, 216] on icon "button" at bounding box center [255, 216] width 1 height 2
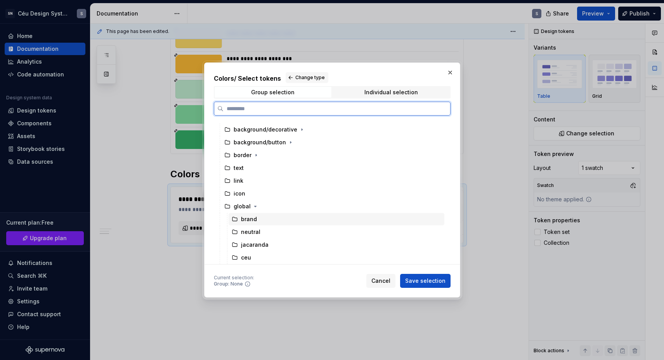
click at [261, 221] on div "brand" at bounding box center [337, 219] width 216 height 12
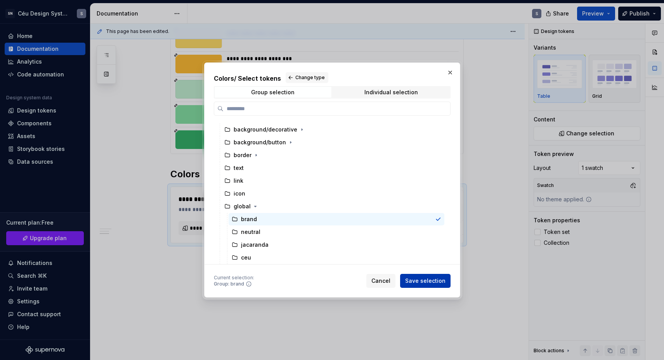
click at [421, 283] on span "Save selection" at bounding box center [425, 281] width 40 height 8
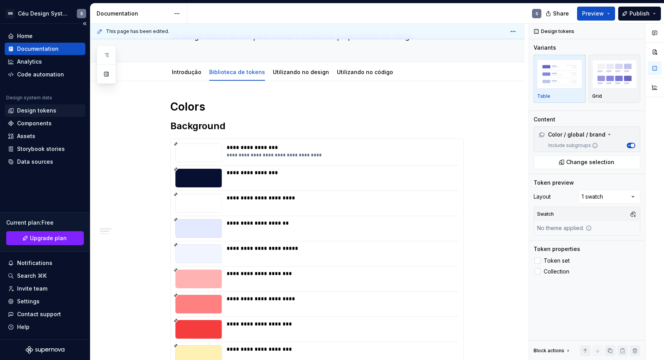
click at [37, 112] on div "Design tokens" at bounding box center [36, 111] width 39 height 8
type textarea "*"
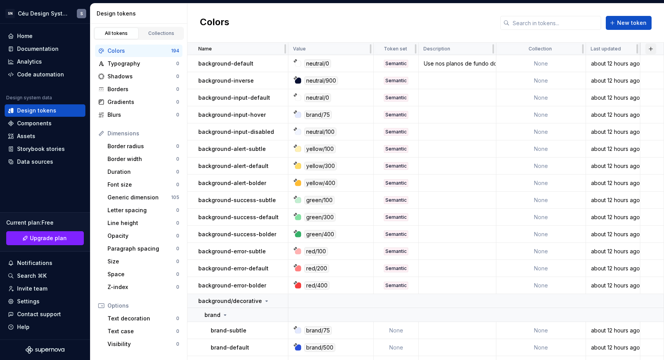
click at [587, 45] on button "button" at bounding box center [651, 48] width 11 height 11
click at [585, 66] on div "New theme" at bounding box center [591, 64] width 31 height 8
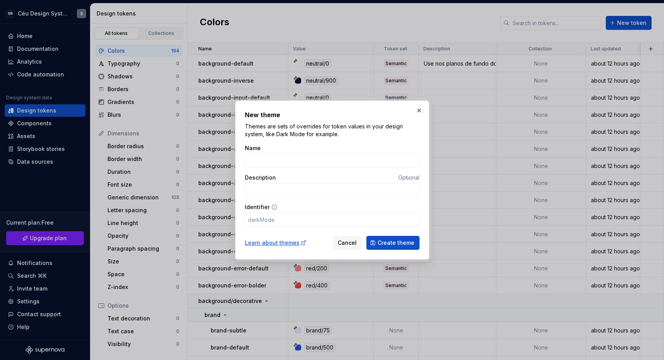
type input "C"
type input "c"
type input "P"
type input "p"
type input "PN"
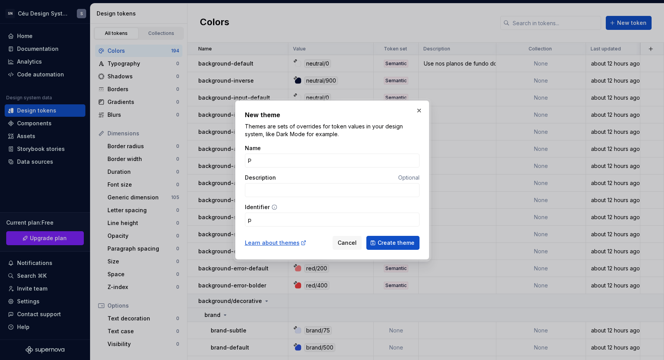
type input "pn"
type input "PNB"
type input "pnb"
type input "PNBO"
type input "pnbo"
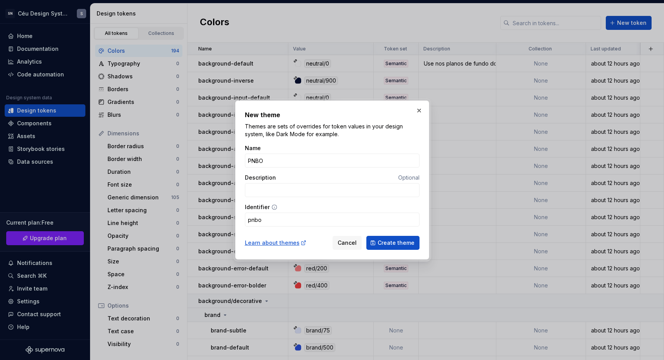
type input "PNB"
type input "pnb"
type input "PN"
type input "pn"
type input "PNb"
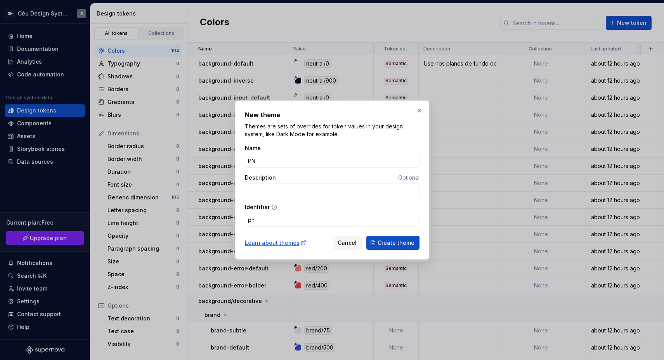
type input "pnb"
type input "PNbo"
type input "pnbo"
type input "PNbox"
type input "pnbox"
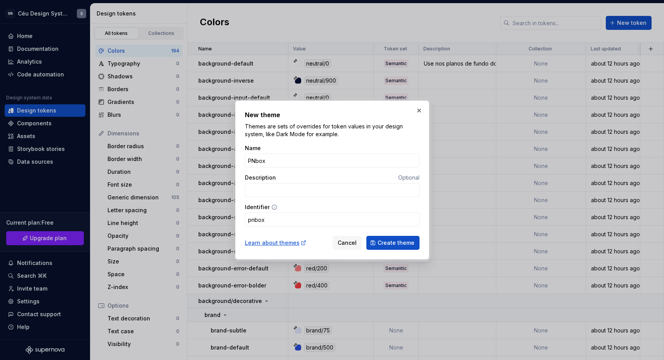
type input "PNbo"
type input "pnbo"
type input "PNb"
type input "pnb"
type input "PN"
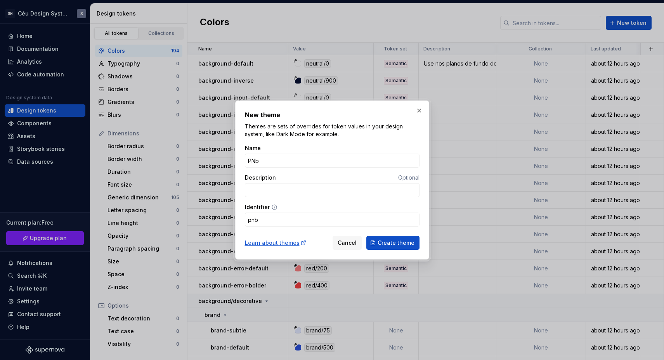
type input "pn"
type input "PNB"
type input "pnb"
type input "PNBo"
type input "pnbo"
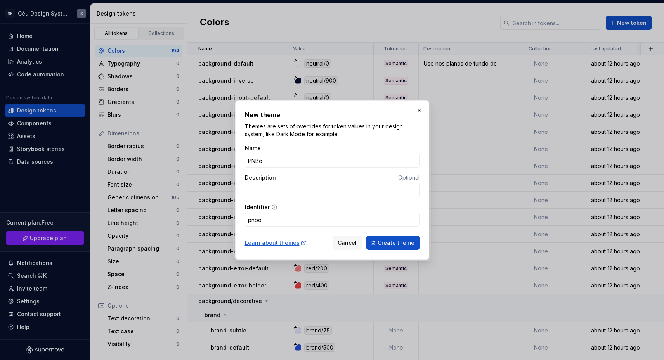
type input "PNB"
type input "pnb"
type input "PNBO"
type input "pnbo"
type input "PNBOX"
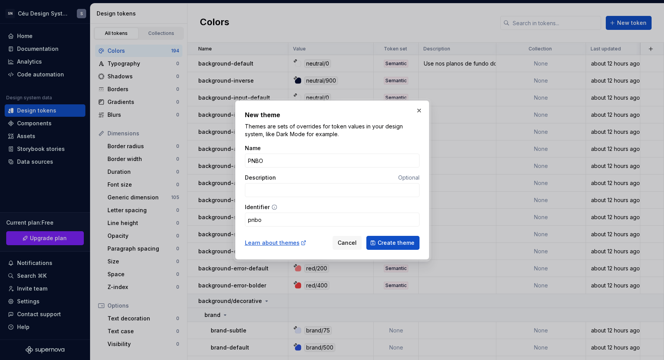
type input "pnbox"
type input "PNBOX"
click at [263, 222] on input "pnbox" at bounding box center [332, 220] width 175 height 14
drag, startPoint x: 269, startPoint y: 222, endPoint x: 258, endPoint y: 211, distance: 15.7
click at [257, 217] on input "pnbox" at bounding box center [332, 220] width 175 height 14
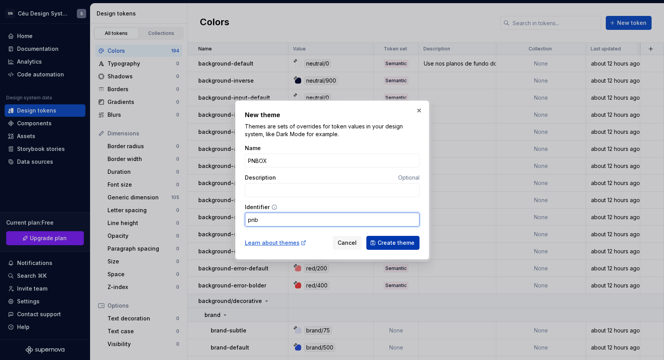
type input "pnb"
click at [387, 243] on span "Create theme" at bounding box center [396, 243] width 37 height 8
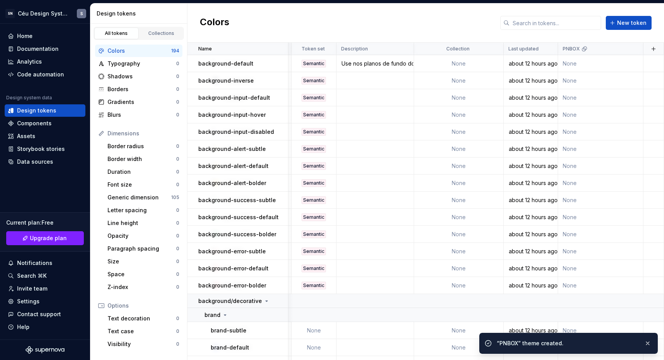
scroll to position [0, 87]
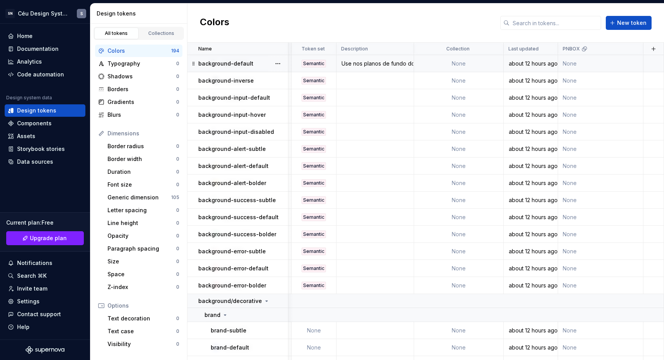
click at [569, 67] on td "None" at bounding box center [600, 63] width 85 height 17
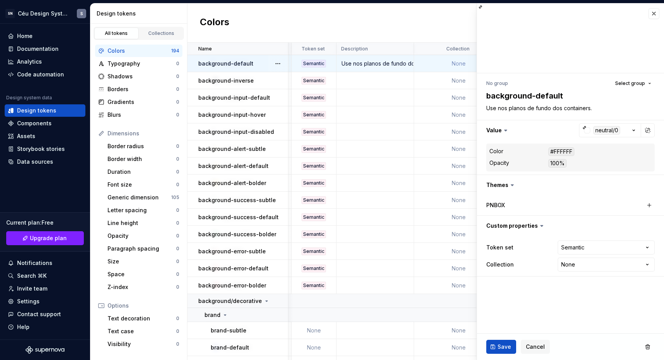
click at [569, 65] on div at bounding box center [570, 38] width 187 height 70
click at [587, 204] on button "button" at bounding box center [649, 205] width 11 height 11
click at [587, 203] on div "neutral/0" at bounding box center [607, 205] width 27 height 9
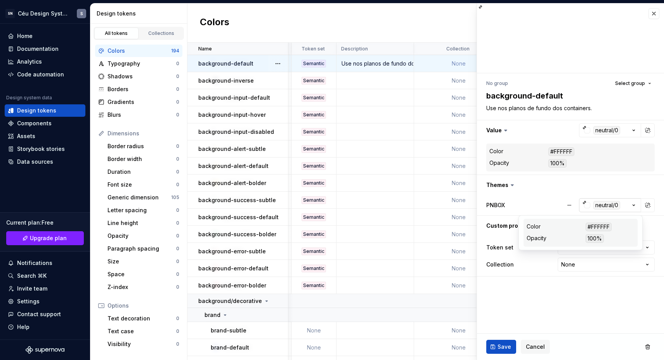
click at [587, 204] on div "neutral/0" at bounding box center [602, 205] width 38 height 9
click at [587, 205] on div "button" at bounding box center [587, 205] width 6 height 6
click at [587, 205] on div "neutral/0" at bounding box center [607, 205] width 27 height 9
click at [587, 205] on icon "button" at bounding box center [634, 205] width 8 height 8
click at [587, 204] on icon "button" at bounding box center [634, 205] width 8 height 8
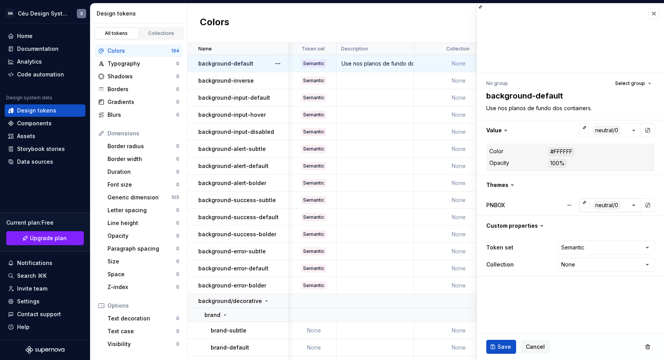
click at [587, 204] on icon "button" at bounding box center [634, 205] width 8 height 8
click at [587, 206] on button "button" at bounding box center [648, 205] width 11 height 11
click at [587, 207] on icon "button" at bounding box center [634, 205] width 8 height 8
click at [587, 229] on input "#FFFFFF" at bounding box center [599, 226] width 78 height 14
type textarea "*"
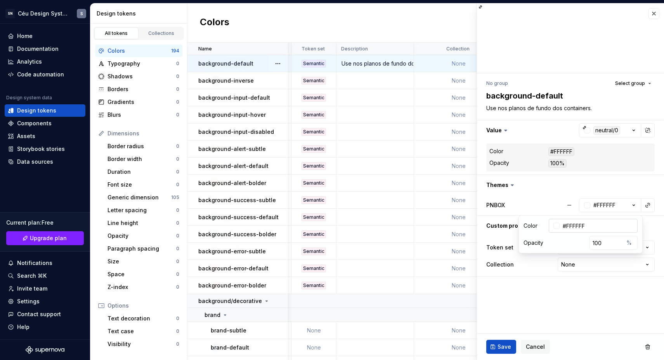
click at [560, 225] on div at bounding box center [557, 226] width 6 height 6
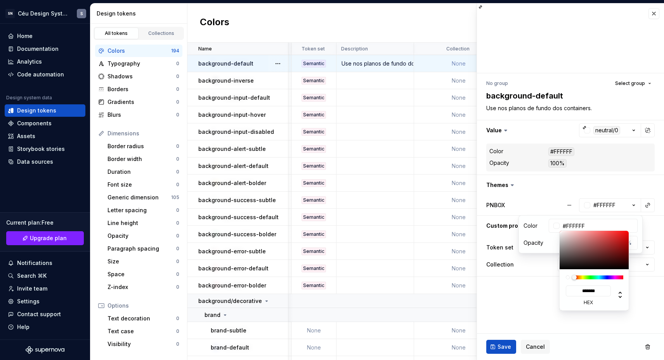
click at [587, 225] on html "SN Céu Design System S Home Documentation Analytics Code automation Design syst…" at bounding box center [332, 180] width 664 height 360
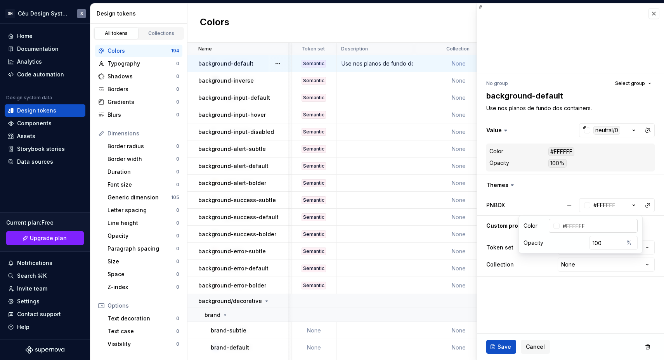
click at [560, 227] on div at bounding box center [557, 226] width 6 height 6
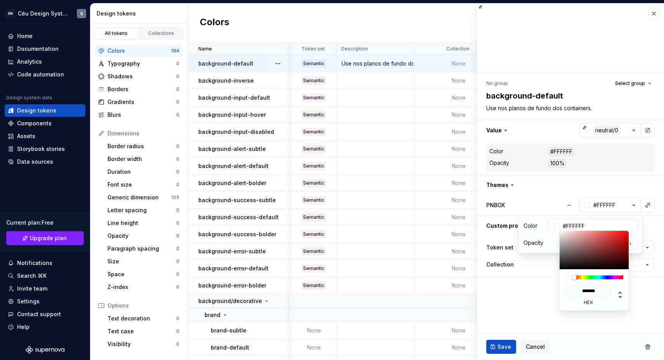
type input "#523636"
type input "*******"
type input "#5A3A3A"
type input "*******"
type input "#865050"
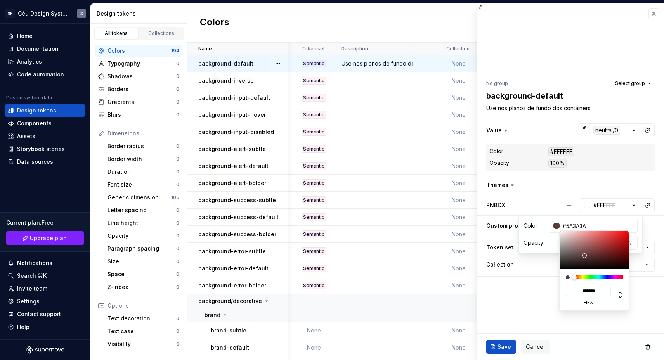
type input "*******"
type input "#935555"
type input "*******"
type input "#955555"
type input "*******"
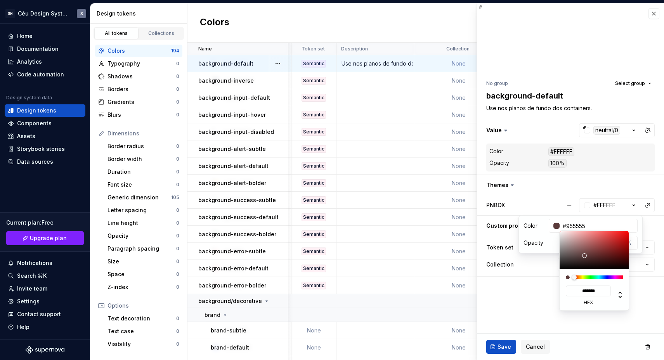
type input "#985555"
type input "*******"
type input "#9D5151"
type input "*******"
type input "#9D4D4D"
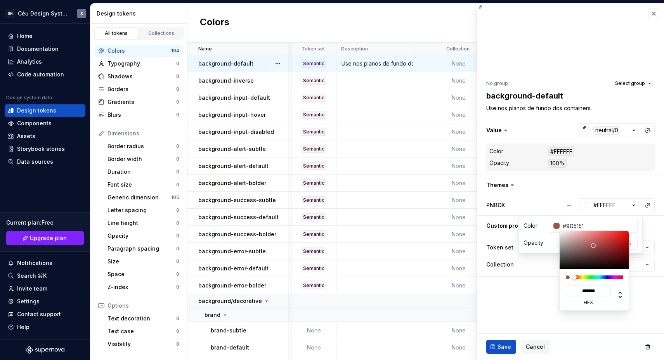
type input "*******"
type input "#A24040"
type input "*******"
type input "#A53434"
type input "*******"
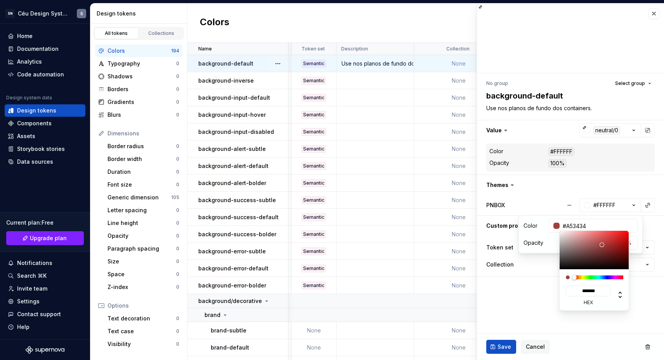
type input "#A73434"
type input "*******"
type input "#AA3434"
type input "*******"
type input "#AD3535"
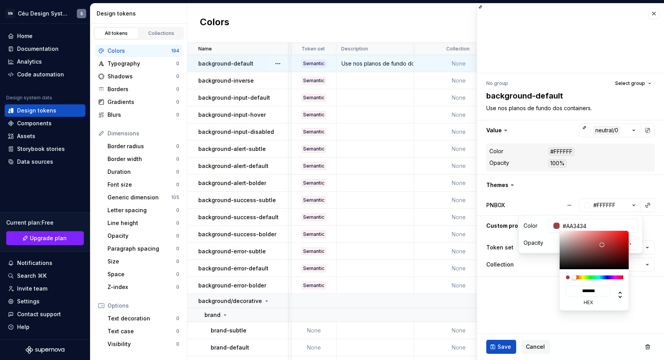
type input "*******"
type textarea "*"
type input "#B73737"
type input "*******"
drag, startPoint x: 585, startPoint y: 256, endPoint x: 617, endPoint y: 227, distance: 43.4
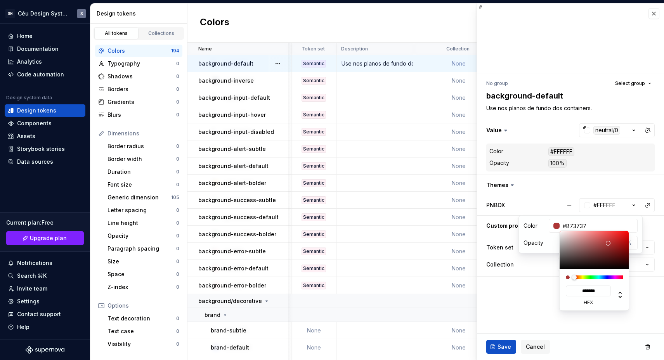
click at [587, 238] on div at bounding box center [595, 250] width 70 height 38
type input "#CE3939"
type input "*******"
type textarea "*"
click at [587, 205] on html "SN Céu Design System S Home Documentation Analytics Code automation Design syst…" at bounding box center [332, 180] width 664 height 360
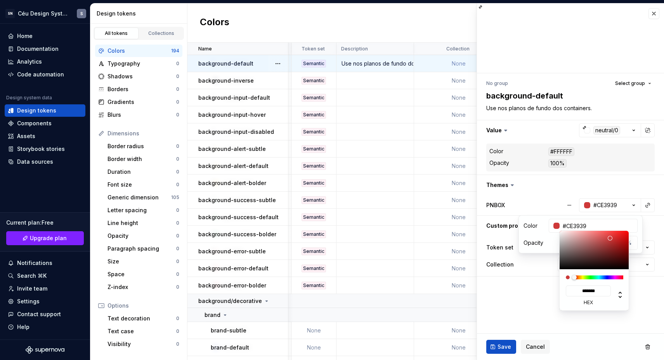
click at [587, 204] on html "SN Céu Design System S Home Documentation Analytics Code automation Design syst…" at bounding box center [332, 180] width 664 height 360
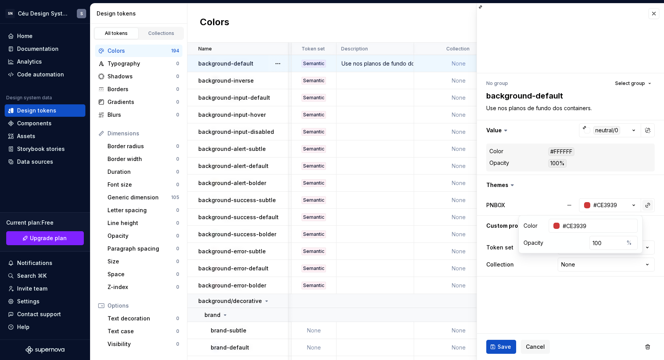
click at [587, 205] on button "button" at bounding box center [648, 205] width 11 height 11
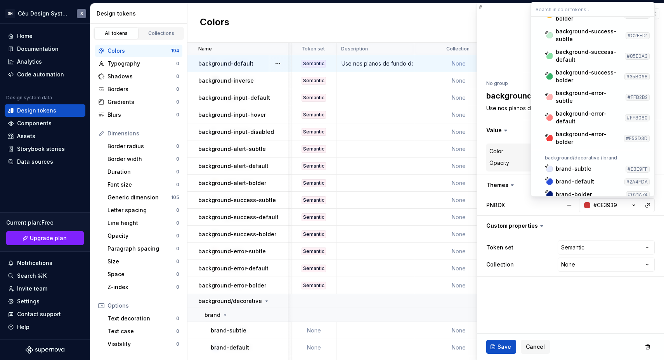
scroll to position [186, 0]
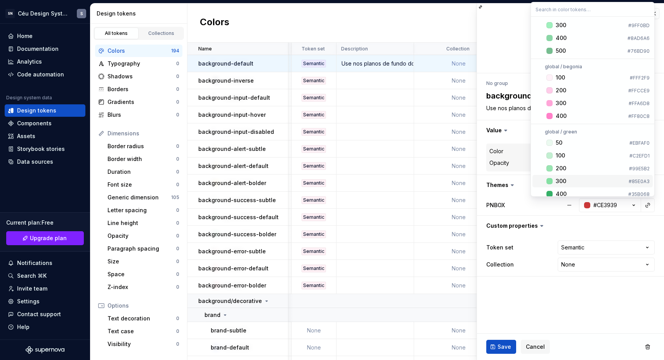
scroll to position [2510, 0]
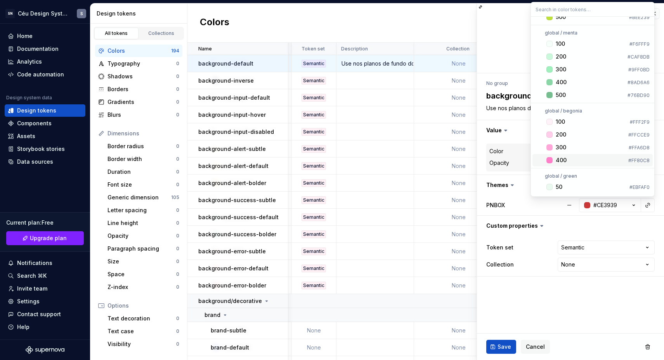
click at [567, 162] on div "400" at bounding box center [590, 160] width 69 height 8
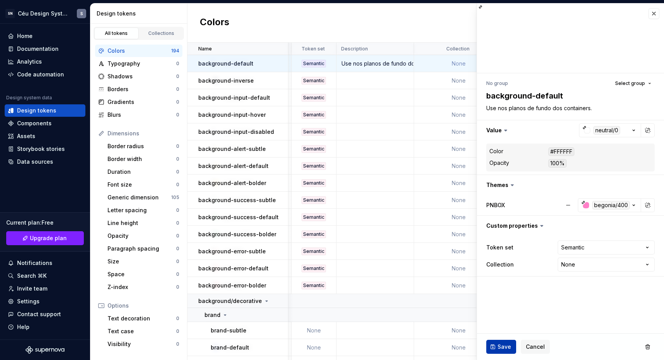
click at [505, 347] on span "Save" at bounding box center [505, 347] width 14 height 8
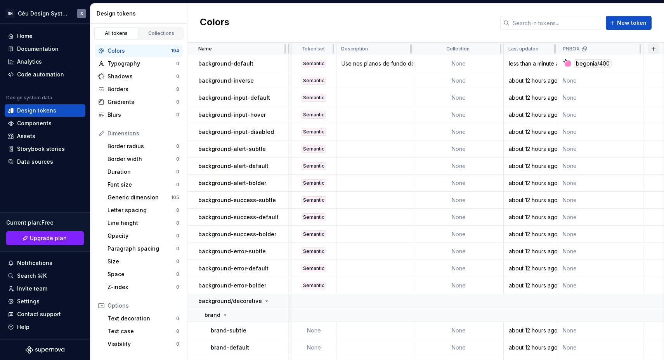
click at [653, 48] on button "button" at bounding box center [653, 48] width 11 height 11
click at [283, 14] on div "Colors New token" at bounding box center [426, 22] width 477 height 39
click at [32, 45] on div "Documentation" at bounding box center [38, 49] width 42 height 8
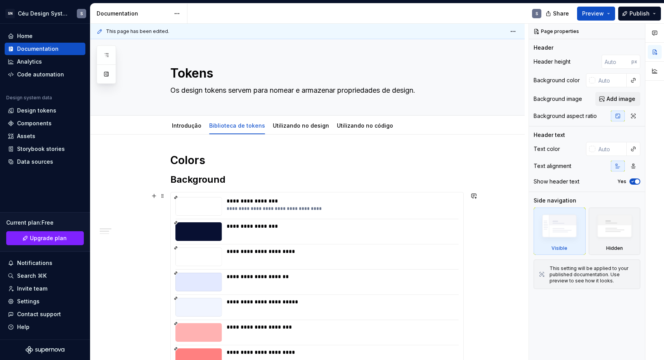
click at [443, 205] on div "**********" at bounding box center [341, 201] width 228 height 8
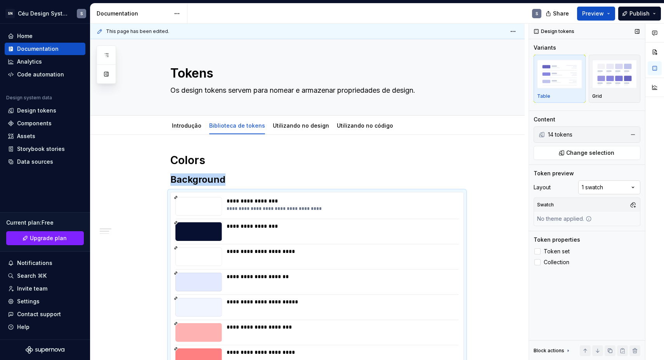
click at [593, 189] on div "Comments Open comments No comments yet Select ‘Comment’ from the block context …" at bounding box center [596, 192] width 135 height 337
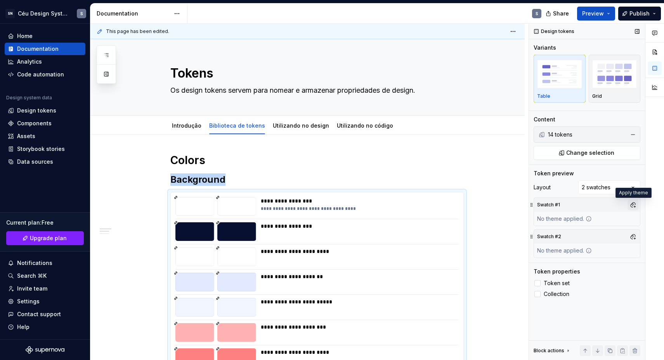
click at [636, 203] on button "button" at bounding box center [633, 205] width 11 height 11
click at [577, 203] on div "Comments Open comments No comments yet Select ‘Comment’ from the block context …" at bounding box center [596, 192] width 135 height 337
click at [629, 238] on button "button" at bounding box center [633, 236] width 11 height 11
click at [573, 269] on div "PNBOX" at bounding box center [569, 266] width 19 height 8
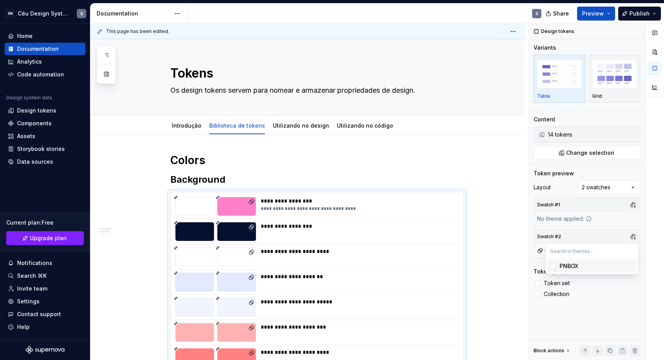
click at [262, 175] on html "SN Céu Design System S Home Documentation Analytics Code automation Design syst…" at bounding box center [332, 180] width 664 height 360
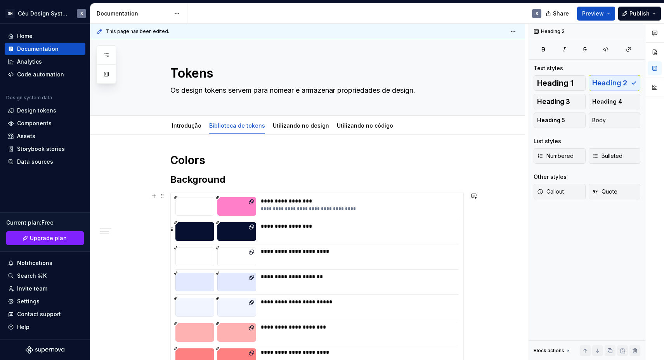
click at [403, 215] on div "**********" at bounding box center [357, 206] width 193 height 19
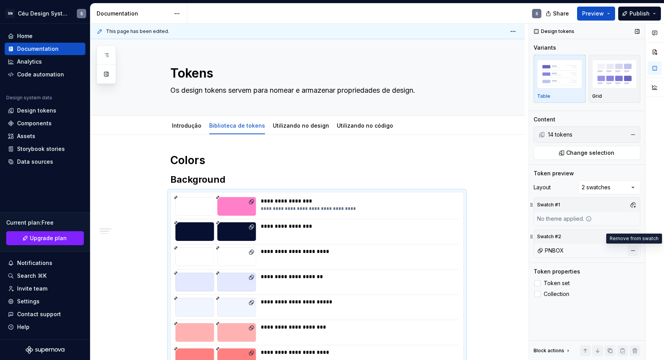
click at [632, 248] on button "button" at bounding box center [633, 250] width 11 height 11
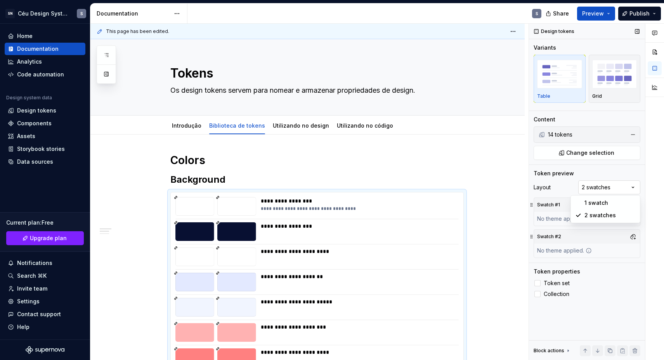
click at [634, 192] on div "Comments Open comments No comments yet Select ‘Comment’ from the block context …" at bounding box center [596, 192] width 135 height 337
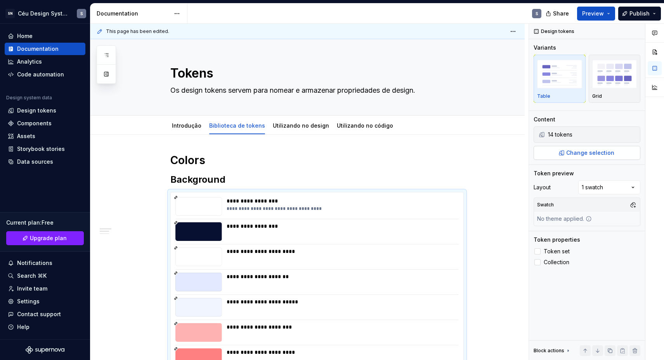
click at [586, 148] on button "Change selection" at bounding box center [587, 153] width 107 height 14
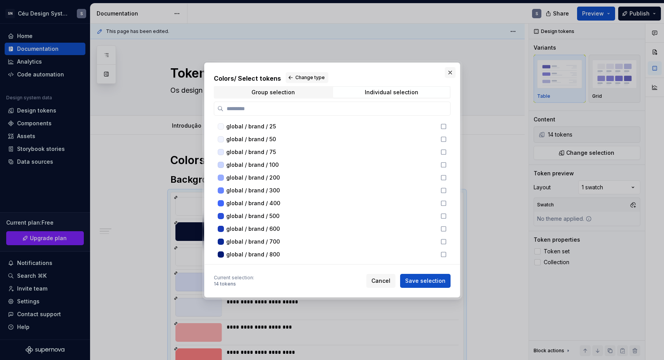
click at [453, 69] on button "button" at bounding box center [450, 72] width 11 height 11
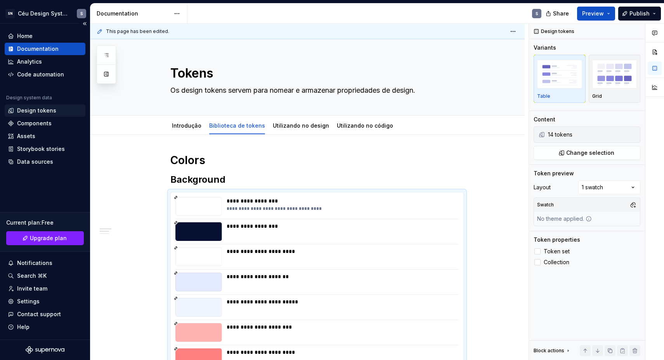
click at [35, 113] on div "Design tokens" at bounding box center [36, 111] width 39 height 8
type textarea "*"
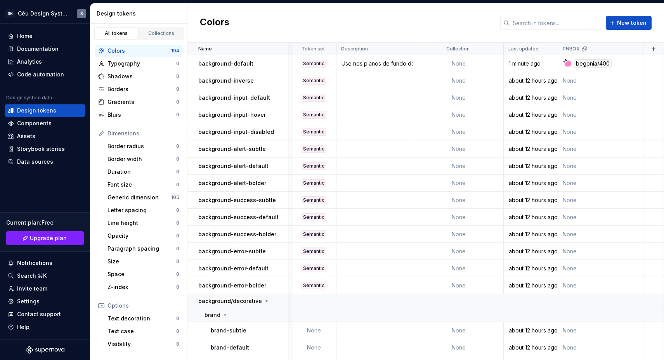
scroll to position [0, 87]
click at [632, 48] on html "SN Céu Design System S Home Documentation Analytics Code automation Design syst…" at bounding box center [332, 180] width 664 height 360
click at [636, 110] on span "Delete theme" at bounding box center [634, 108] width 50 height 8
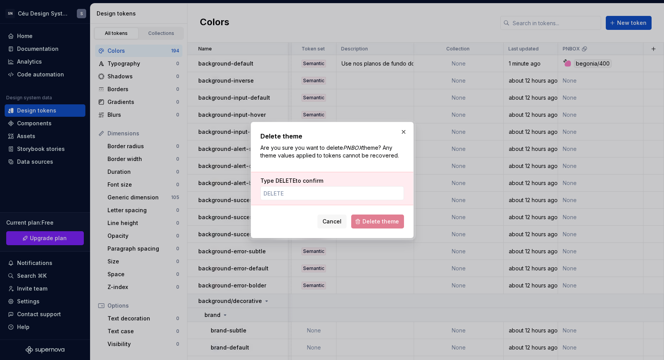
click at [305, 201] on div "Type DELETE to confirm" at bounding box center [332, 188] width 162 height 33
click at [307, 195] on input "Type DELETE to confirm" at bounding box center [333, 193] width 144 height 14
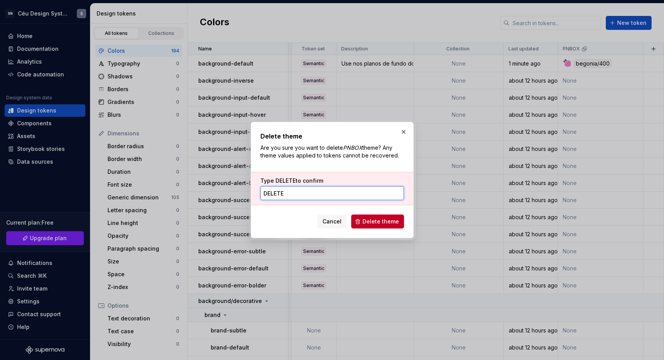
type input "DELETE"
click at [390, 210] on div "Delete theme Are you sure you want to delete PNBOX theme? Any theme values appl…" at bounding box center [333, 180] width 144 height 97
click at [384, 223] on span "Delete theme" at bounding box center [381, 222] width 36 height 8
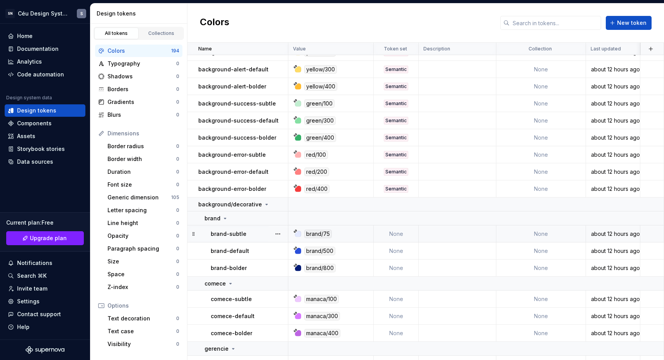
scroll to position [0, 0]
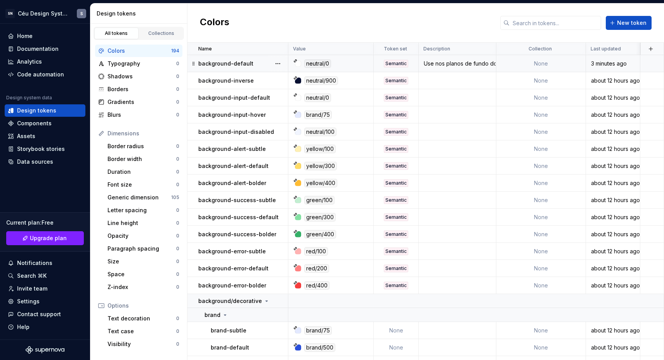
click at [409, 63] on div "Semantic" at bounding box center [396, 64] width 44 height 8
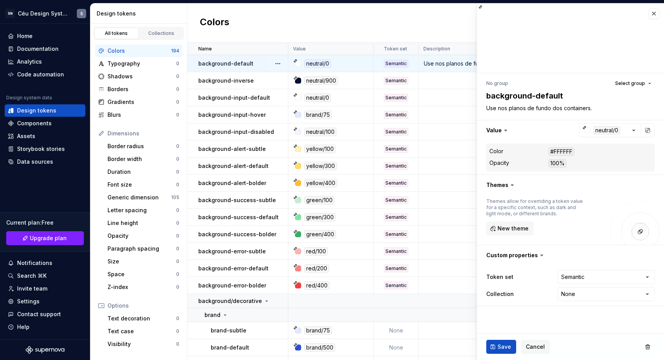
click at [403, 64] on div "Semantic" at bounding box center [396, 64] width 24 height 8
click at [449, 144] on td at bounding box center [458, 149] width 78 height 17
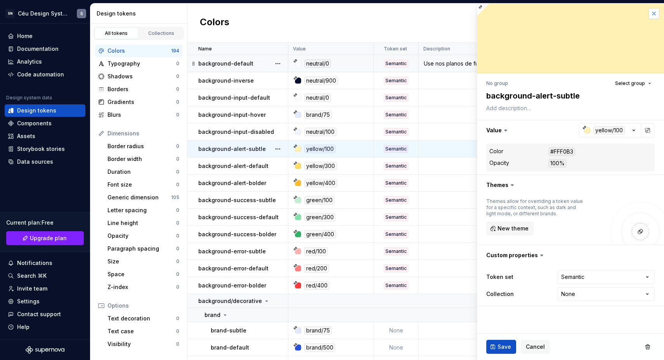
click at [649, 11] on button "button" at bounding box center [654, 13] width 11 height 11
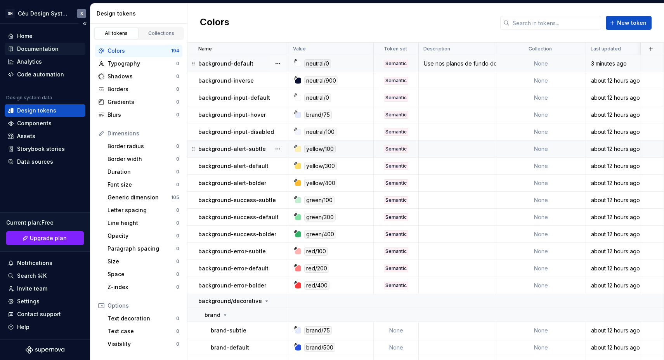
click at [45, 50] on div "Documentation" at bounding box center [38, 49] width 42 height 8
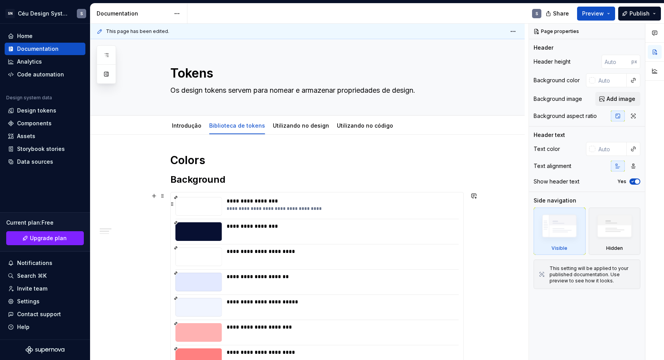
click at [283, 200] on div "**********" at bounding box center [341, 201] width 228 height 8
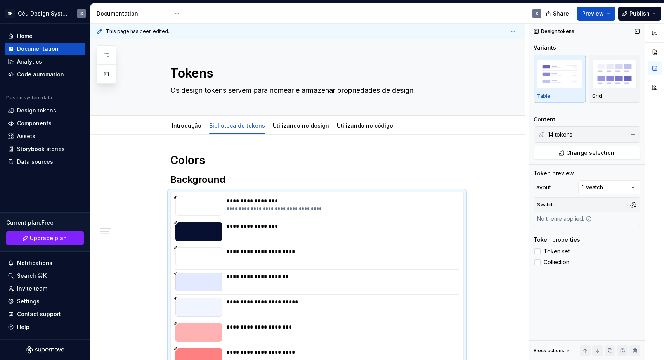
click at [568, 350] on icon at bounding box center [568, 351] width 6 height 6
click at [568, 267] on icon at bounding box center [568, 270] width 6 height 6
click at [564, 251] on span "Token set" at bounding box center [557, 251] width 26 height 6
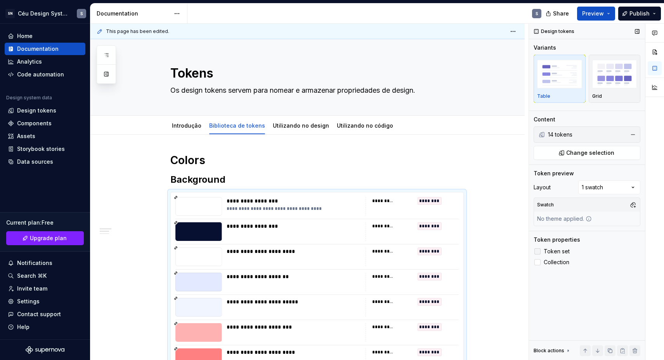
click at [564, 251] on span "Token set" at bounding box center [557, 251] width 26 height 6
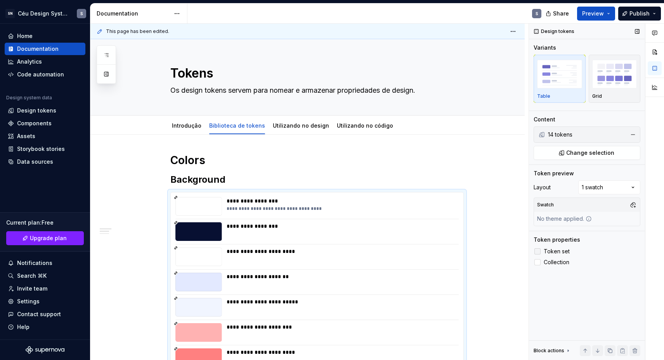
click at [552, 254] on span "Token set" at bounding box center [557, 251] width 26 height 6
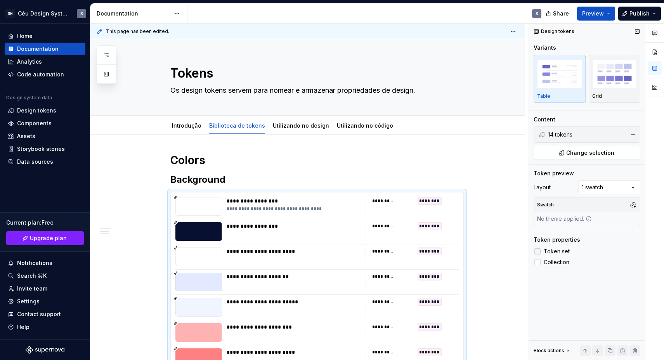
click at [547, 252] on span "Token set" at bounding box center [557, 251] width 26 height 6
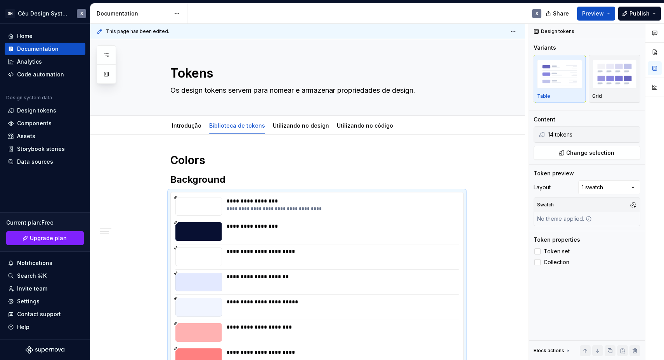
type textarea "*"
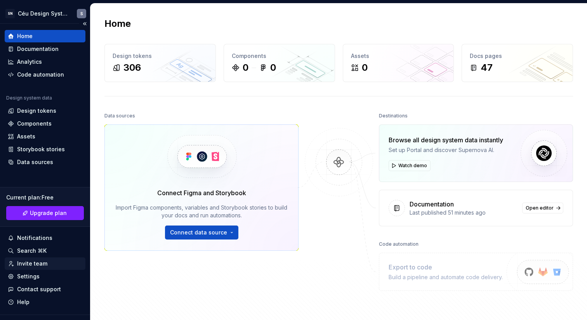
click at [39, 263] on div "Invite team" at bounding box center [32, 263] width 30 height 8
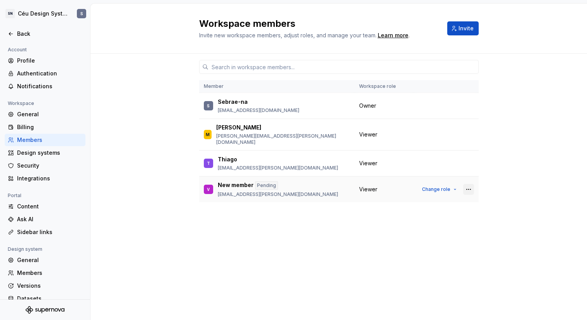
click at [464, 184] on button "button" at bounding box center [468, 189] width 11 height 11
click at [420, 214] on div "Remove from workspace" at bounding box center [420, 215] width 67 height 8
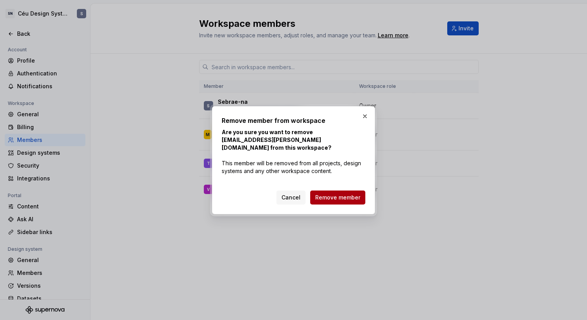
click at [358, 195] on span "Remove member" at bounding box center [337, 197] width 45 height 8
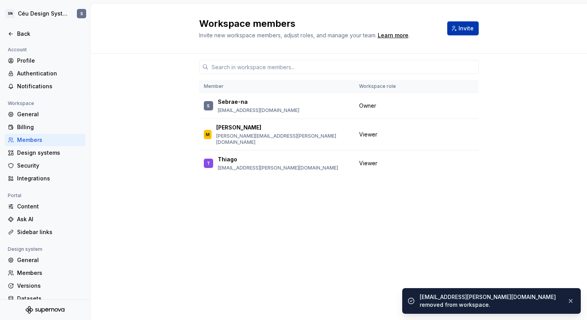
click at [464, 23] on button "Invite" at bounding box center [462, 28] width 31 height 14
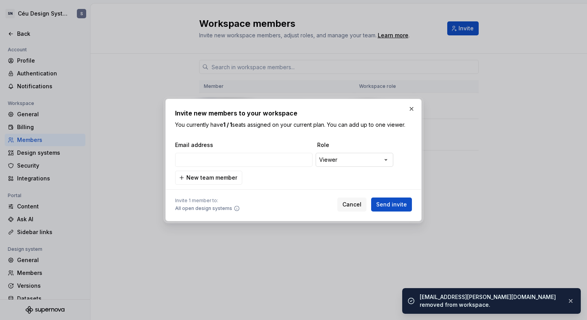
type input "jennifer.teixeira@publicisgroupe.com"
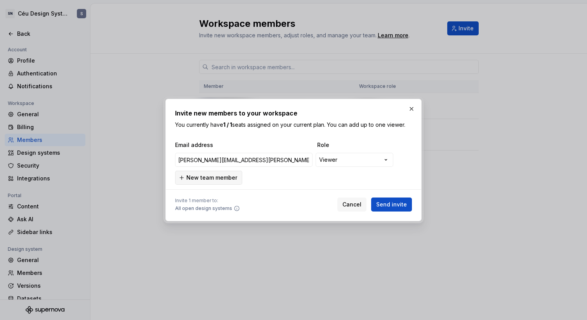
click at [214, 182] on button "New team member" at bounding box center [208, 177] width 67 height 14
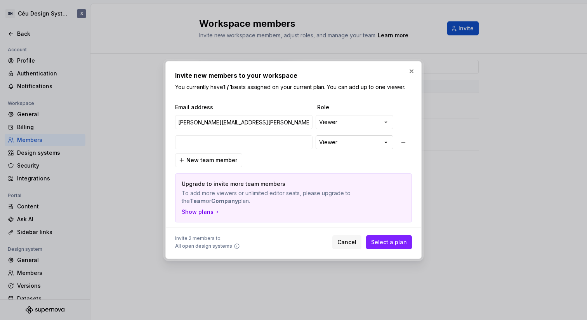
click at [337, 145] on div "**********" at bounding box center [293, 160] width 587 height 320
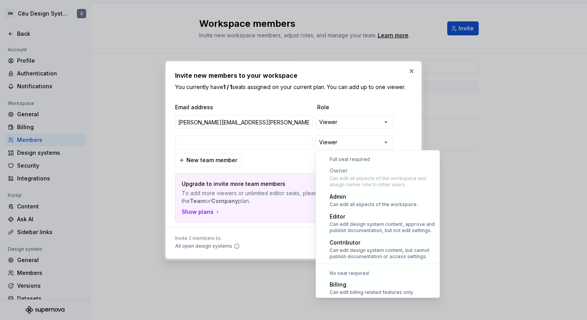
click at [264, 140] on div "**********" at bounding box center [293, 160] width 587 height 320
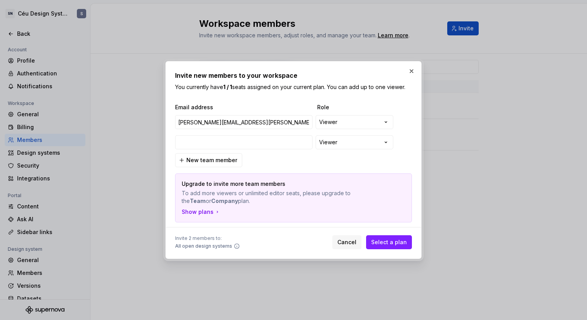
click at [262, 165] on div "**********" at bounding box center [293, 162] width 237 height 119
click at [414, 68] on button "button" at bounding box center [411, 71] width 11 height 11
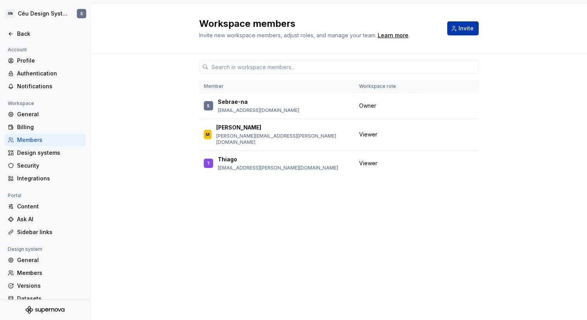
click at [460, 34] on button "Invite" at bounding box center [462, 28] width 31 height 14
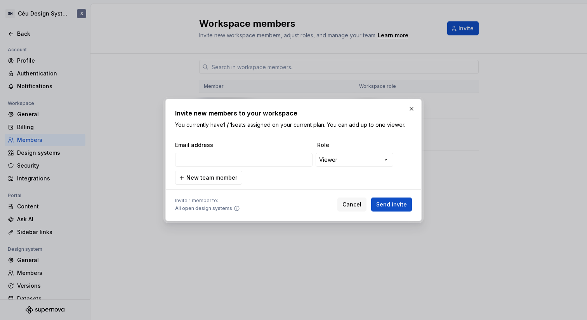
type input "jennifer.teixeira@publicisgroupe.com"
click at [386, 207] on span "Send invite" at bounding box center [391, 204] width 31 height 8
